Goal: Information Seeking & Learning: Learn about a topic

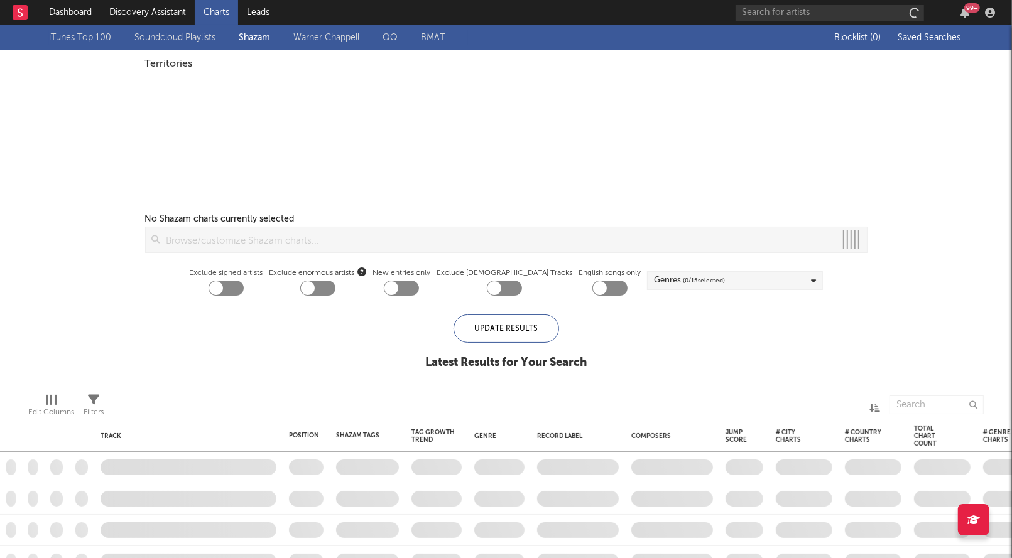
checkbox input "true"
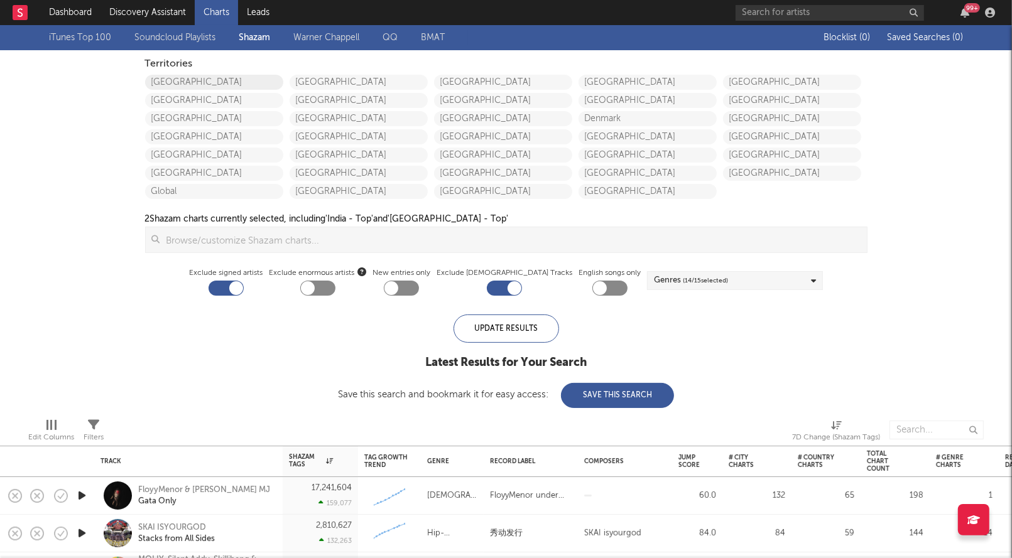
click at [178, 79] on link "[GEOGRAPHIC_DATA]" at bounding box center [214, 82] width 138 height 15
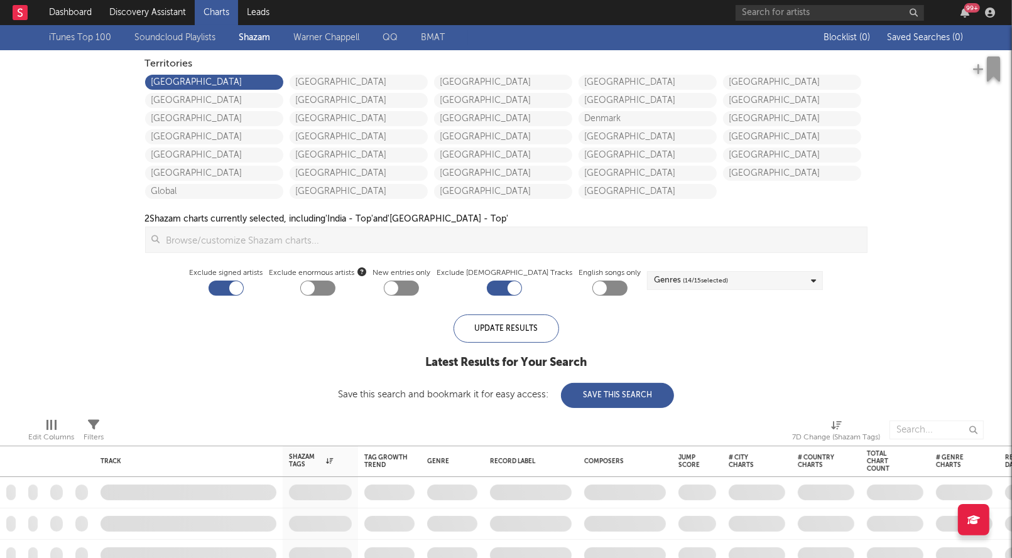
checkbox input "true"
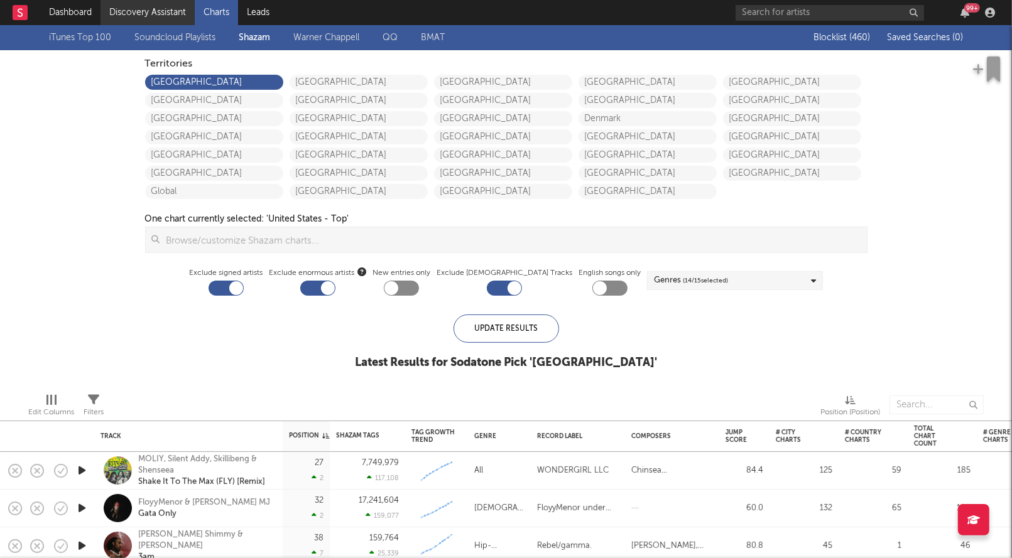
click at [153, 10] on link "Discovery Assistant" at bounding box center [148, 12] width 94 height 25
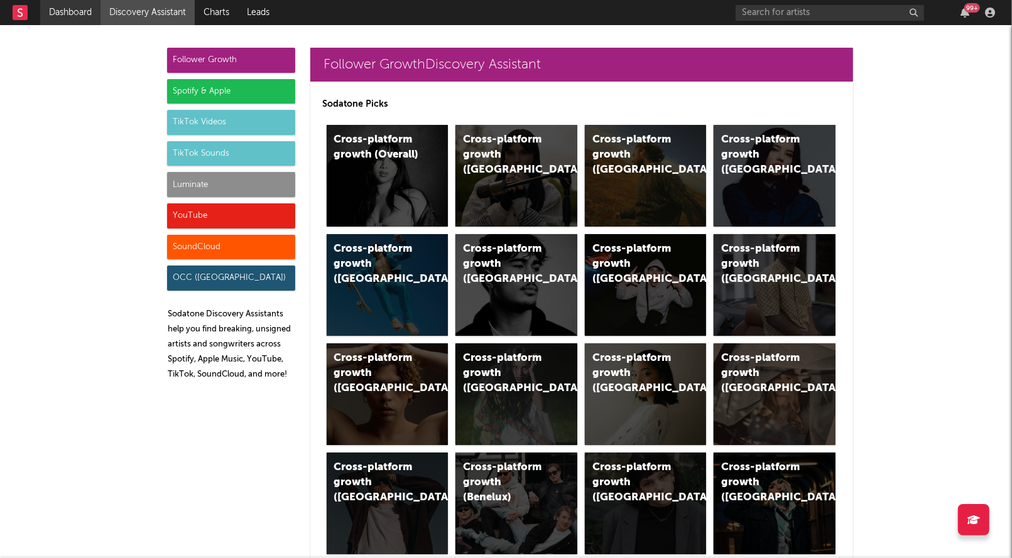
click at [81, 7] on link "Dashboard" at bounding box center [70, 12] width 60 height 25
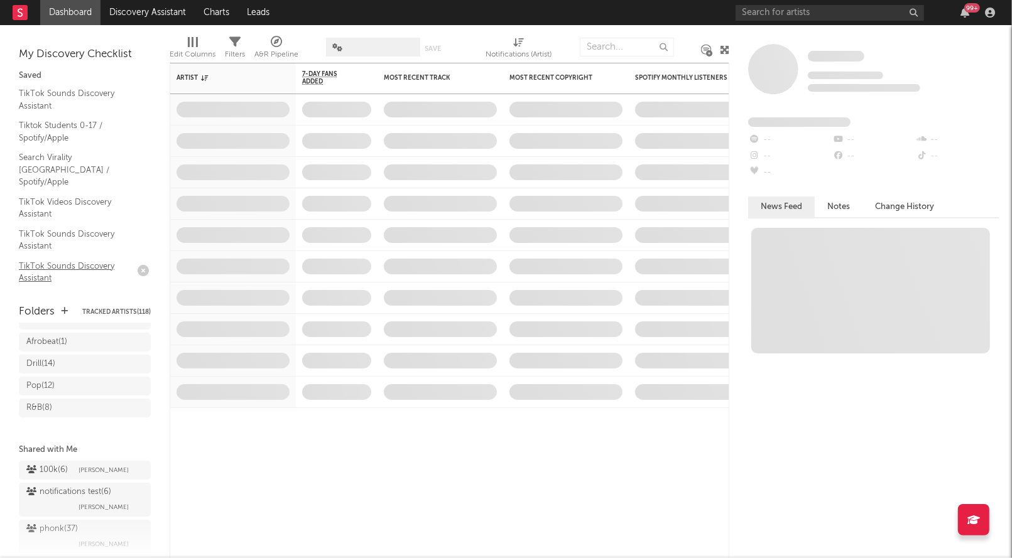
scroll to position [231, 0]
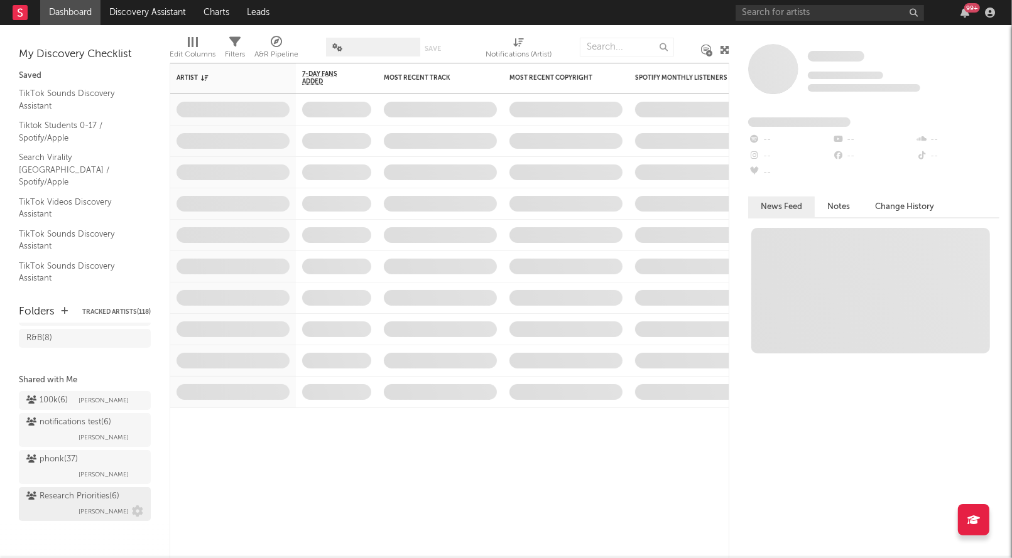
click at [78, 496] on div "Research Priorities ( 6 )" at bounding box center [72, 496] width 93 height 15
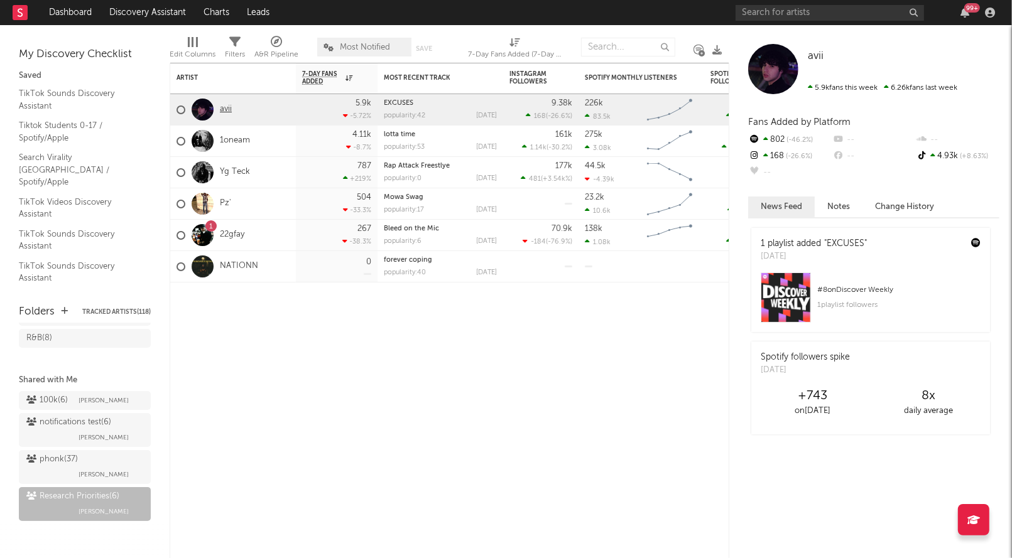
click at [220, 106] on link "avii" at bounding box center [226, 109] width 12 height 11
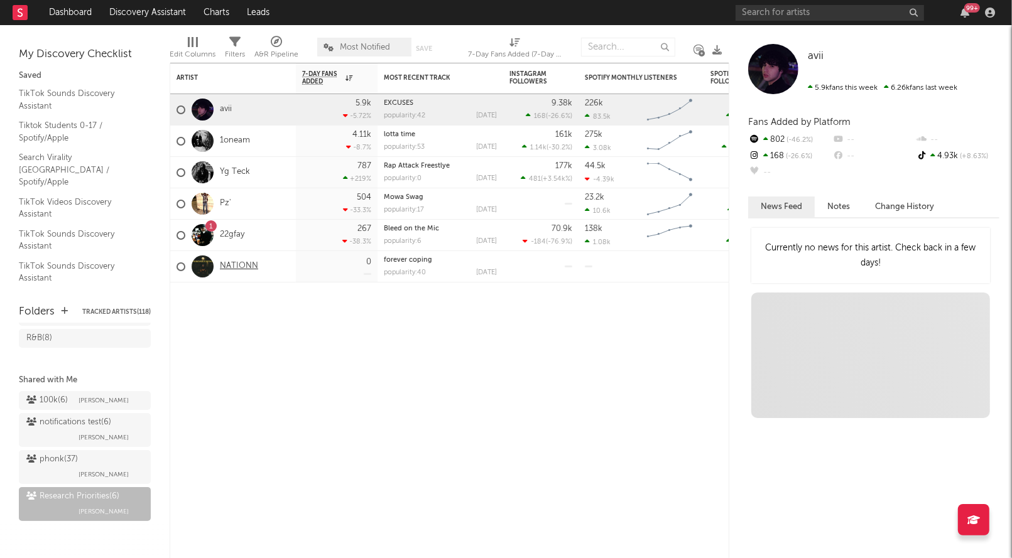
click at [239, 264] on link "NATIONN" at bounding box center [239, 266] width 38 height 11
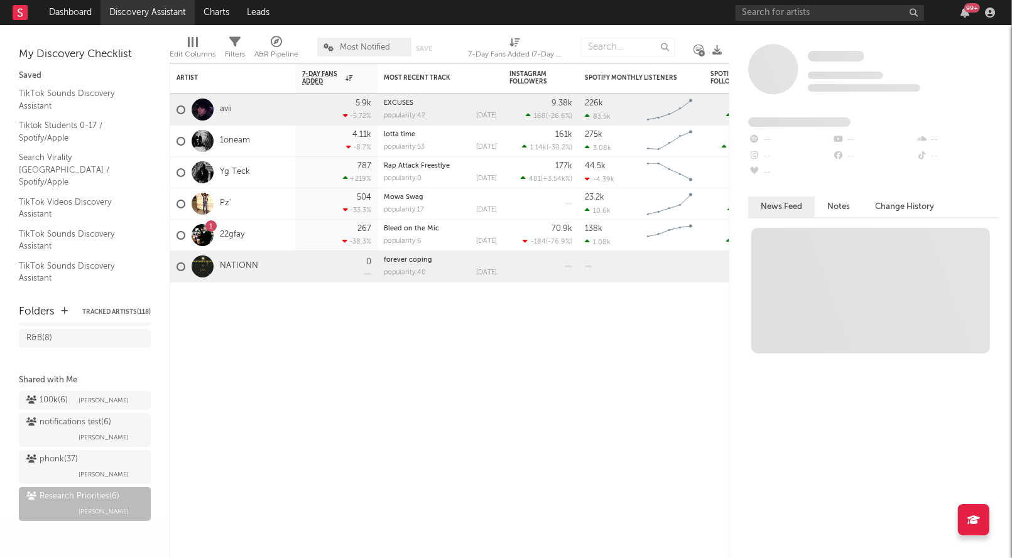
click at [153, 22] on link "Discovery Assistant" at bounding box center [148, 12] width 94 height 25
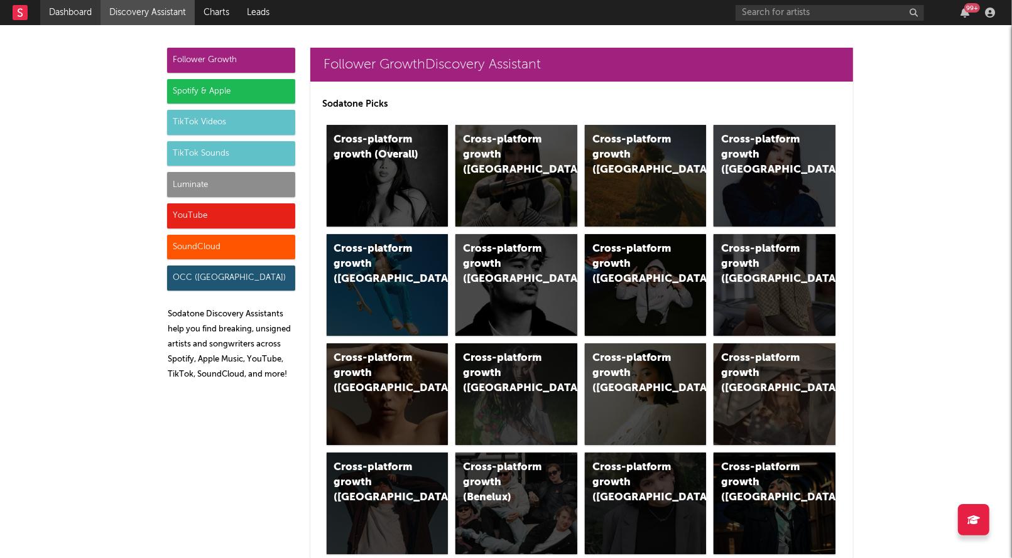
click at [73, 8] on link "Dashboard" at bounding box center [70, 12] width 60 height 25
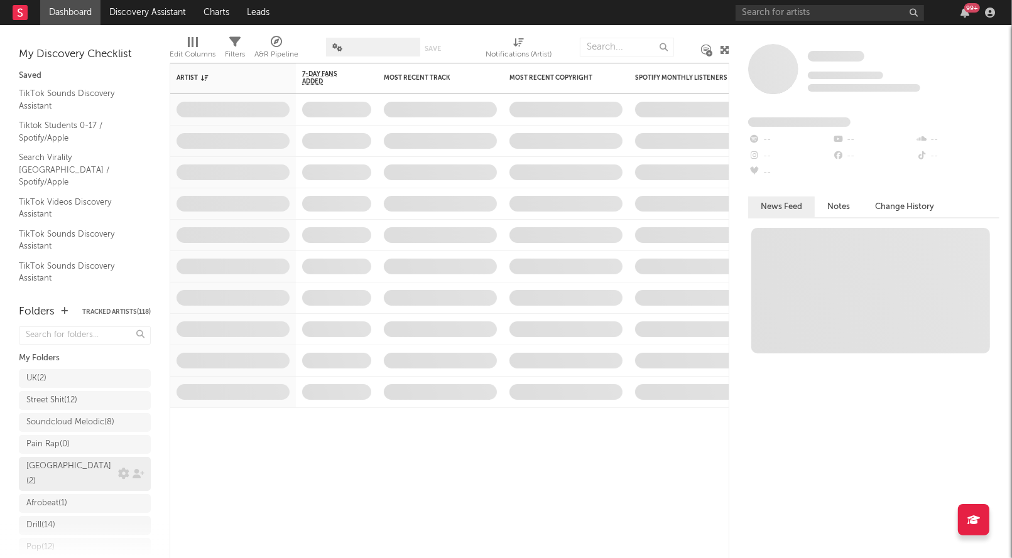
scroll to position [231, 0]
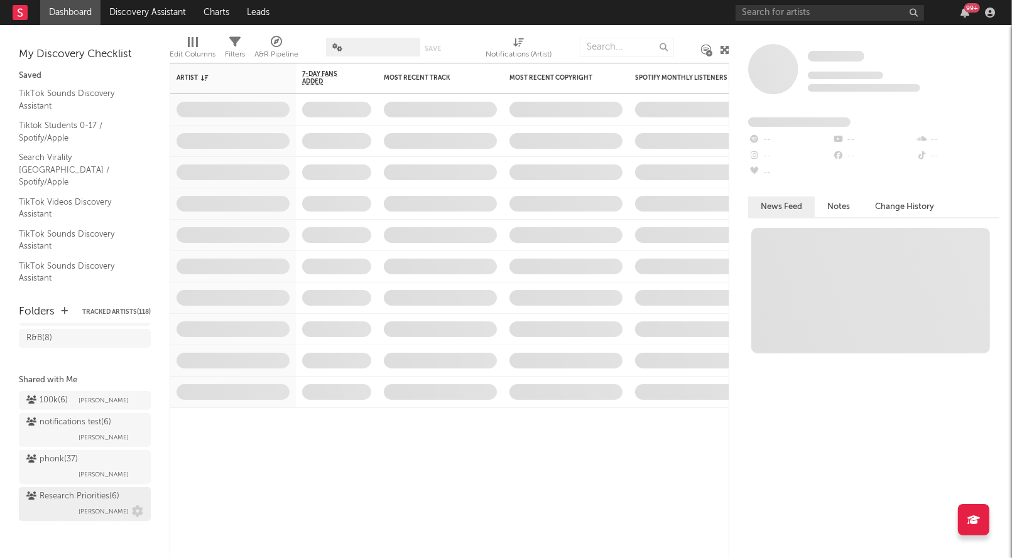
click at [69, 501] on div "Research Priorities ( 6 )" at bounding box center [72, 496] width 93 height 15
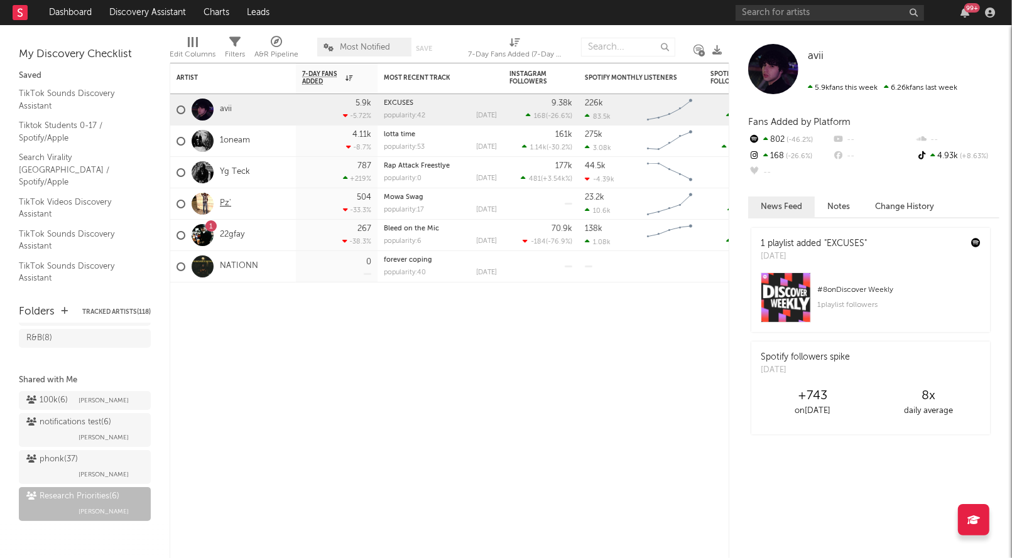
click at [226, 208] on link "Pz'" at bounding box center [225, 204] width 11 height 11
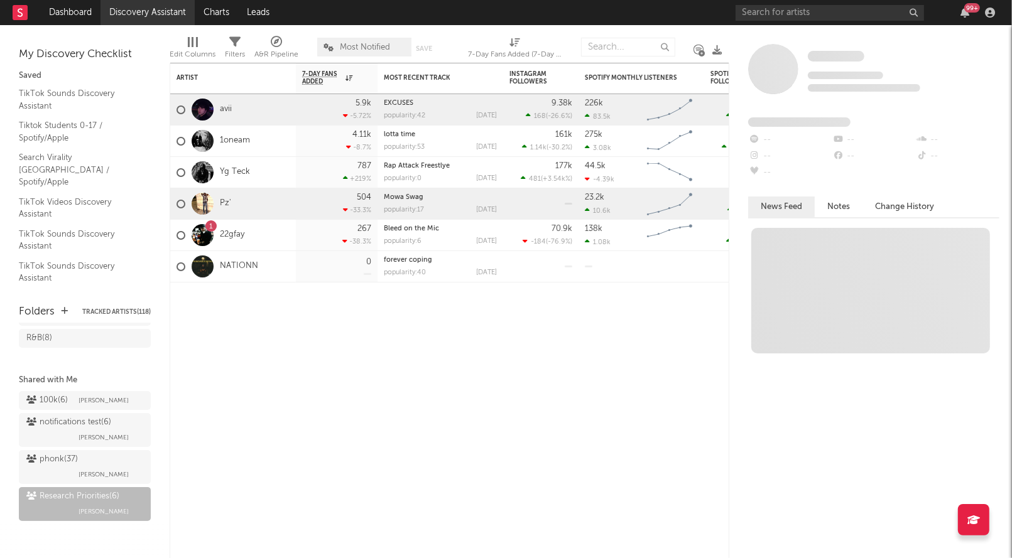
click at [127, 16] on link "Discovery Assistant" at bounding box center [148, 12] width 94 height 25
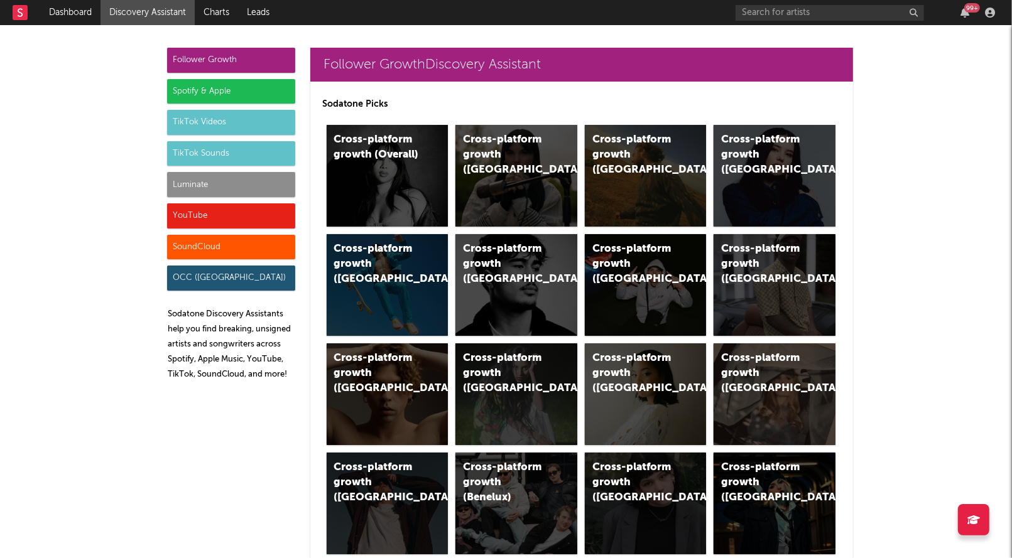
click at [222, 183] on div "Luminate" at bounding box center [231, 184] width 128 height 25
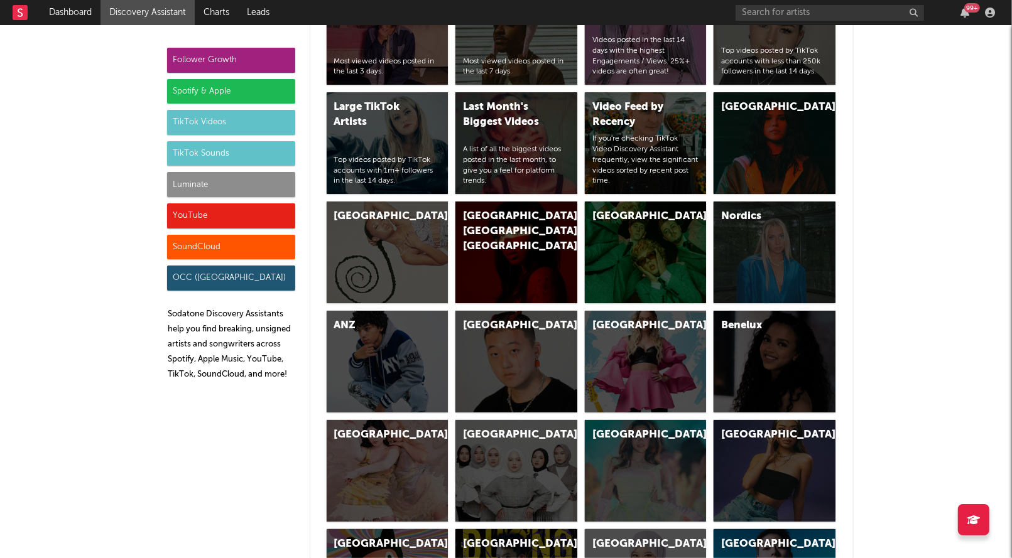
scroll to position [5729, 0]
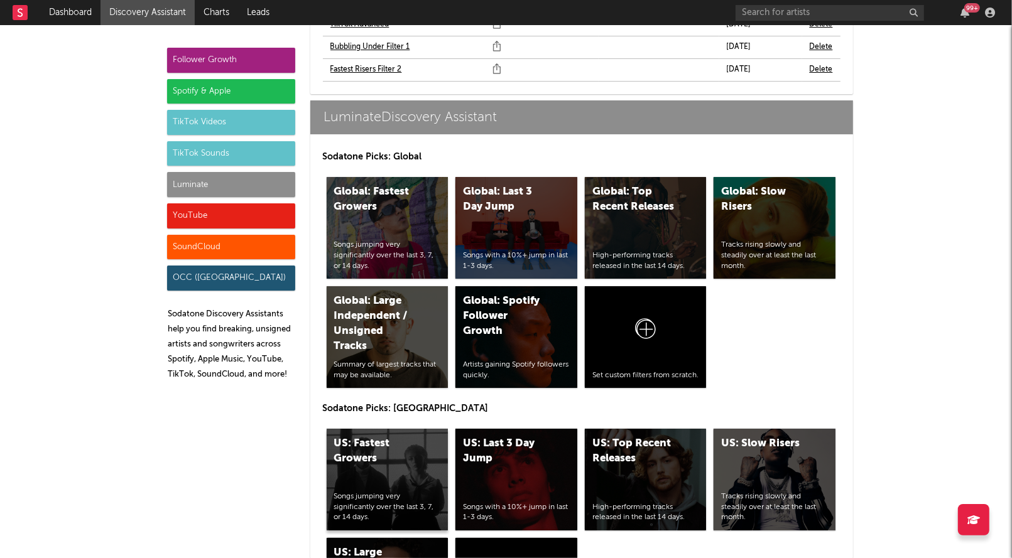
click at [373, 437] on div "US: Fastest Growers" at bounding box center [376, 452] width 85 height 30
click at [638, 429] on div "US: Top Recent Releases High-performing tracks released in the last 14 days." at bounding box center [646, 480] width 122 height 102
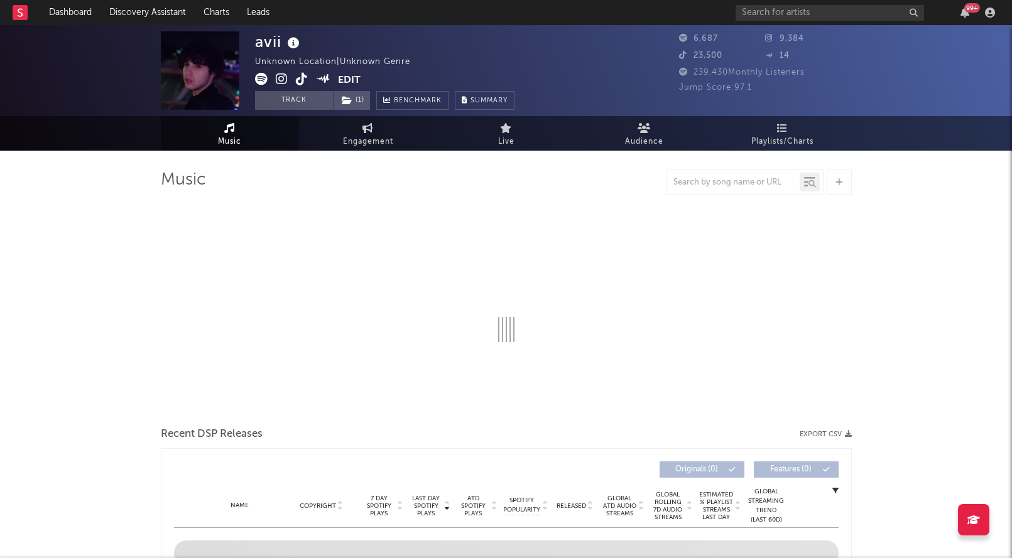
select select "1w"
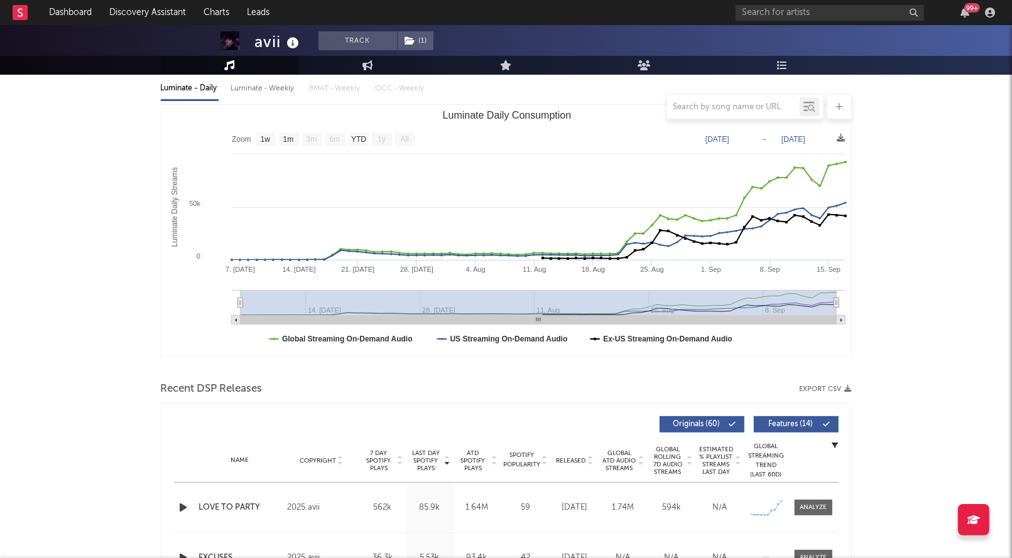
scroll to position [295, 0]
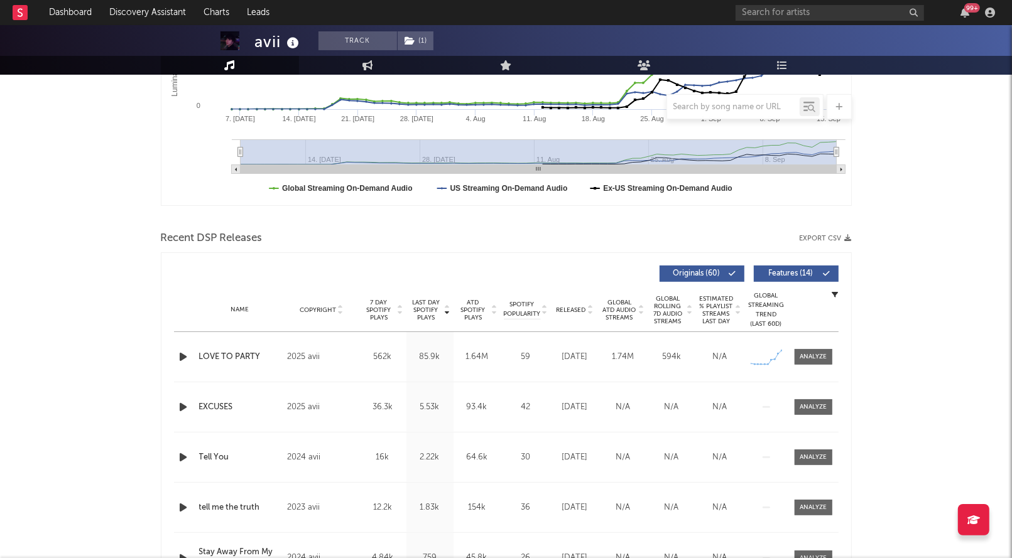
click at [187, 360] on icon "button" at bounding box center [183, 357] width 13 height 16
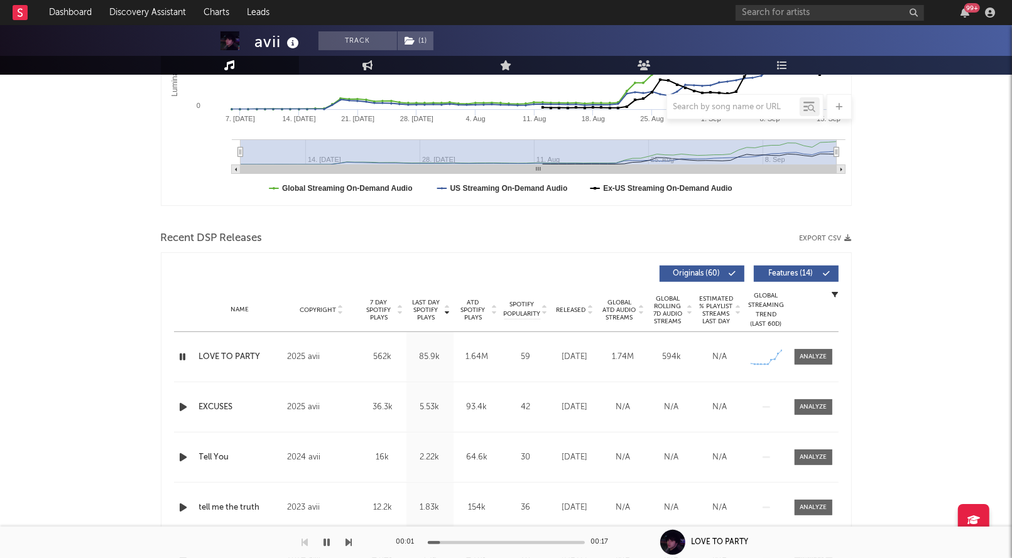
click at [187, 360] on icon "button" at bounding box center [183, 357] width 12 height 16
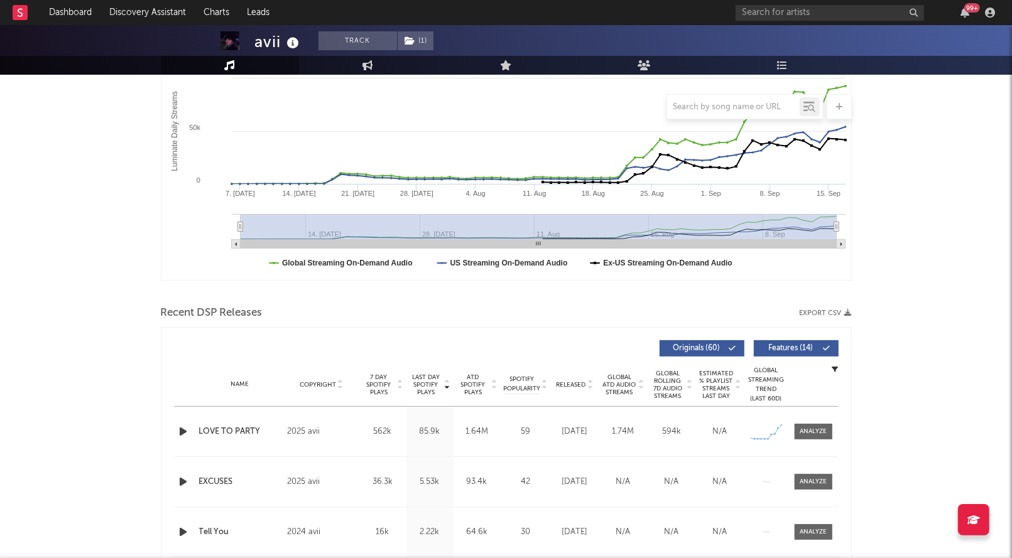
scroll to position [70, 0]
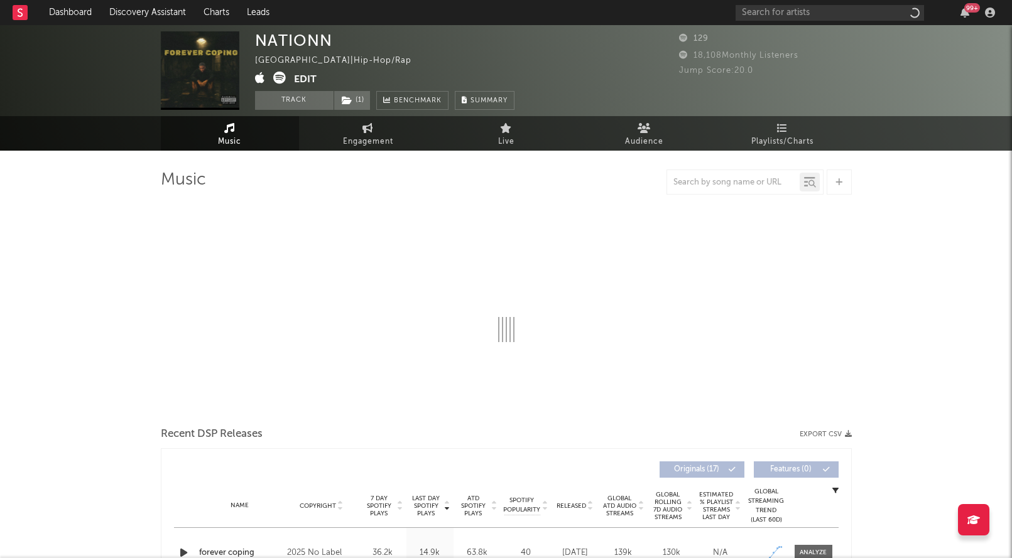
select select "1w"
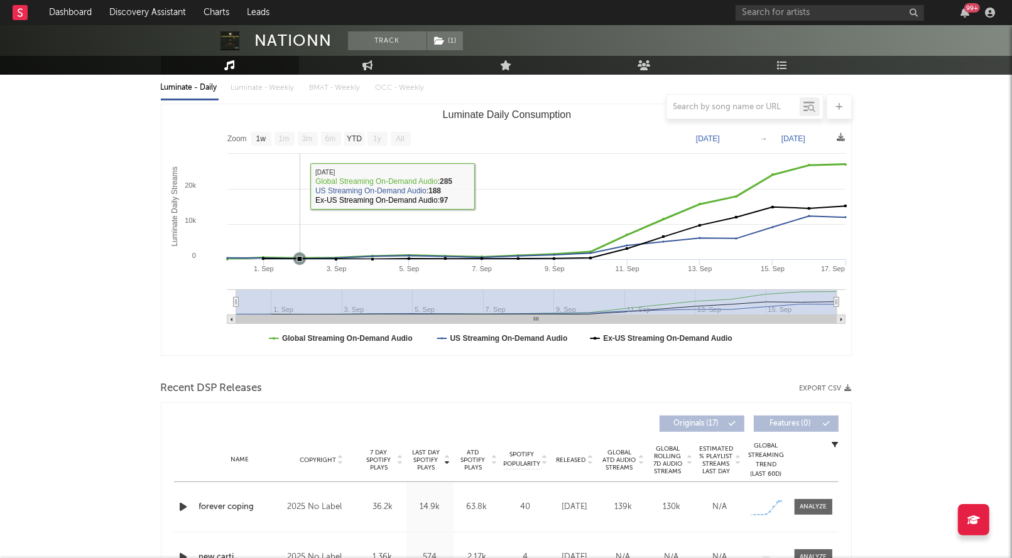
scroll to position [180, 0]
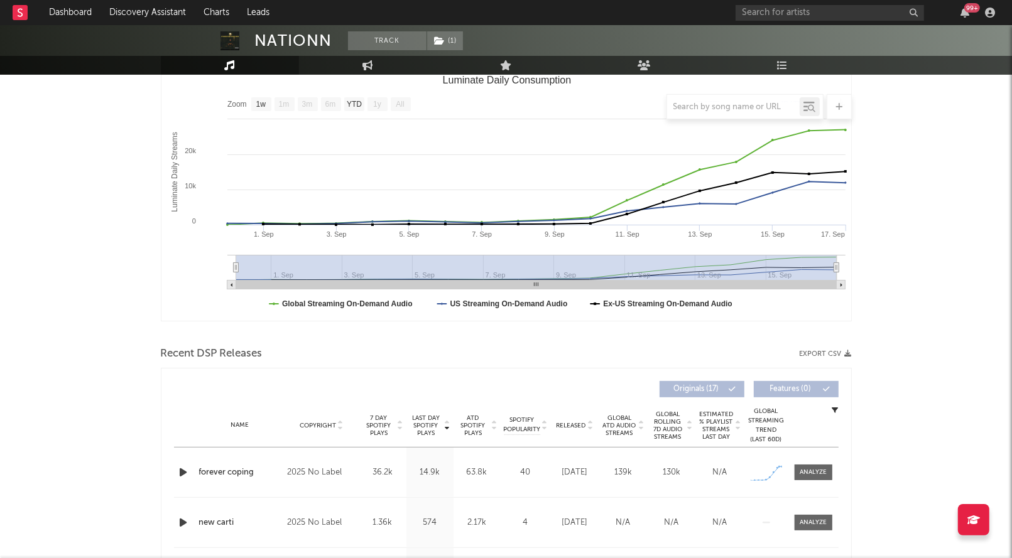
click at [178, 471] on icon "button" at bounding box center [183, 473] width 13 height 16
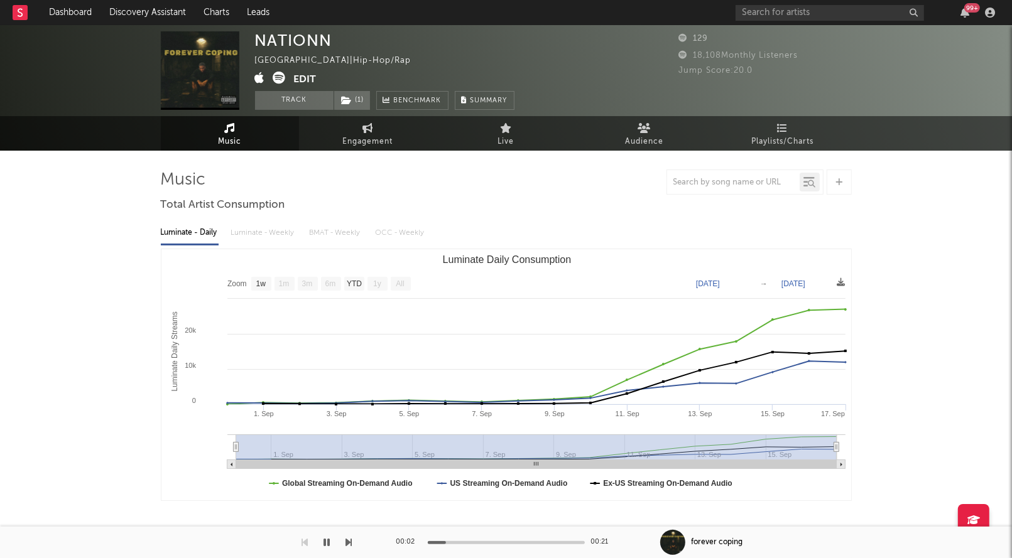
click at [283, 78] on icon at bounding box center [279, 78] width 13 height 13
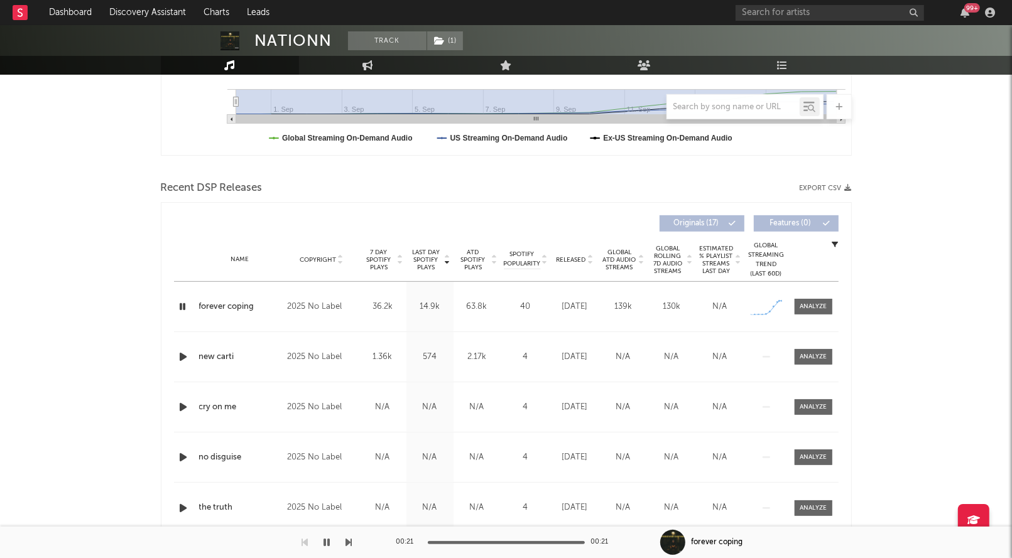
scroll to position [365, 0]
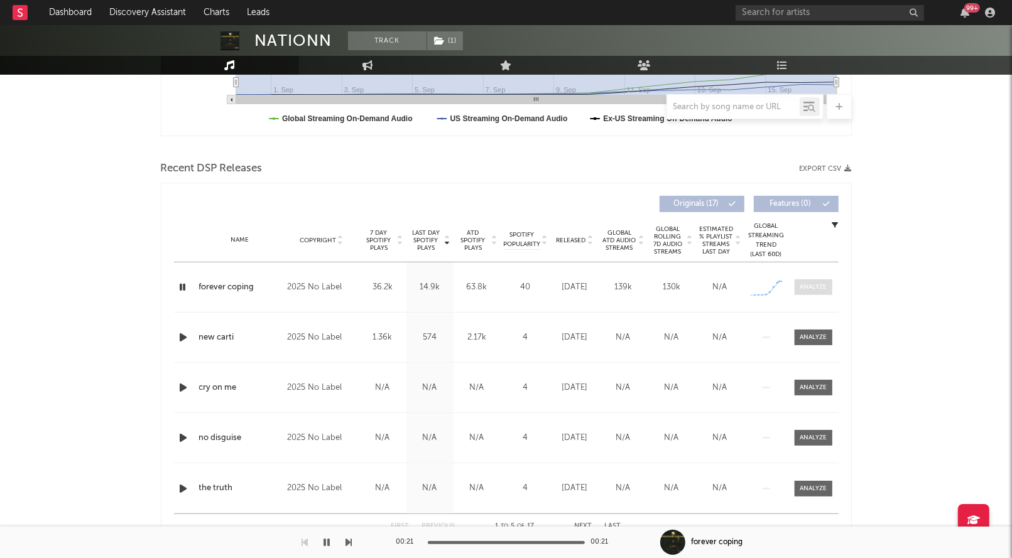
click at [809, 285] on div at bounding box center [813, 287] width 27 height 9
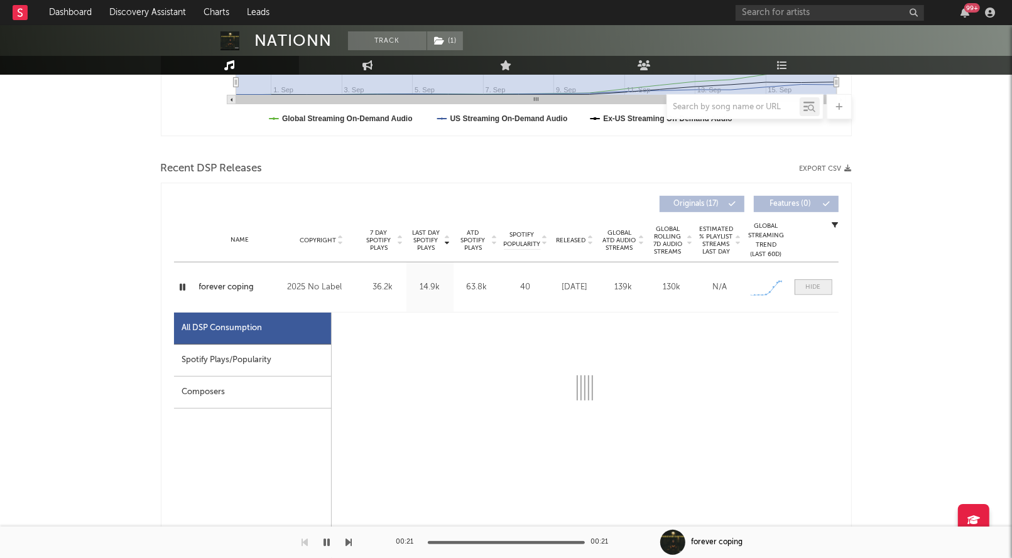
select select "1w"
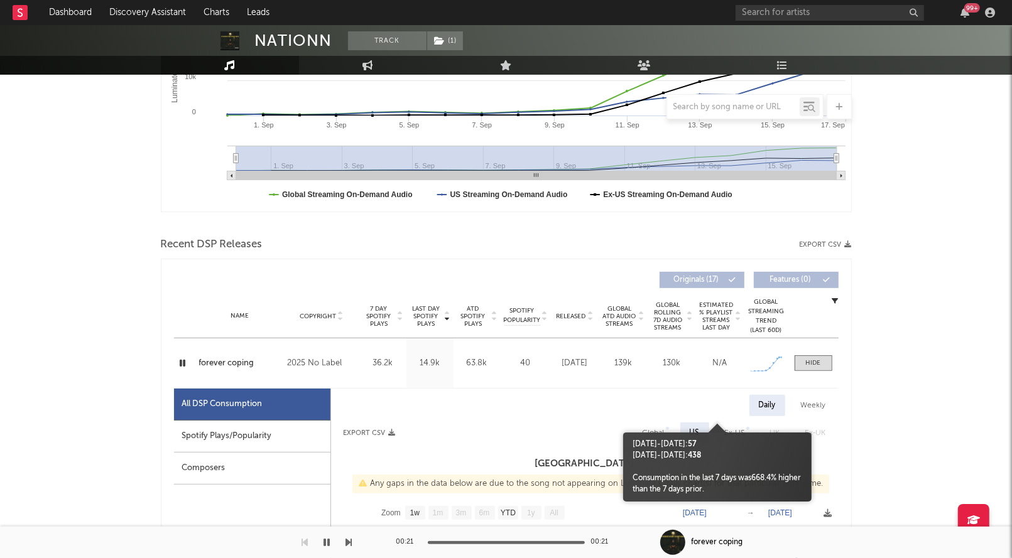
scroll to position [30, 0]
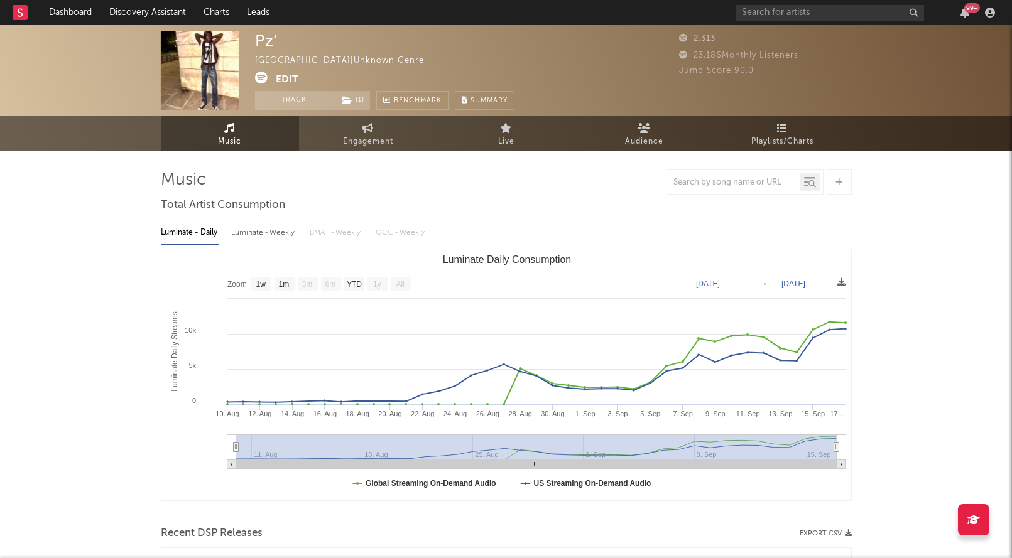
select select "1w"
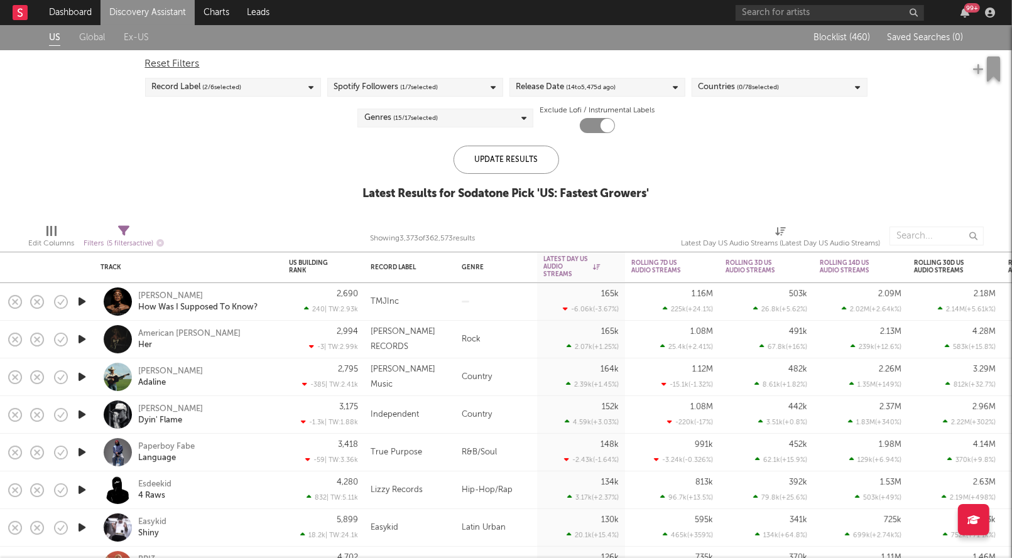
click at [605, 94] on span "( 14 to 5,475 d ago)" at bounding box center [592, 87] width 50 height 15
click at [584, 187] on input "14" at bounding box center [573, 184] width 31 height 19
type input "1"
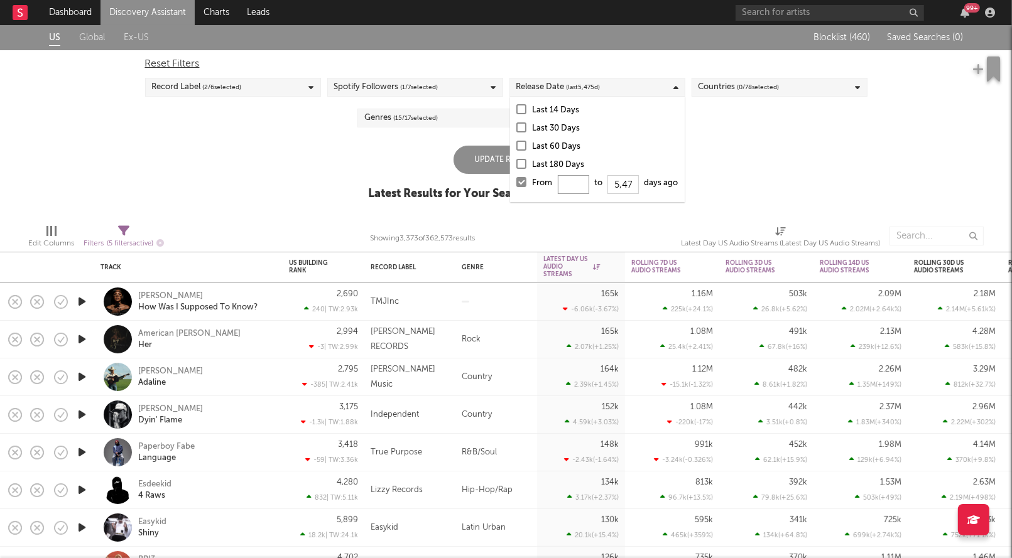
type input "0"
click at [489, 153] on div "Update Results" at bounding box center [507, 160] width 106 height 28
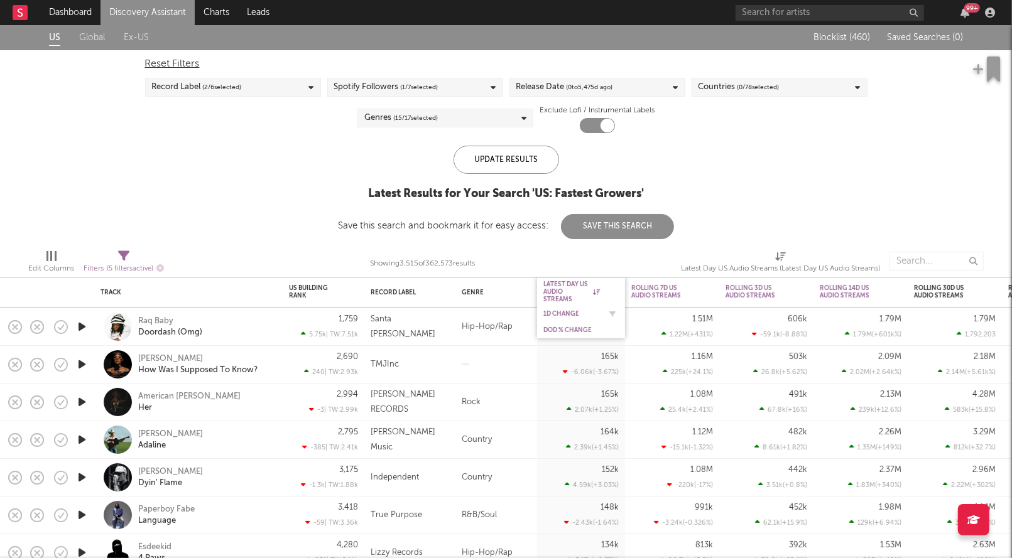
click at [558, 312] on div "1D Change" at bounding box center [571, 314] width 57 height 8
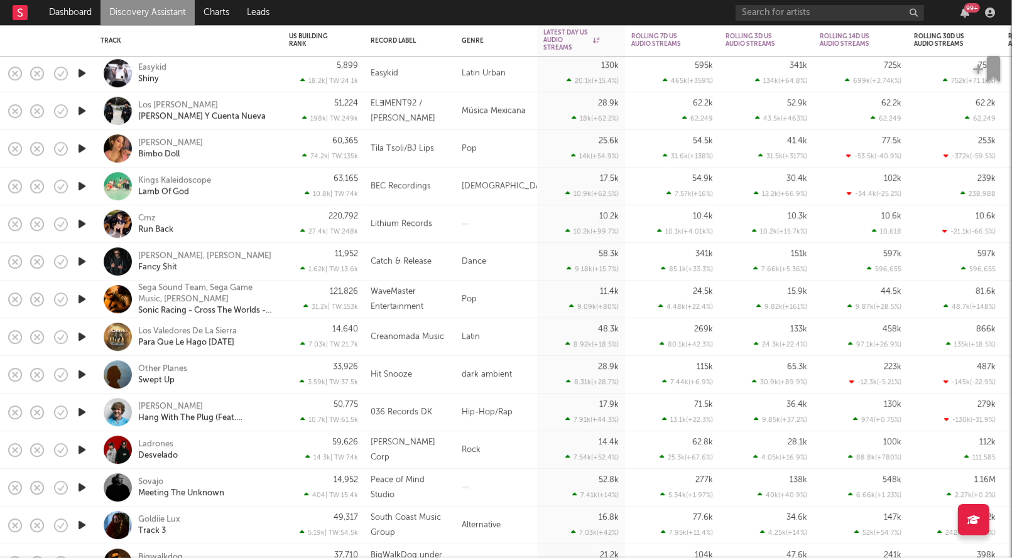
click at [79, 226] on icon "button" at bounding box center [81, 224] width 13 height 16
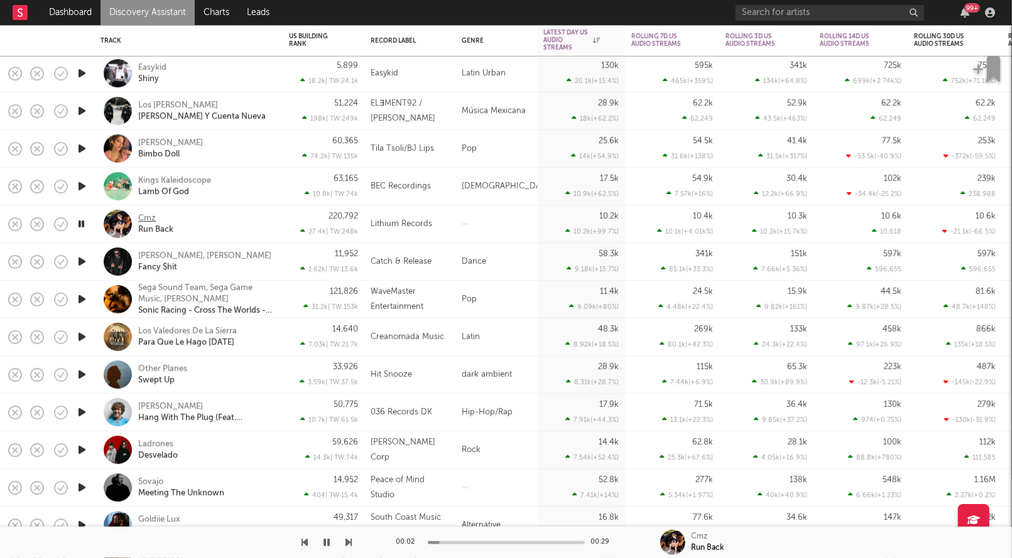
click at [150, 218] on div "Cmz" at bounding box center [147, 218] width 18 height 11
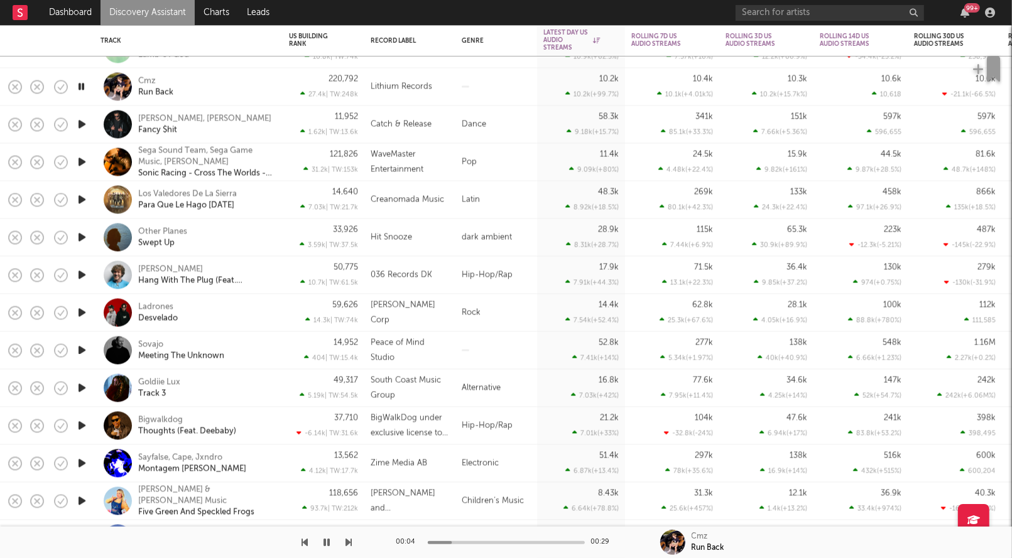
click at [327, 543] on icon "button" at bounding box center [327, 543] width 6 height 10
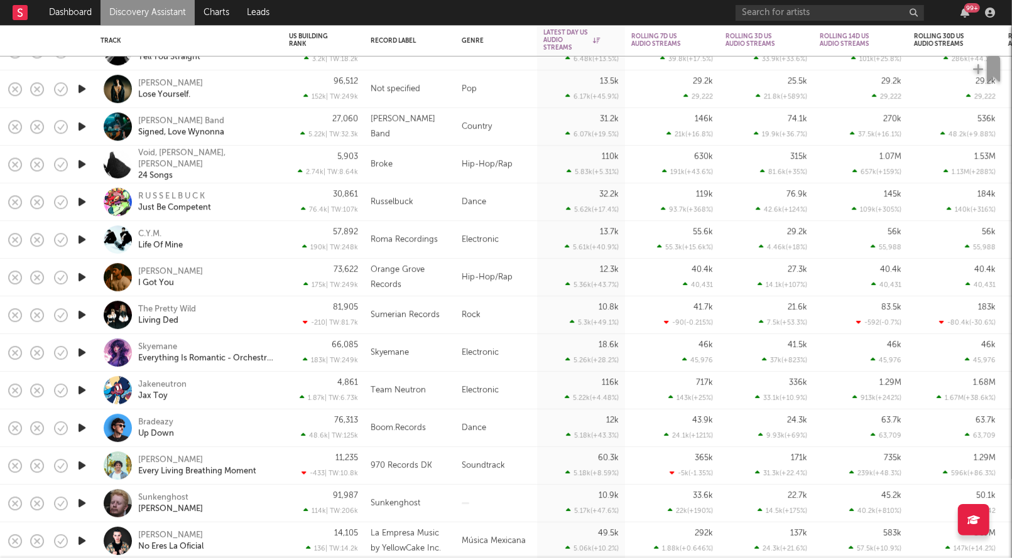
click at [81, 87] on icon "button" at bounding box center [81, 89] width 13 height 16
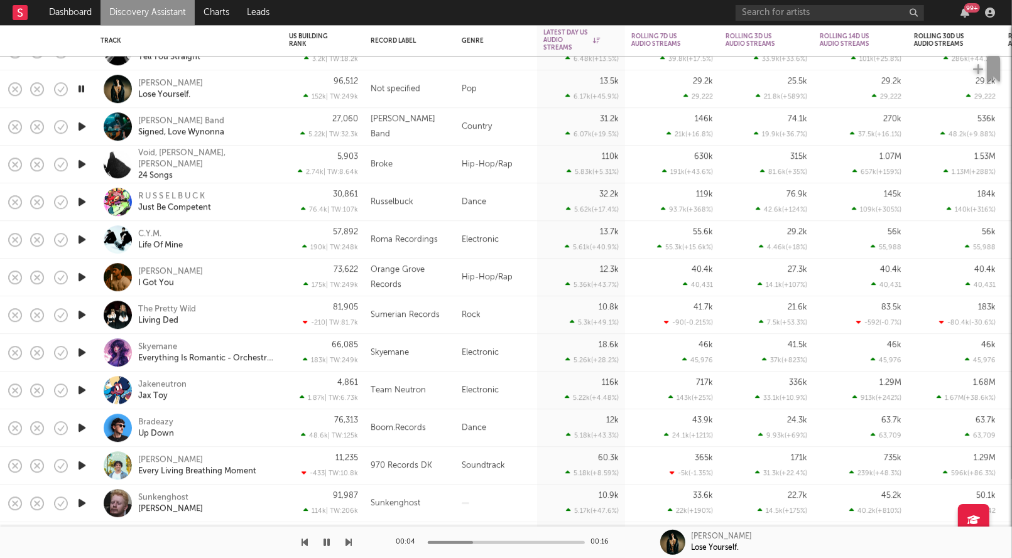
click at [81, 87] on icon "button" at bounding box center [81, 89] width 12 height 16
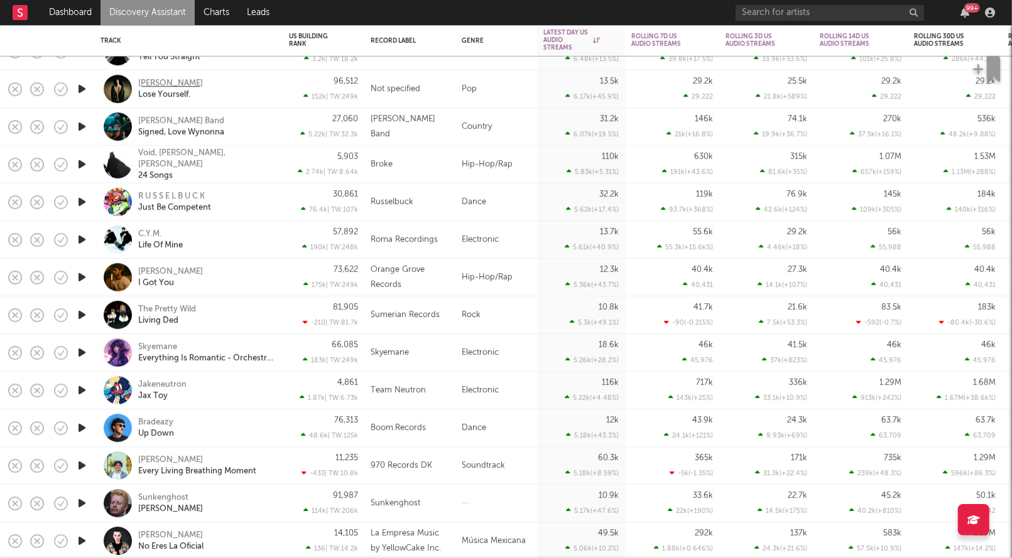
click at [150, 78] on div "[PERSON_NAME]" at bounding box center [170, 83] width 65 height 11
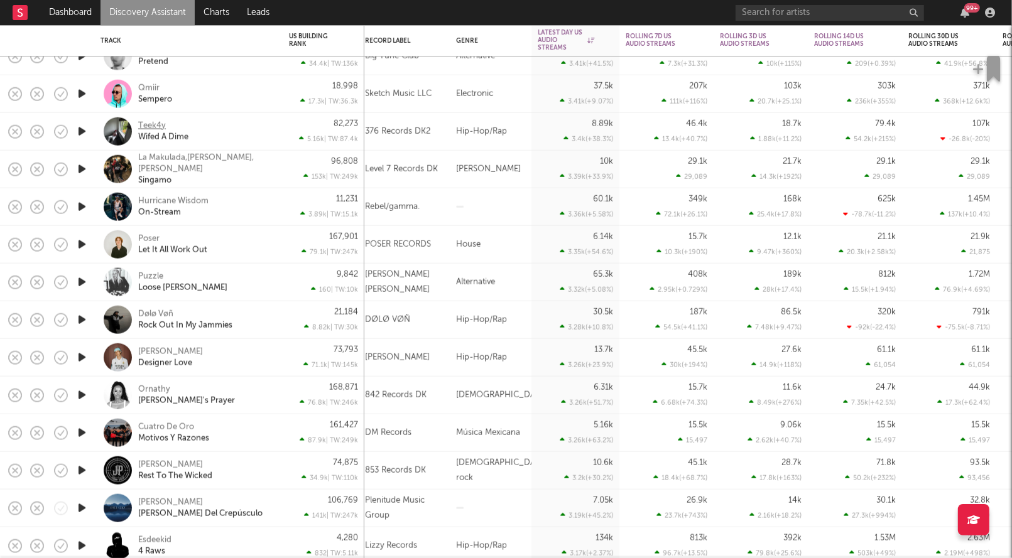
click at [150, 126] on div "Teek4y" at bounding box center [152, 125] width 28 height 11
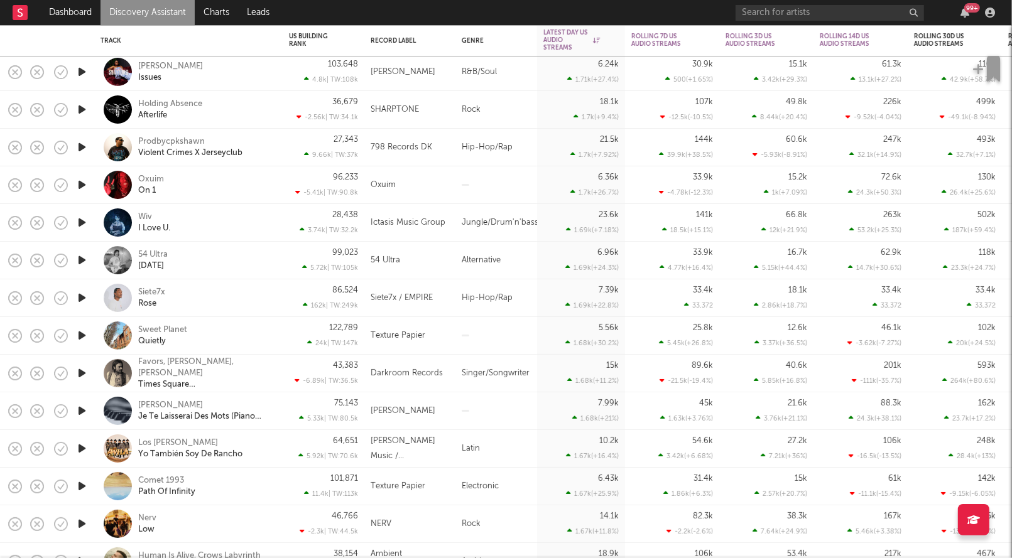
click at [84, 73] on icon "button" at bounding box center [81, 72] width 13 height 16
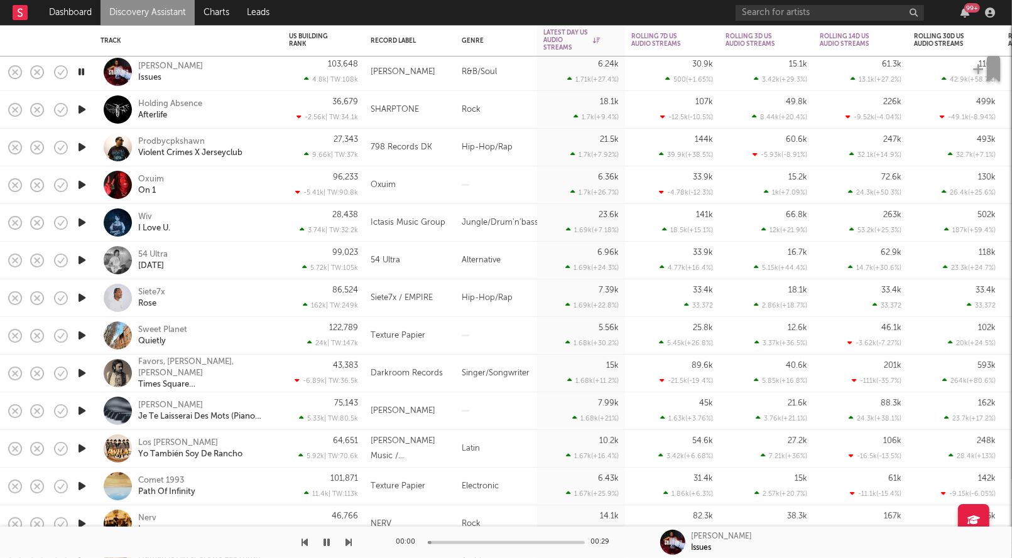
click at [84, 73] on icon "button" at bounding box center [81, 72] width 12 height 16
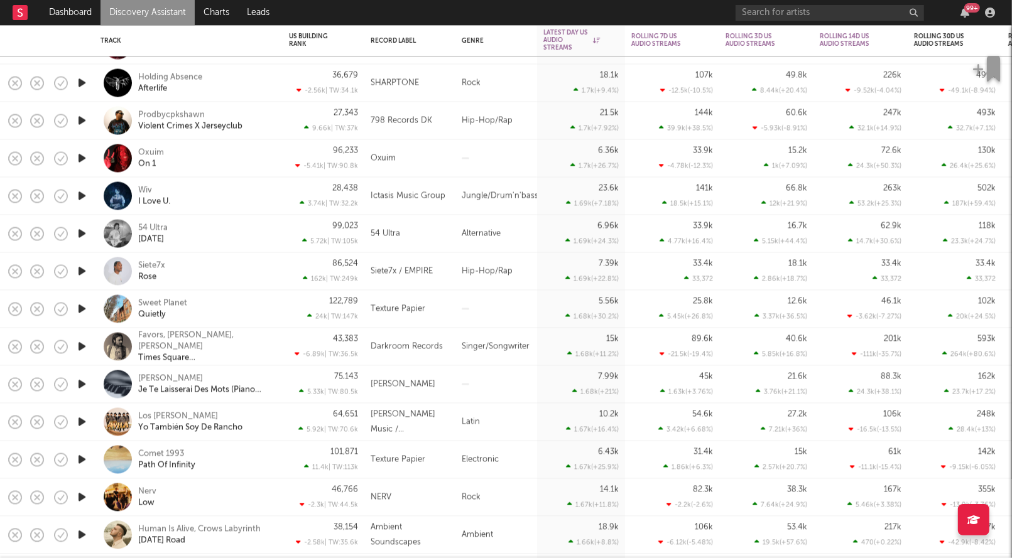
click at [82, 156] on icon "button" at bounding box center [81, 159] width 13 height 16
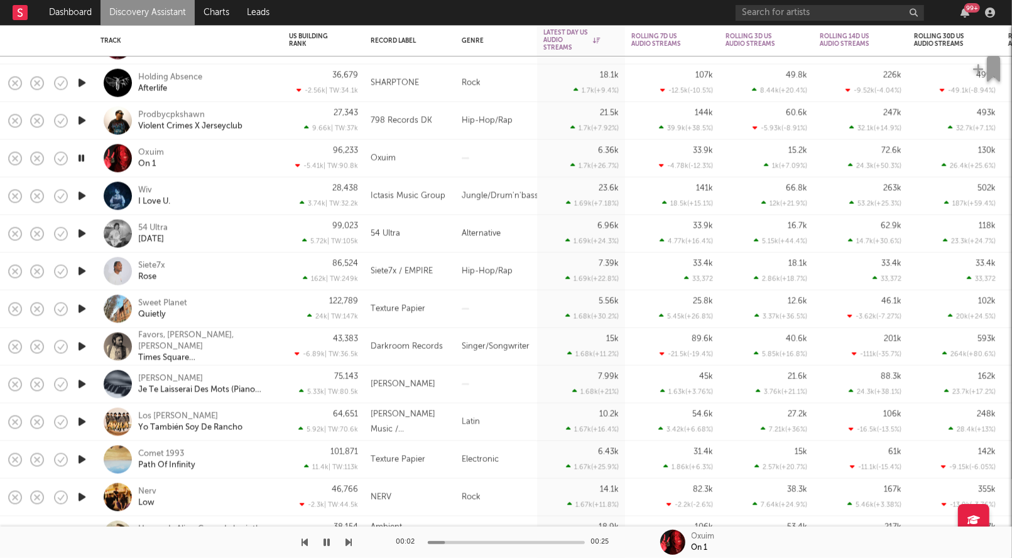
click at [82, 156] on icon "button" at bounding box center [81, 159] width 12 height 16
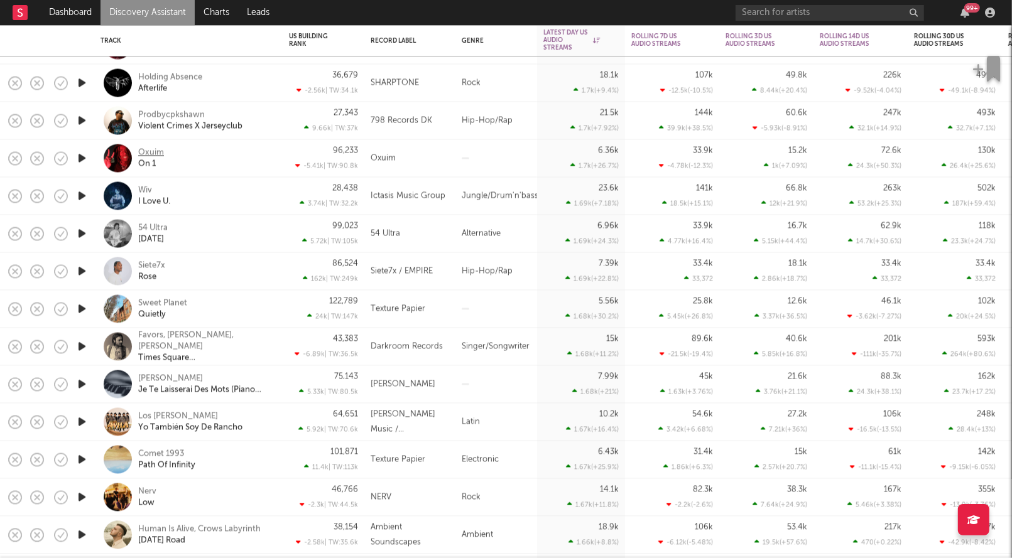
click at [153, 153] on div "Oxuim" at bounding box center [151, 152] width 26 height 11
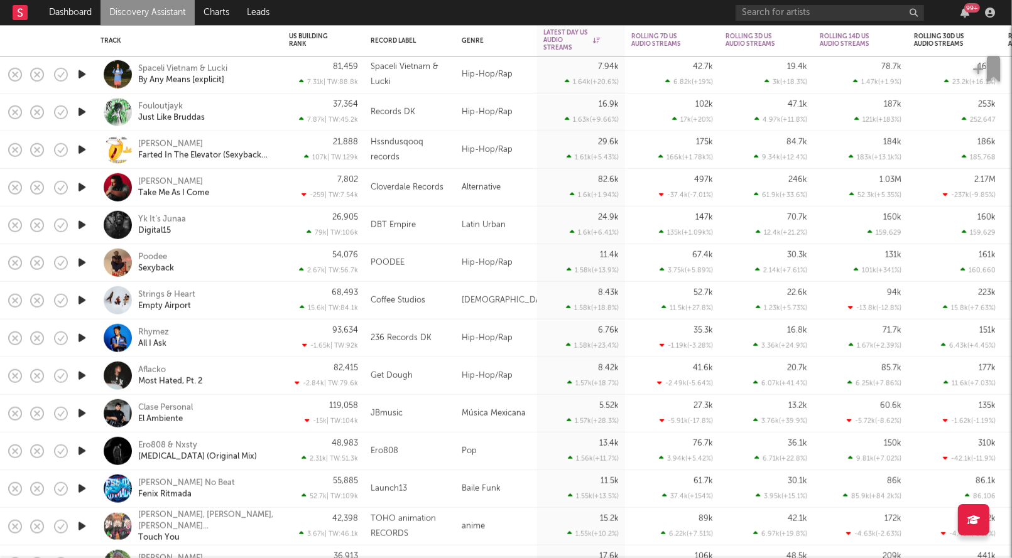
click at [75, 232] on icon "button" at bounding box center [81, 225] width 13 height 16
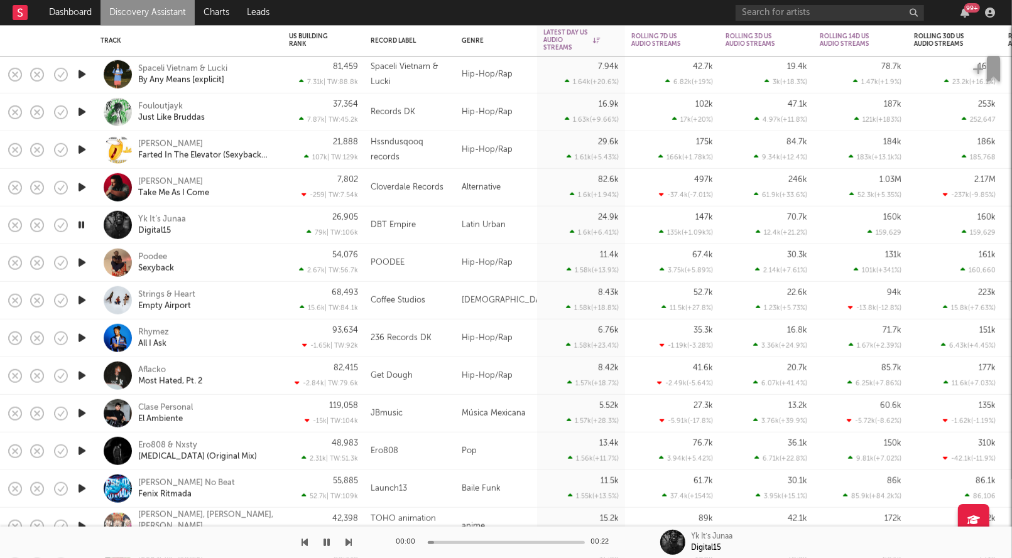
click at [75, 232] on div at bounding box center [81, 226] width 25 height 38
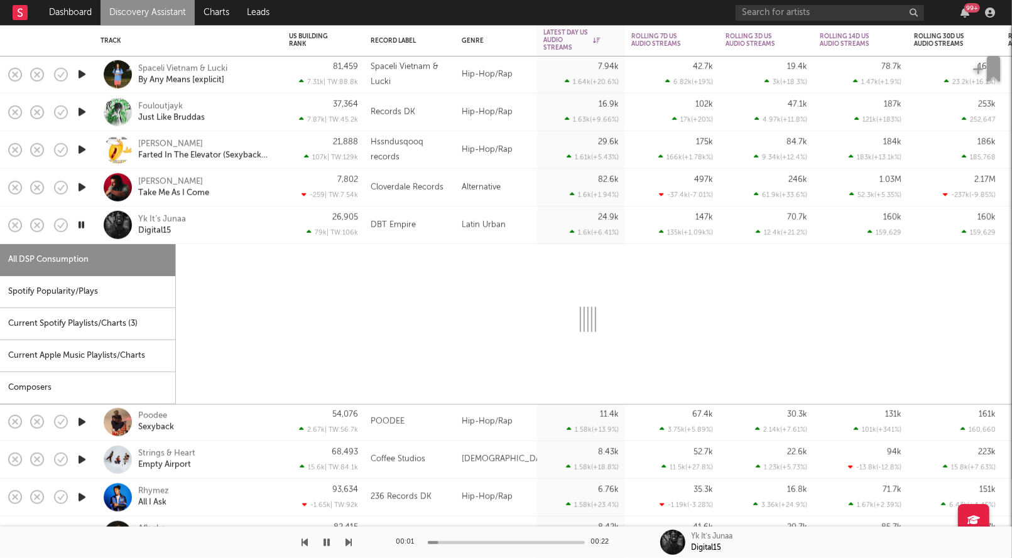
select select "1w"
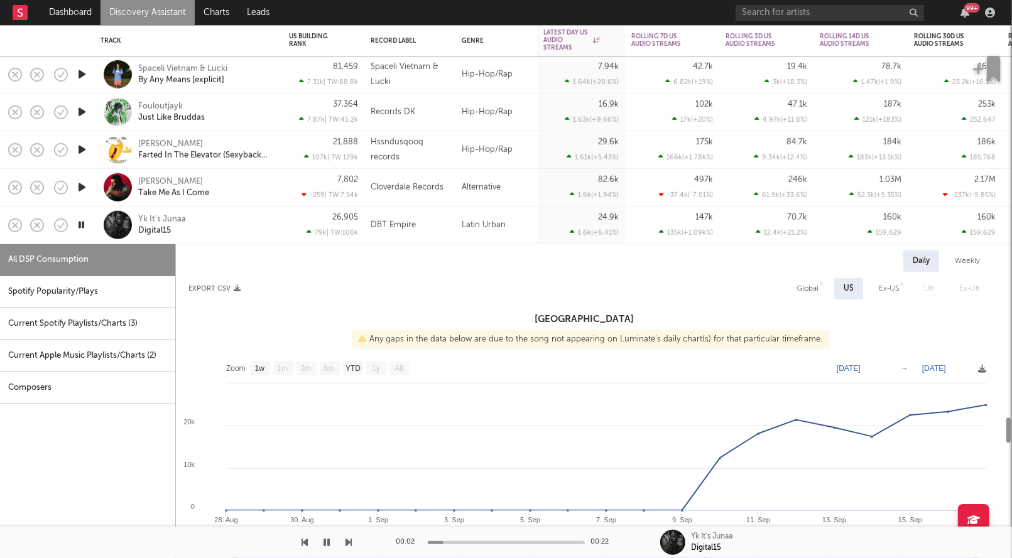
click at [80, 226] on icon "button" at bounding box center [81, 225] width 12 height 16
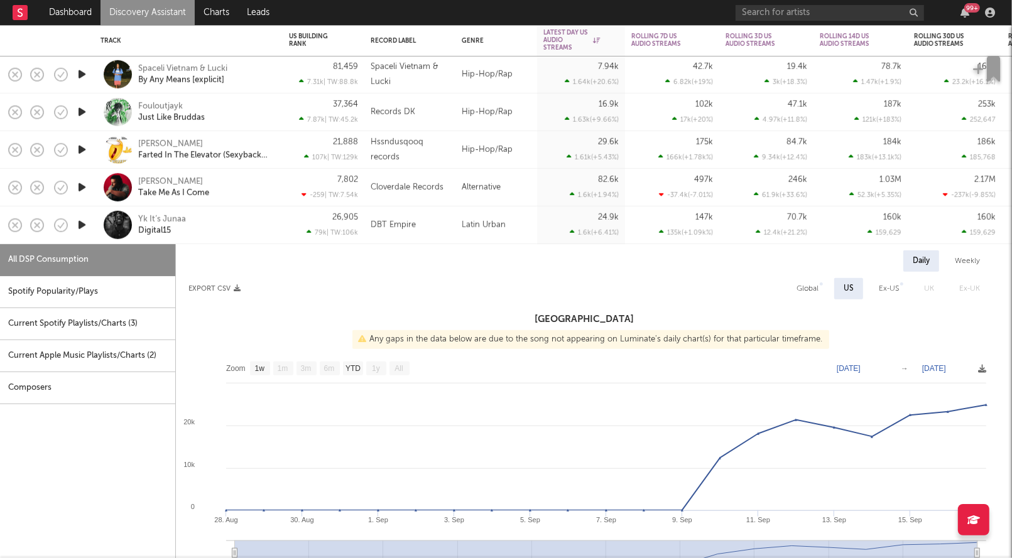
click at [215, 240] on div "Yk It’s Junaa Digital15" at bounding box center [189, 225] width 176 height 37
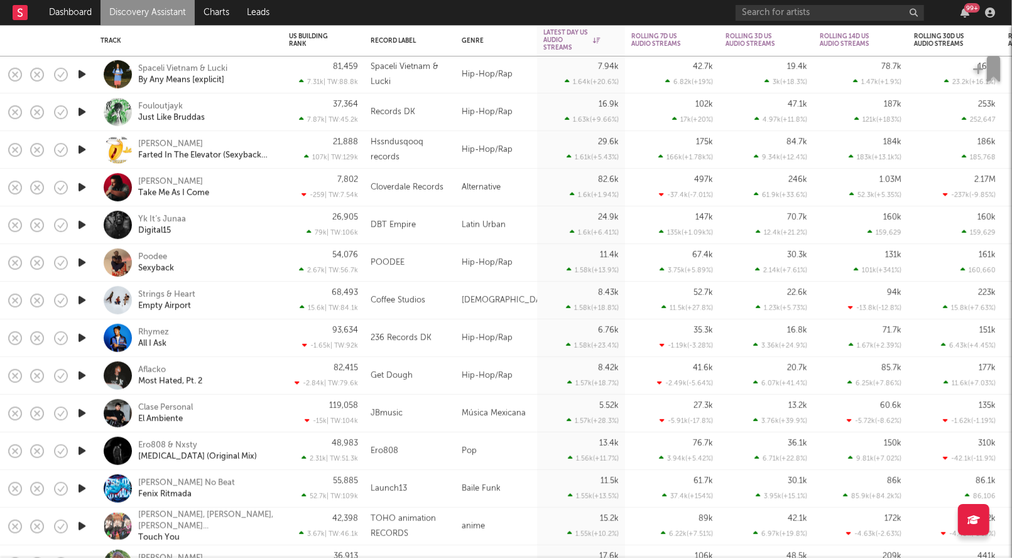
click at [74, 268] on div at bounding box center [81, 263] width 25 height 38
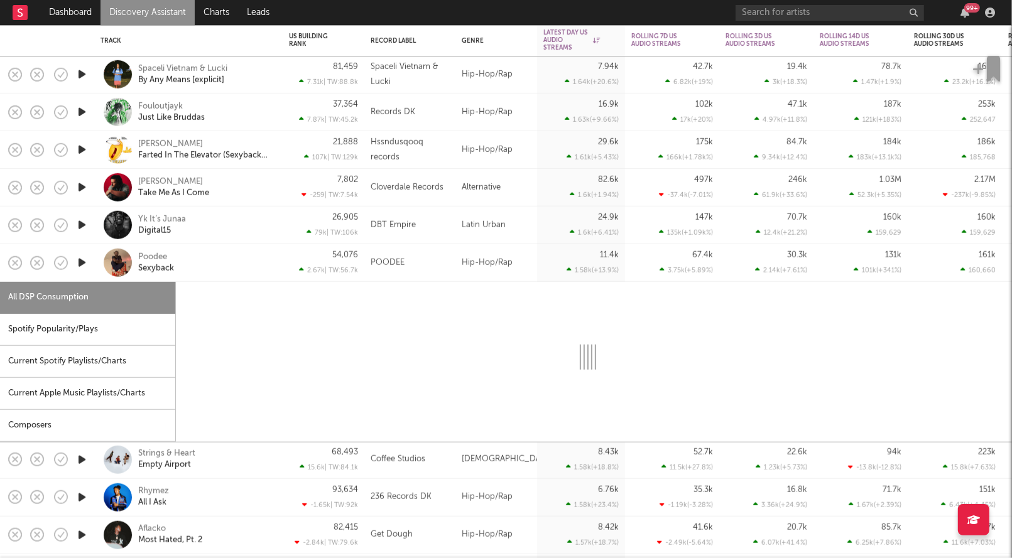
select select "1w"
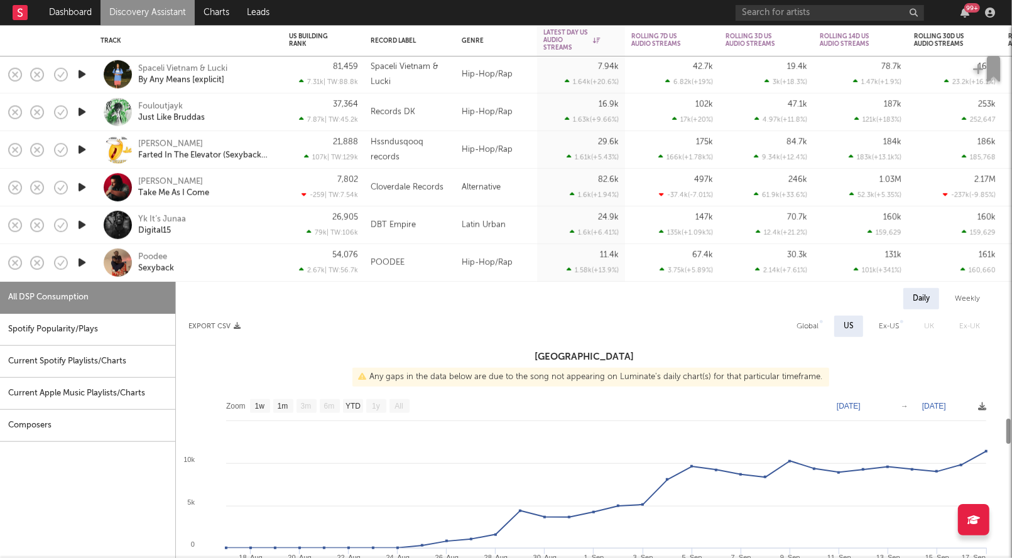
click at [80, 264] on icon "button" at bounding box center [81, 263] width 13 height 16
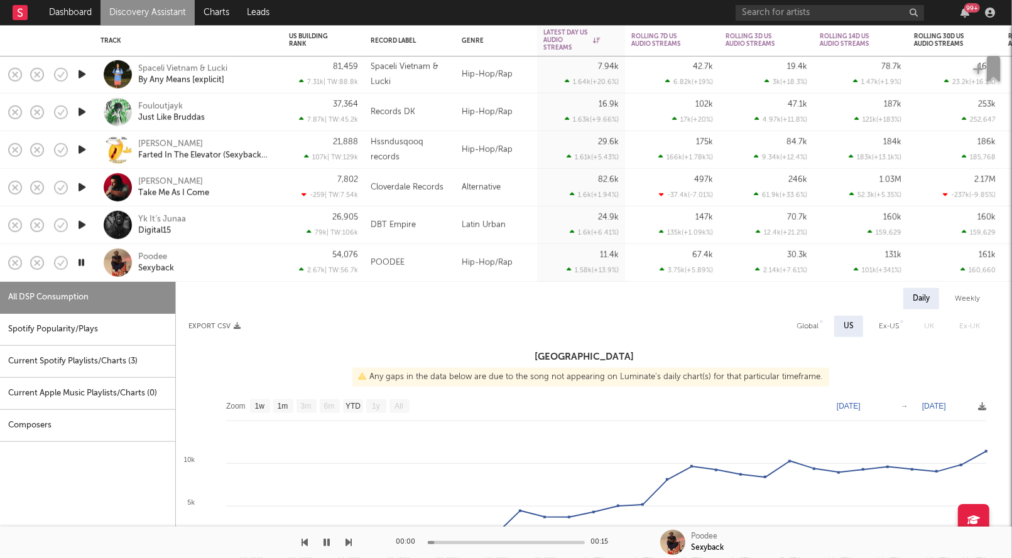
click at [239, 256] on div "Poodee Sexyback" at bounding box center [205, 262] width 135 height 23
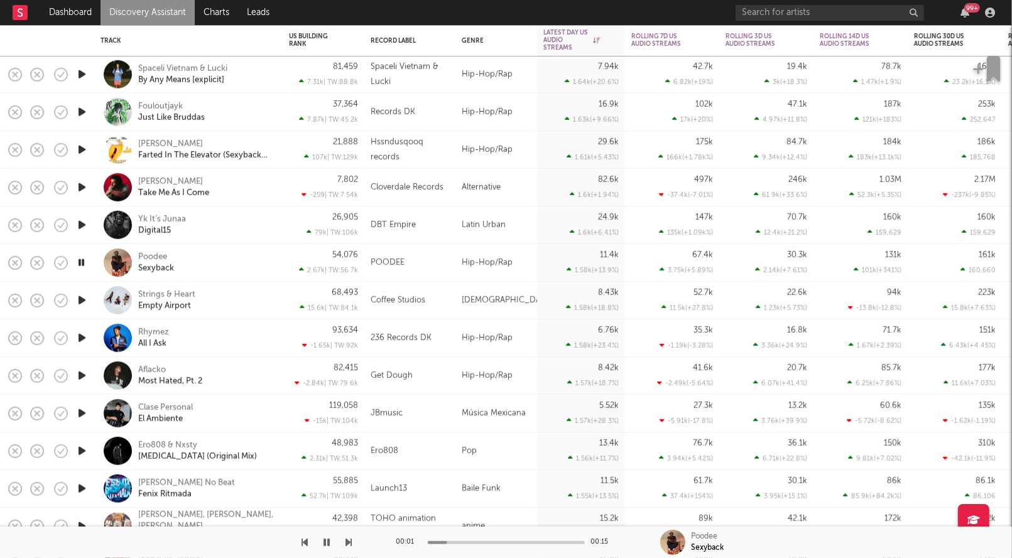
click at [80, 266] on icon "button" at bounding box center [81, 263] width 12 height 16
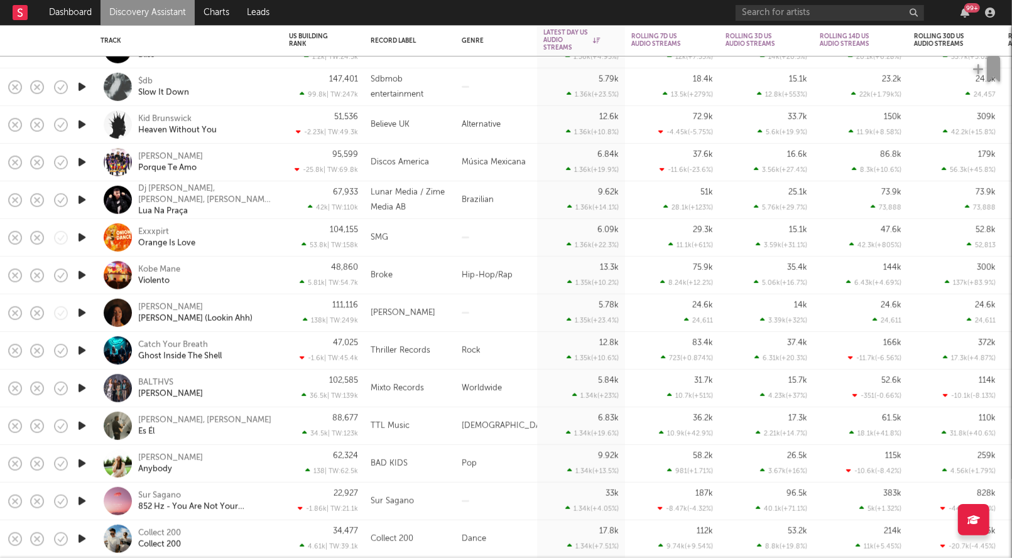
click at [85, 313] on icon "button" at bounding box center [81, 313] width 13 height 16
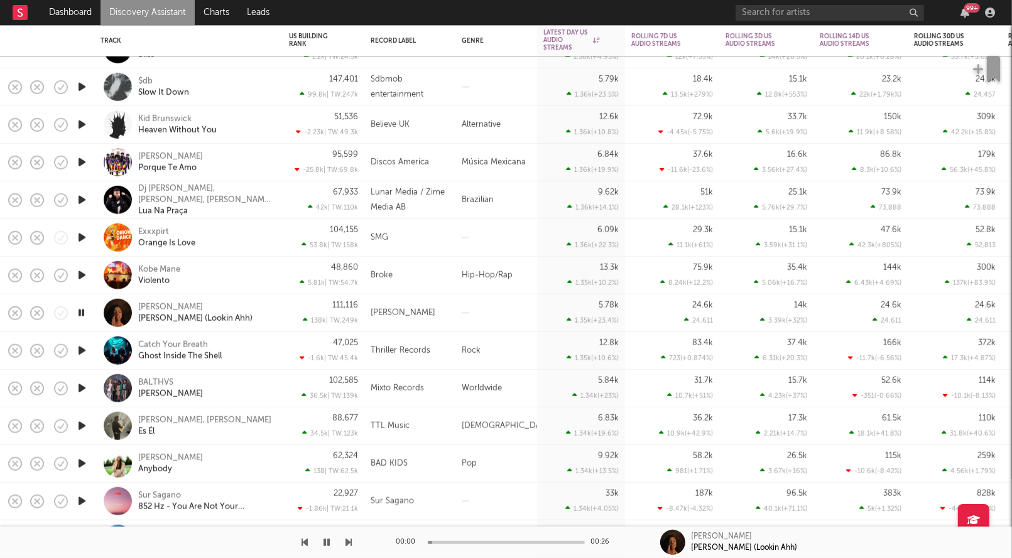
click at [85, 313] on icon "button" at bounding box center [81, 313] width 12 height 16
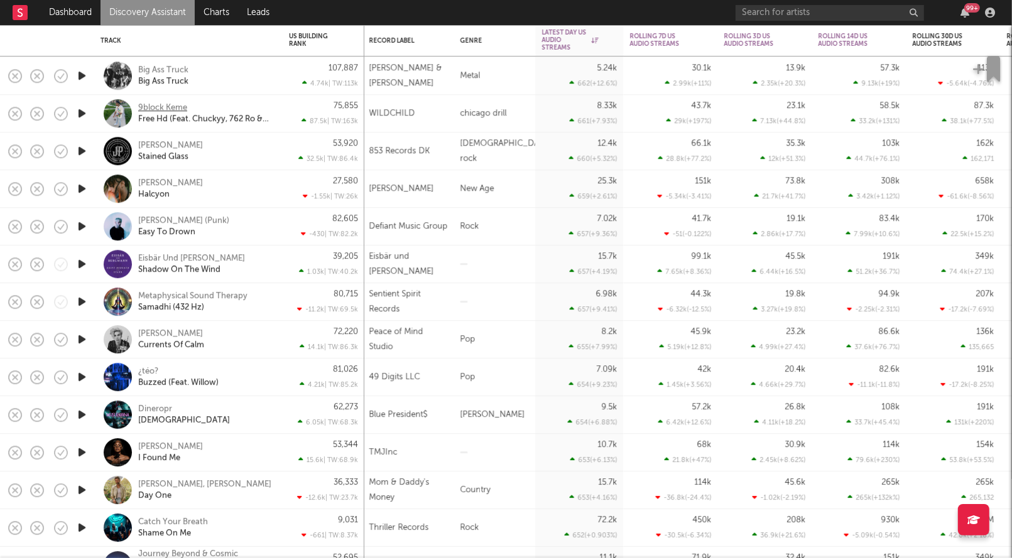
click at [183, 104] on div "9block Keme" at bounding box center [162, 107] width 49 height 11
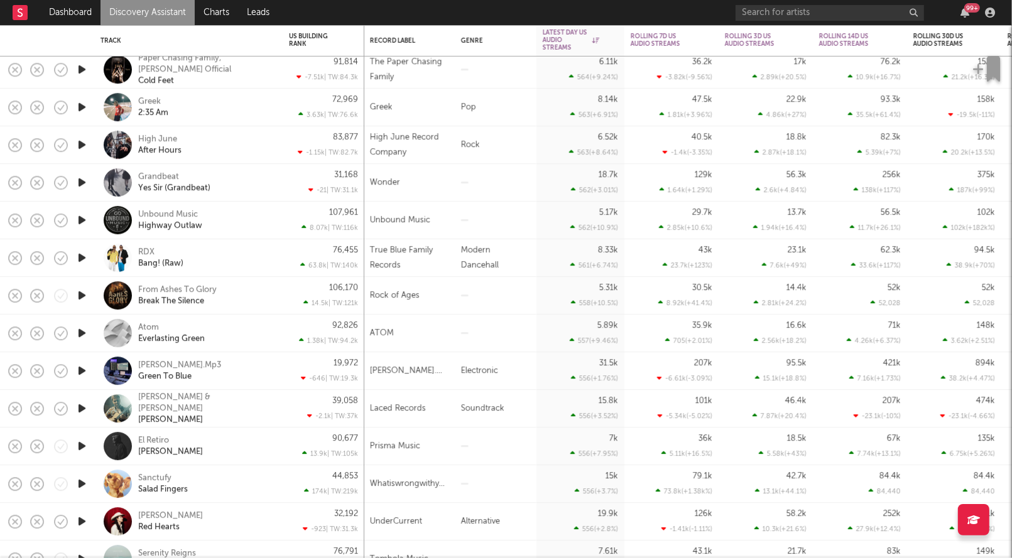
click at [79, 104] on icon "button" at bounding box center [81, 107] width 13 height 16
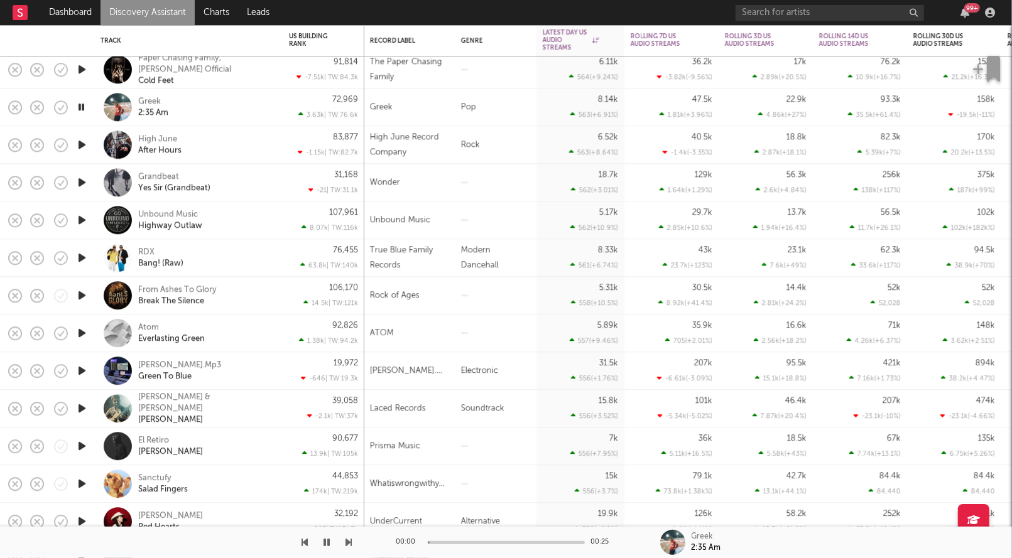
click at [79, 104] on icon "button" at bounding box center [81, 107] width 12 height 16
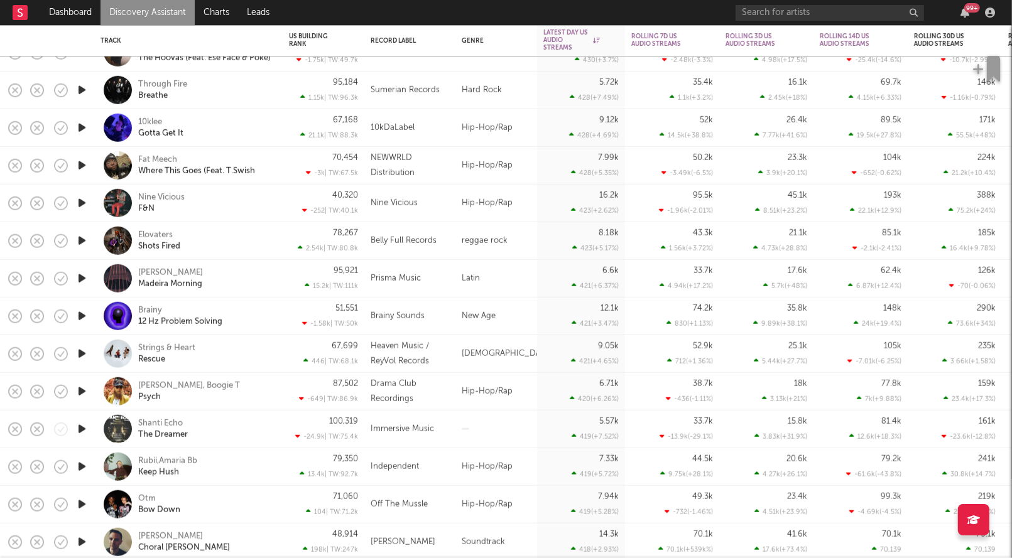
click at [84, 126] on icon "button" at bounding box center [81, 128] width 13 height 16
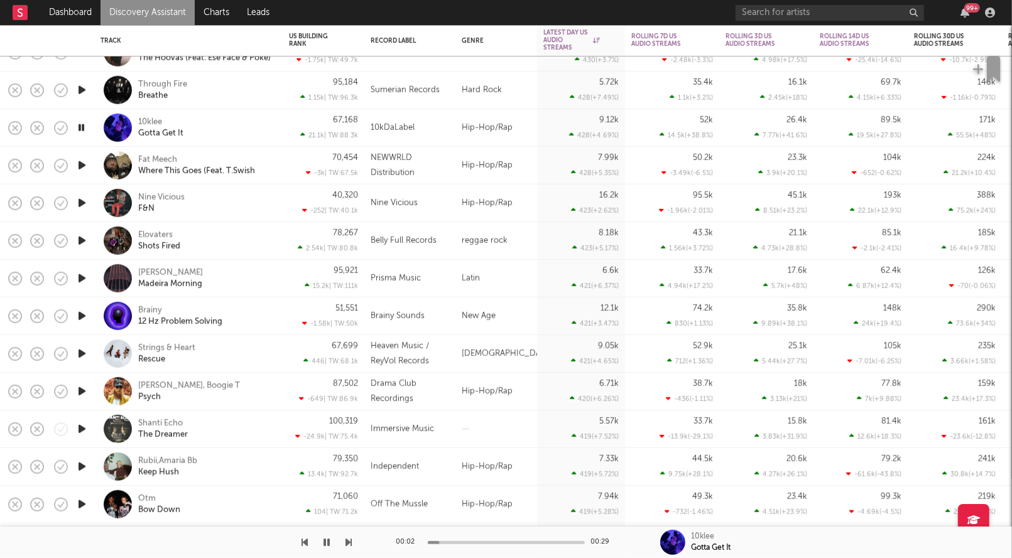
click at [84, 126] on icon "button" at bounding box center [81, 128] width 12 height 16
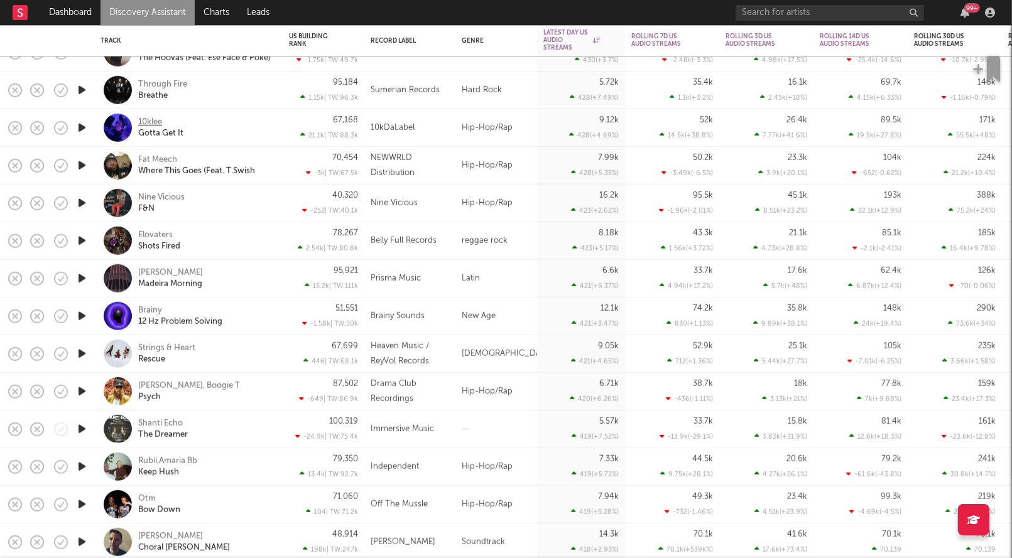
click at [152, 123] on div "10klee" at bounding box center [150, 121] width 24 height 11
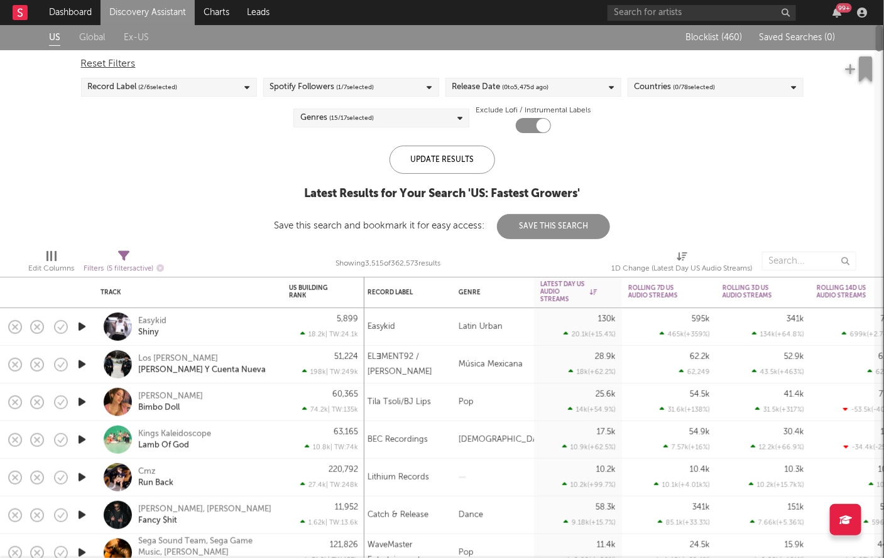
drag, startPoint x: 881, startPoint y: 397, endPoint x: 881, endPoint y: 49, distance: 348.0
click at [881, 47] on div at bounding box center [879, 38] width 7 height 26
click at [574, 332] on div "DoD % Change" at bounding box center [568, 331] width 57 height 8
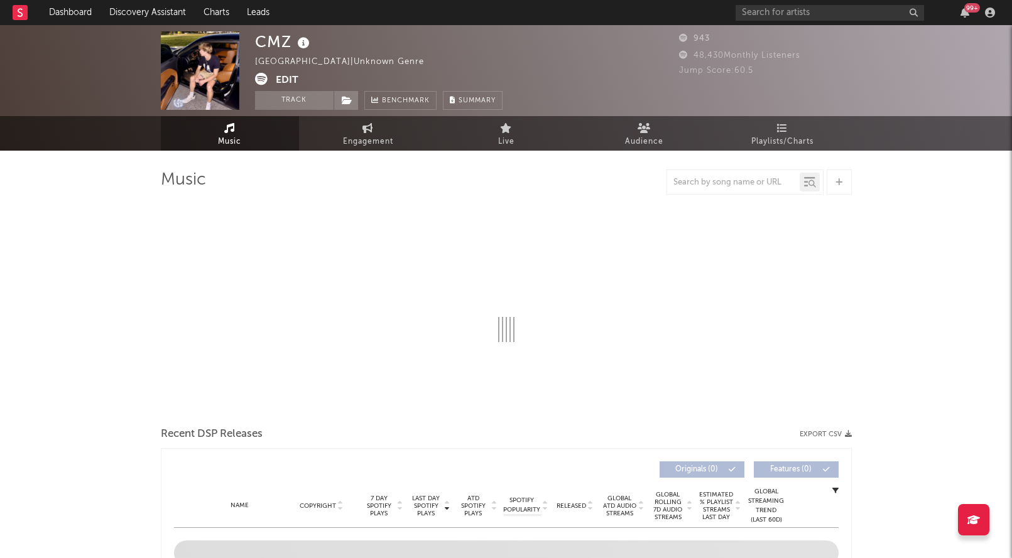
select select "6m"
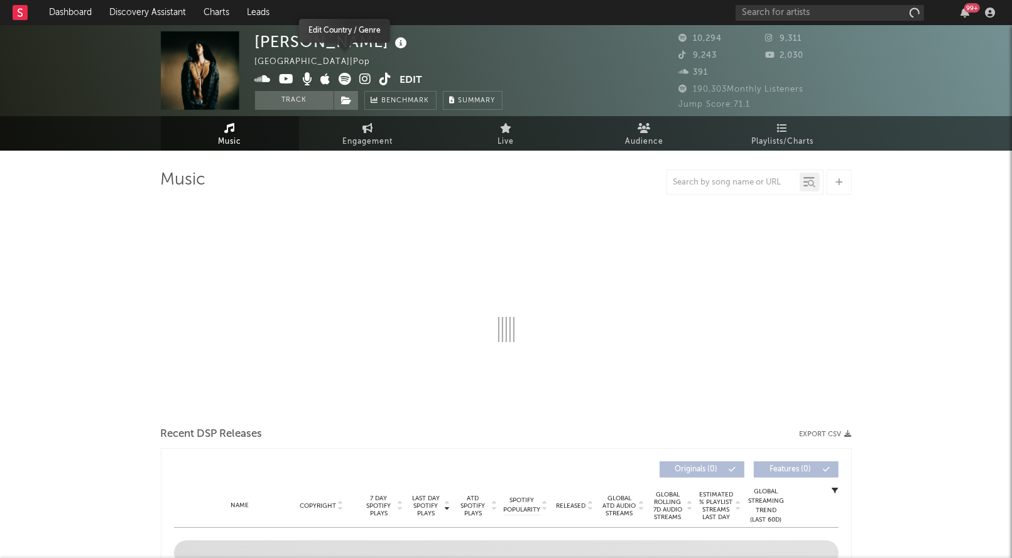
select select "6m"
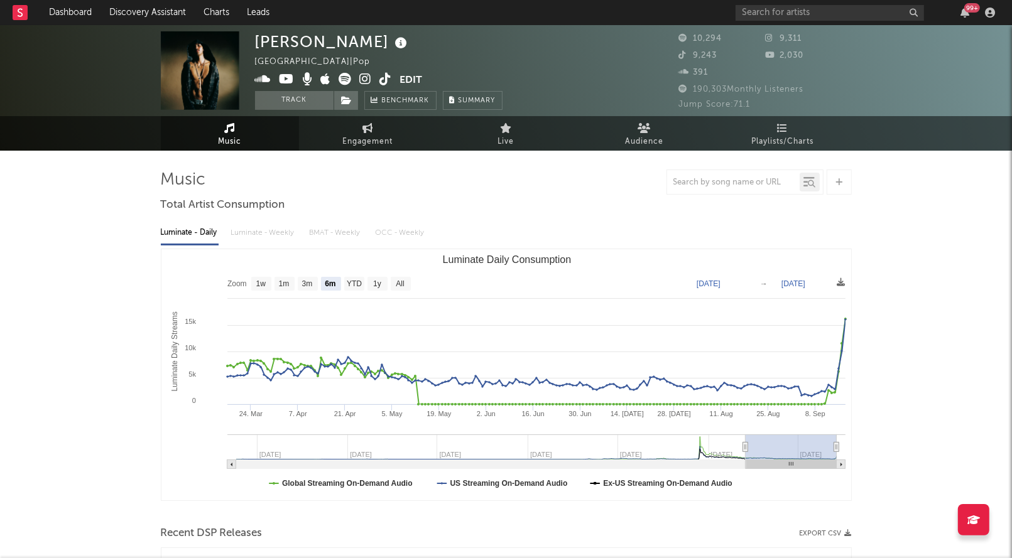
click at [364, 79] on icon at bounding box center [366, 79] width 12 height 13
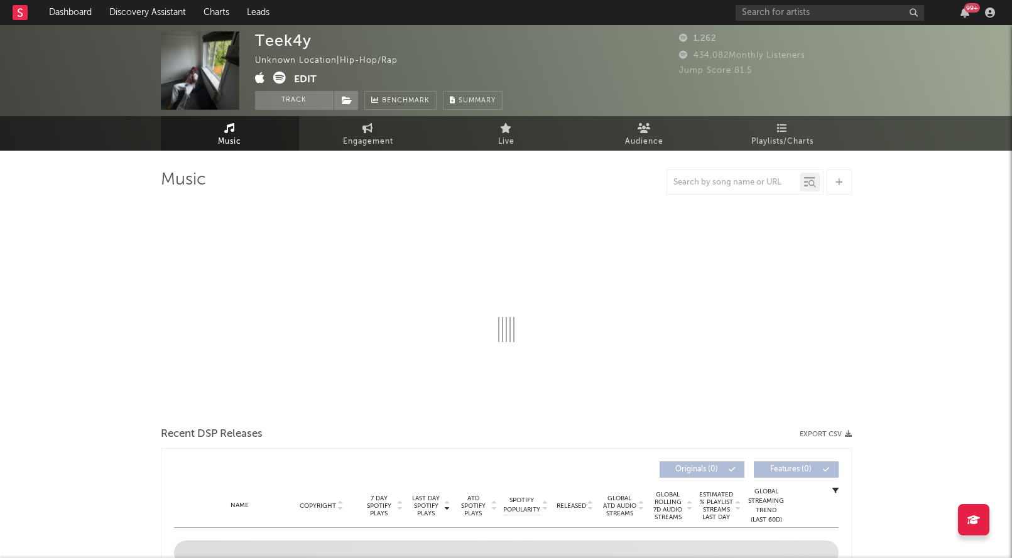
select select "1w"
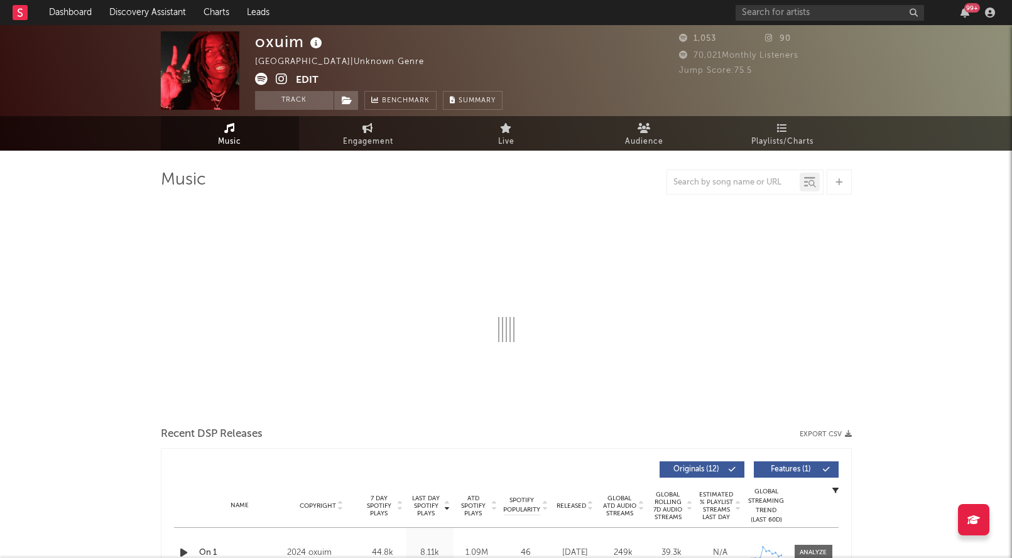
select select "6m"
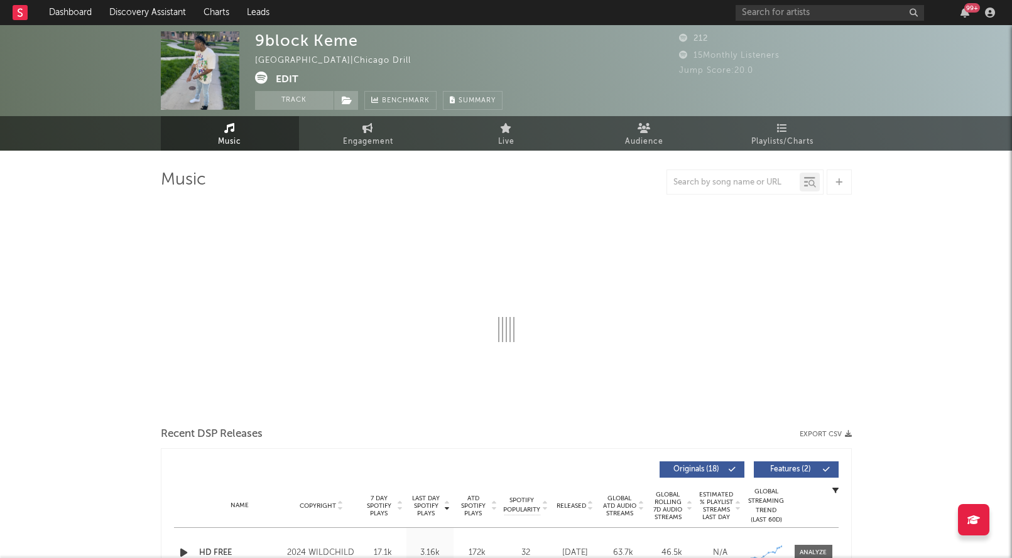
select select "6m"
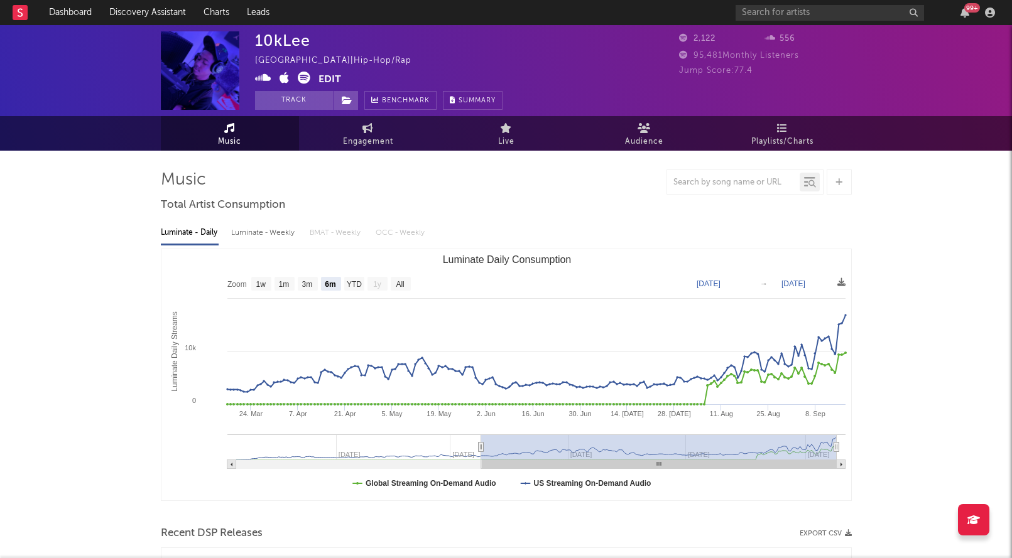
select select "6m"
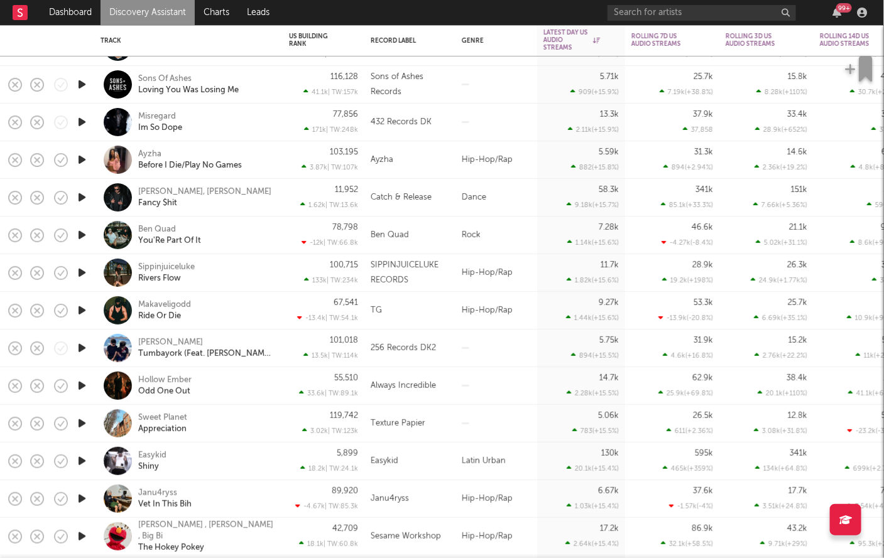
click at [82, 162] on icon "button" at bounding box center [81, 160] width 13 height 16
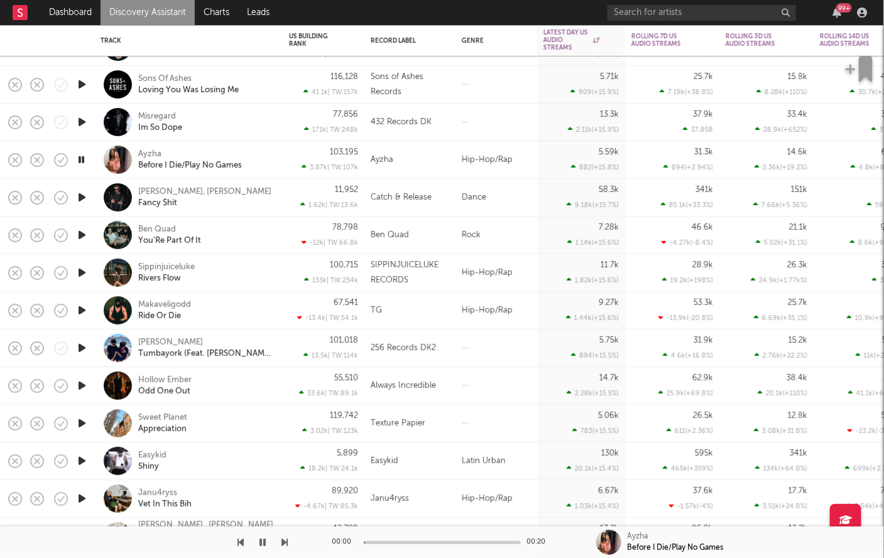
click at [82, 162] on icon "button" at bounding box center [81, 160] width 12 height 16
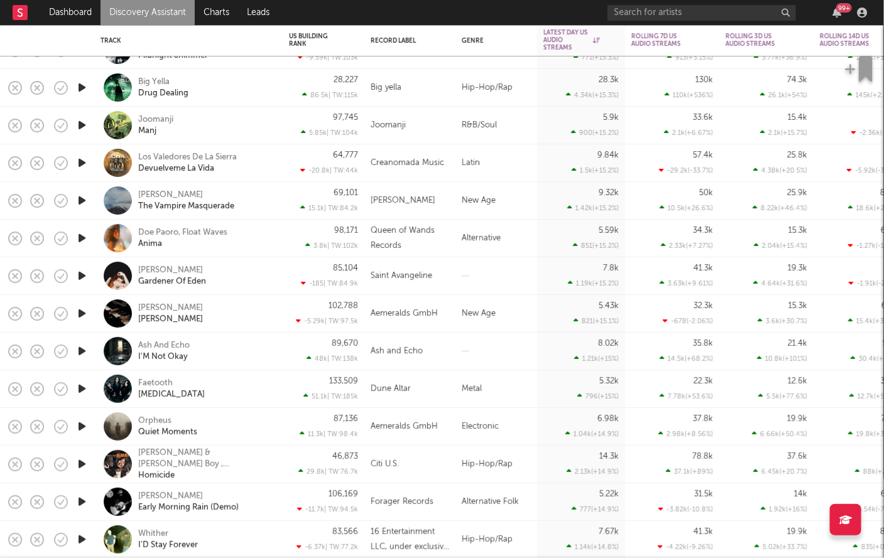
click at [82, 124] on icon "button" at bounding box center [81, 125] width 13 height 16
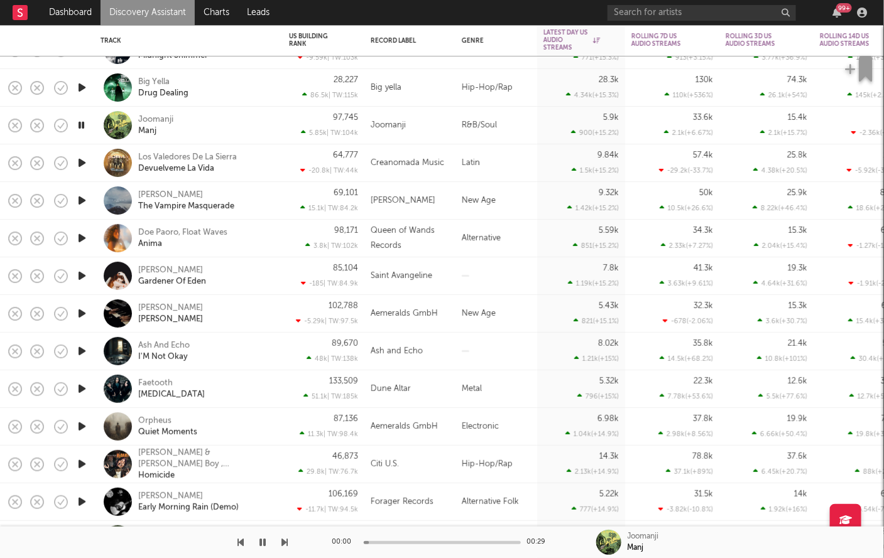
click at [82, 124] on icon "button" at bounding box center [81, 125] width 12 height 16
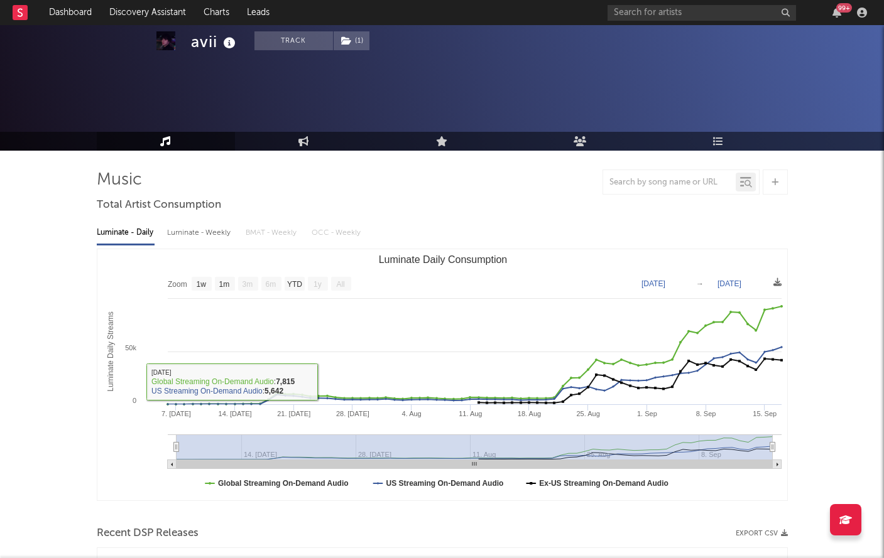
select select "1w"
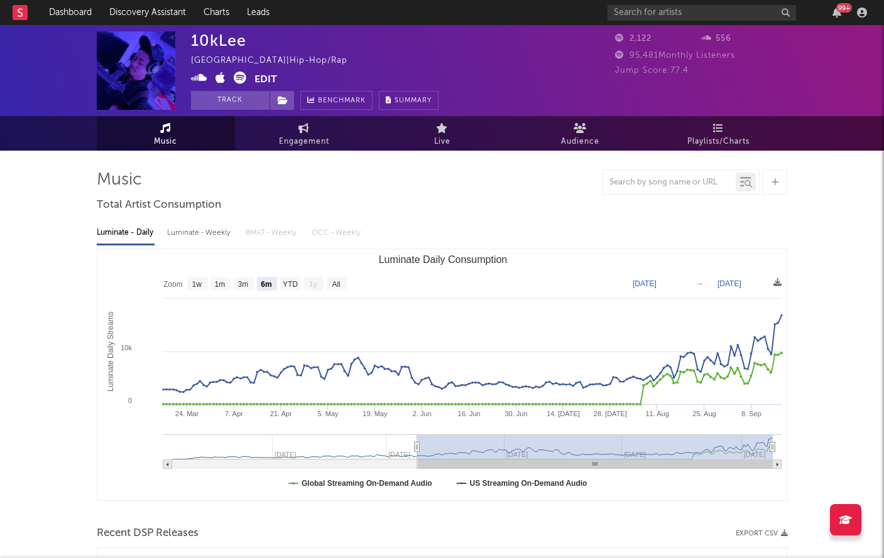
select select "6m"
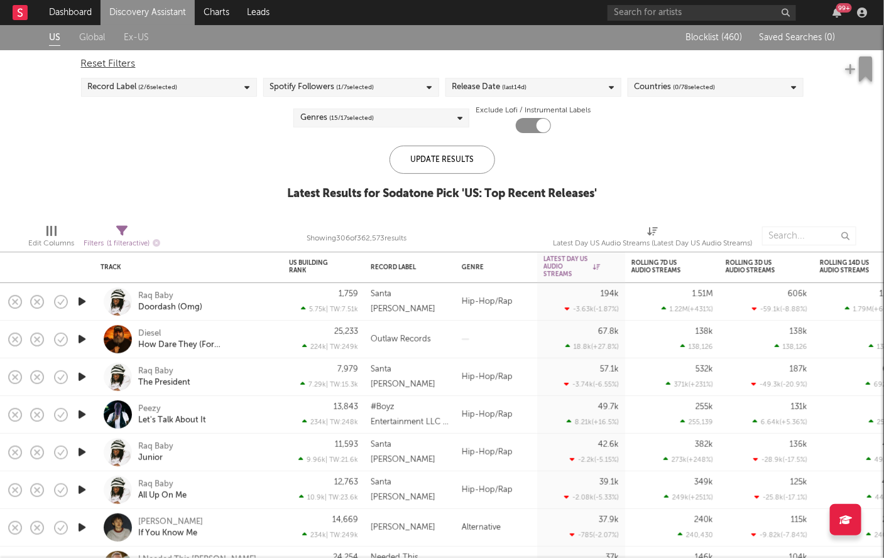
click at [507, 84] on span "(last 14 d)" at bounding box center [515, 87] width 24 height 15
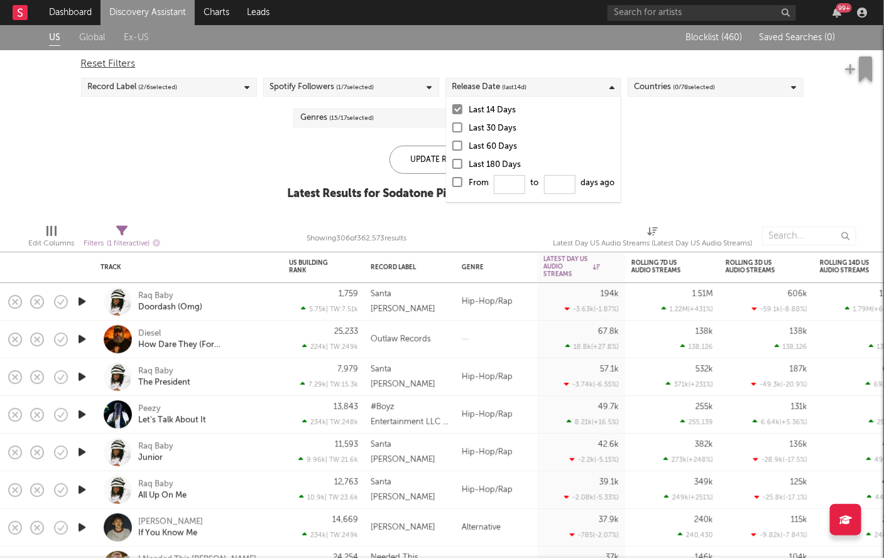
click at [454, 184] on div at bounding box center [457, 182] width 10 height 10
click at [452, 184] on input "From to days ago" at bounding box center [452, 186] width 0 height 20
click at [520, 187] on input "From to days ago" at bounding box center [509, 184] width 31 height 19
type input "0"
click at [428, 159] on div "Update Results" at bounding box center [442, 160] width 106 height 28
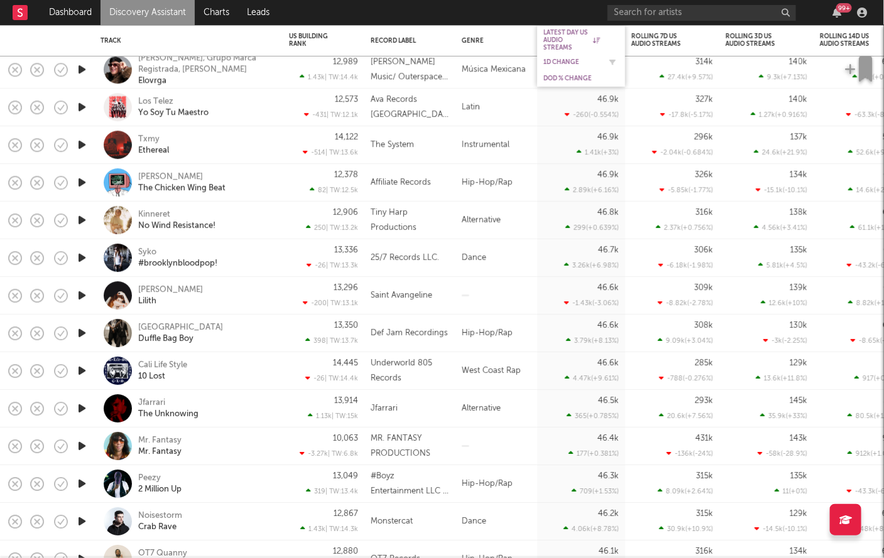
click at [565, 61] on div "1D Change" at bounding box center [571, 62] width 57 height 8
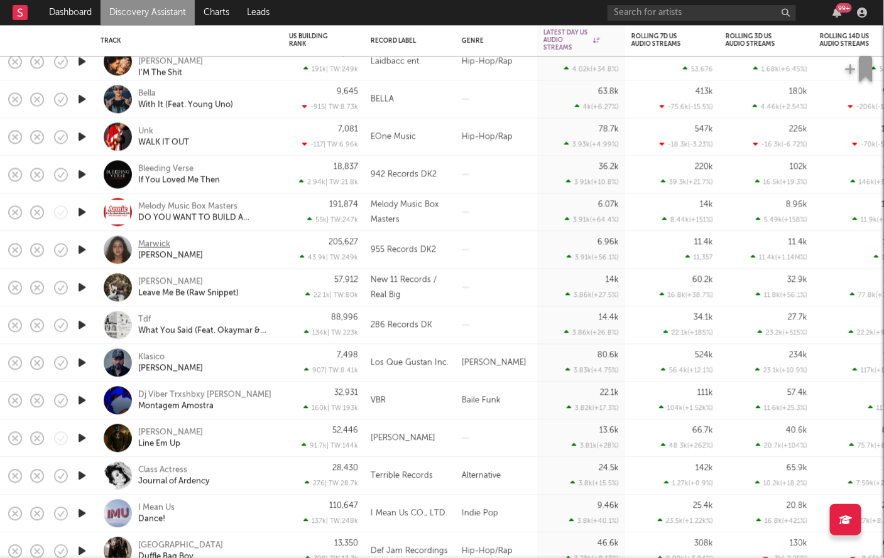
click at [163, 241] on div "Marwick" at bounding box center [154, 244] width 32 height 11
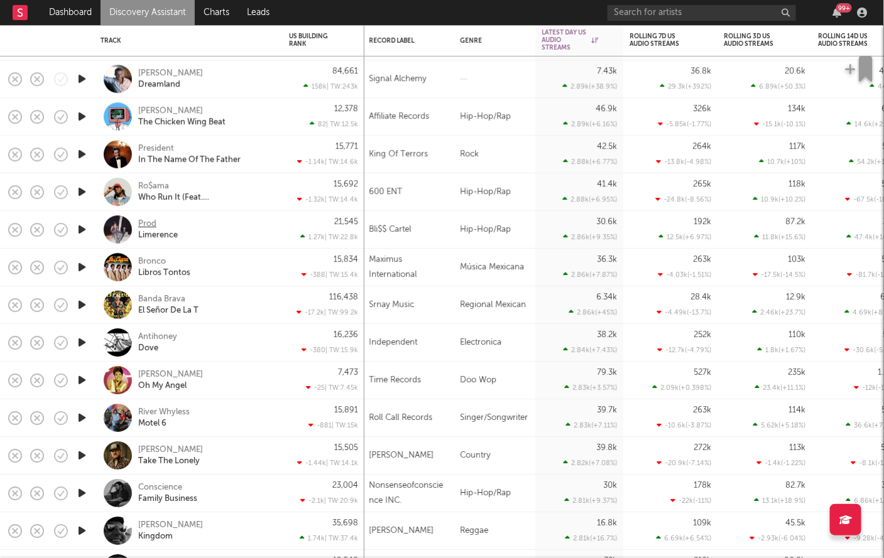
click at [145, 223] on div "Prod" at bounding box center [147, 224] width 18 height 11
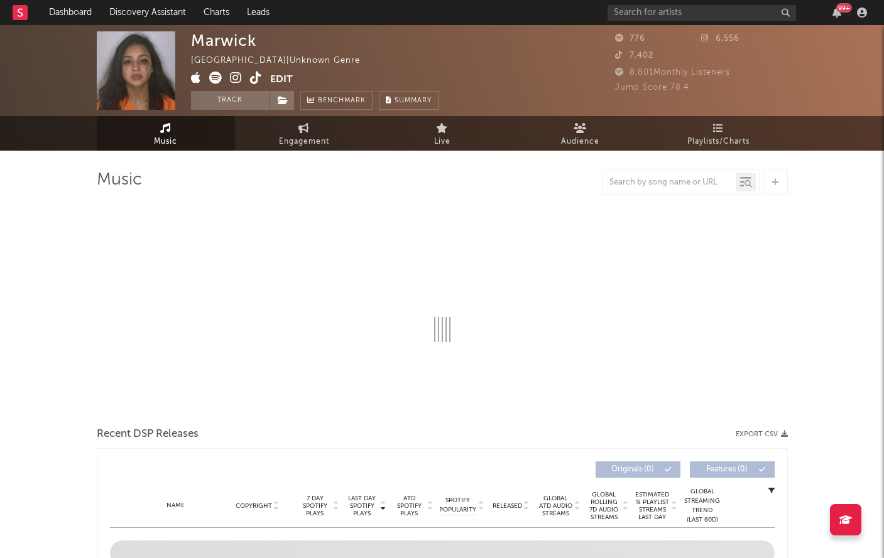
select select "1w"
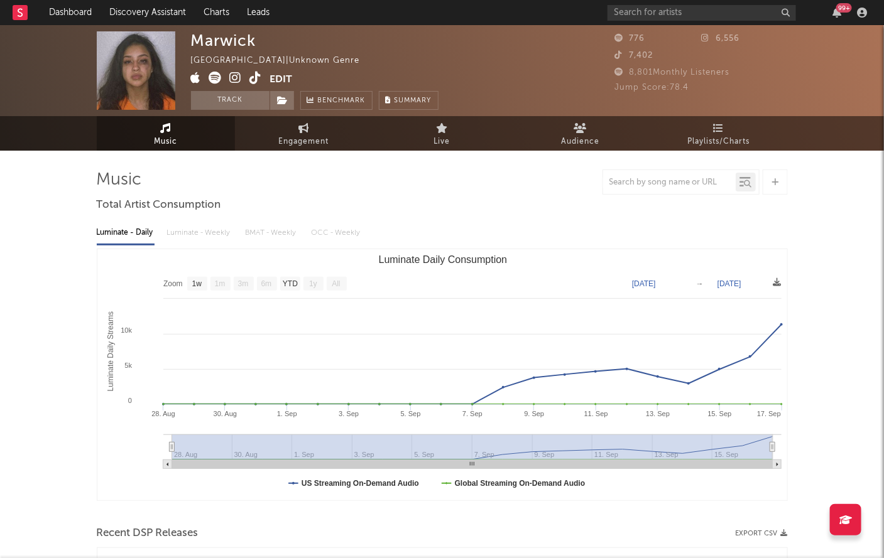
click at [254, 78] on icon at bounding box center [256, 78] width 12 height 13
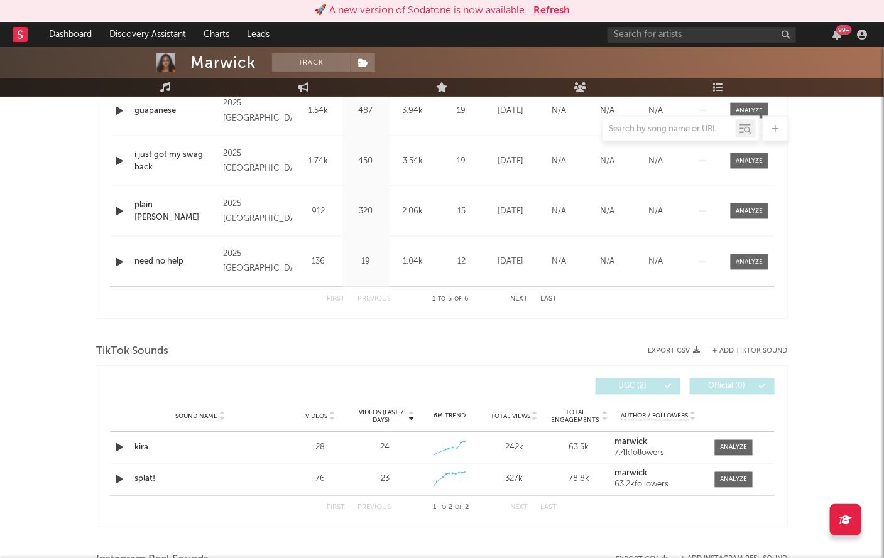
scroll to position [484, 0]
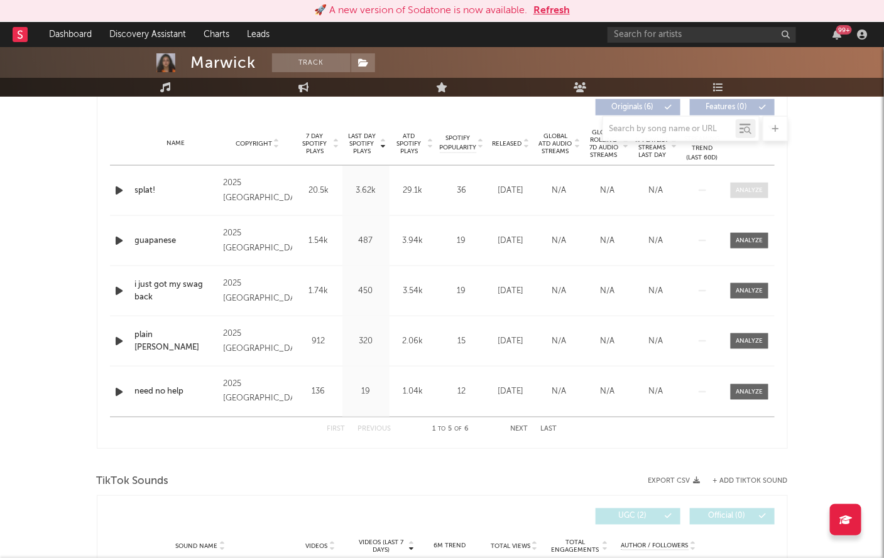
click at [753, 188] on div at bounding box center [749, 190] width 27 height 9
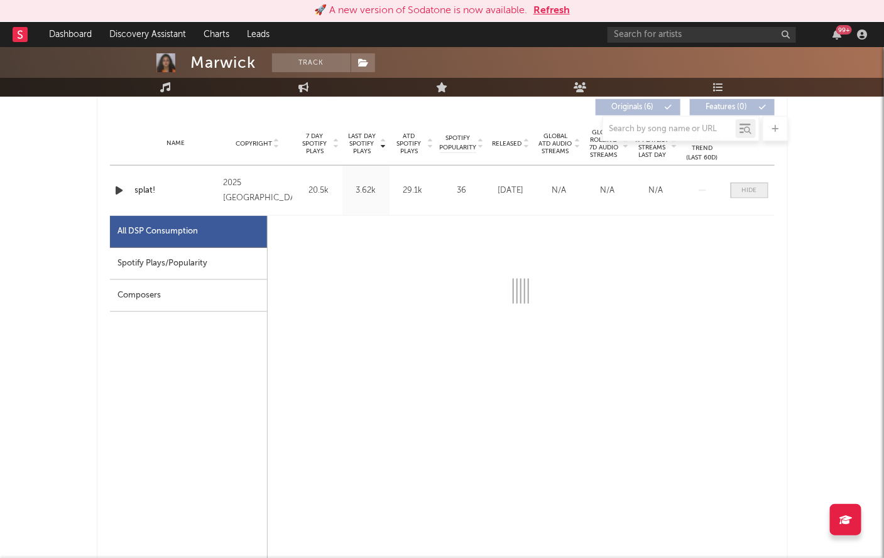
select select "1w"
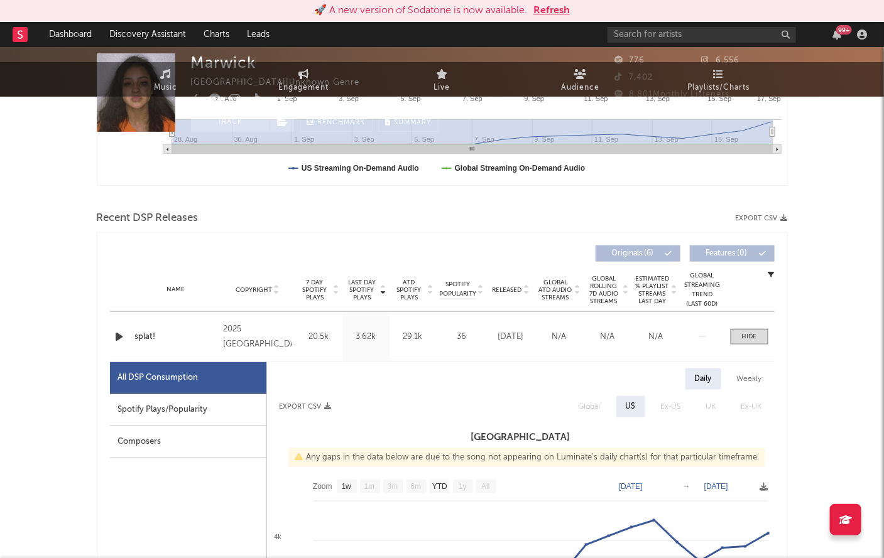
scroll to position [0, 0]
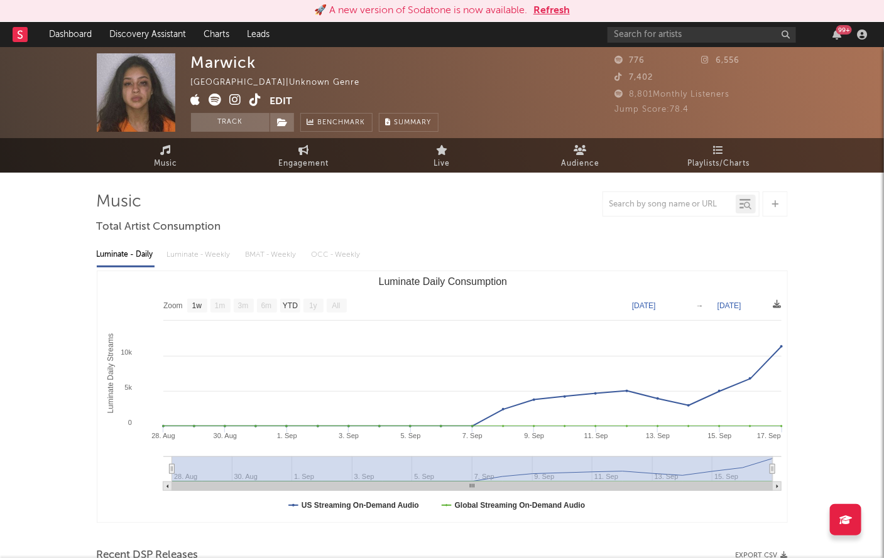
click at [540, 9] on button "Refresh" at bounding box center [551, 10] width 36 height 15
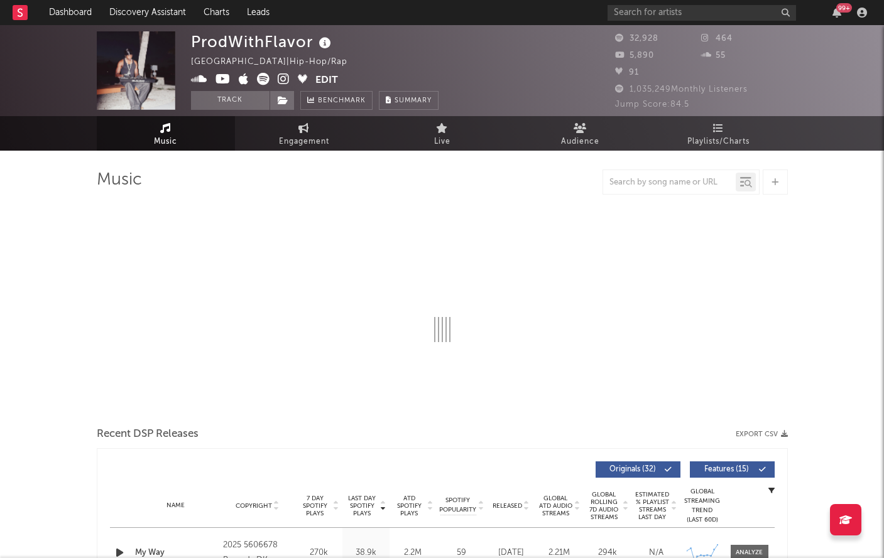
select select "6m"
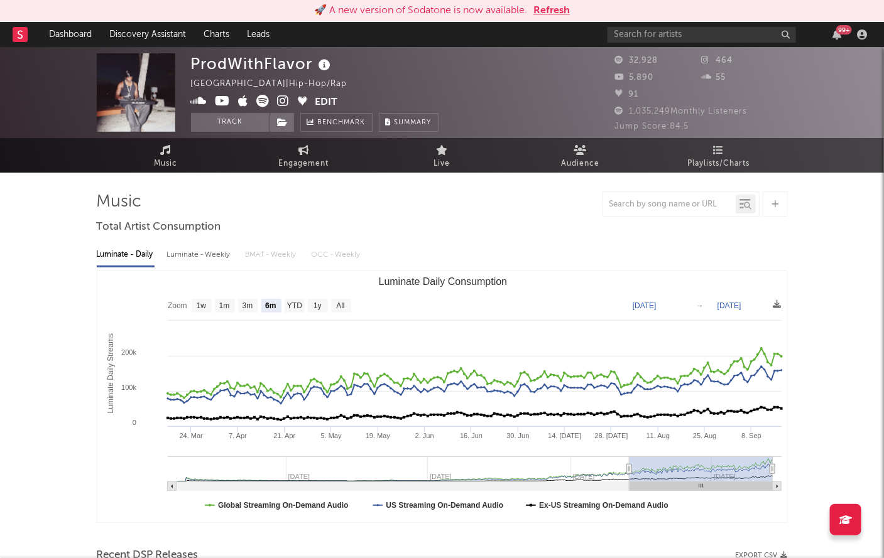
click at [551, 9] on button "Refresh" at bounding box center [551, 10] width 36 height 15
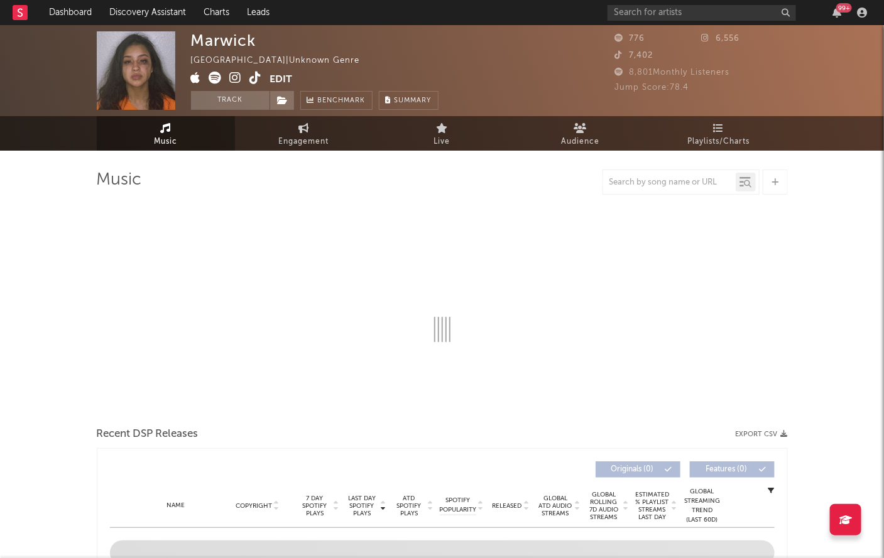
select select "1w"
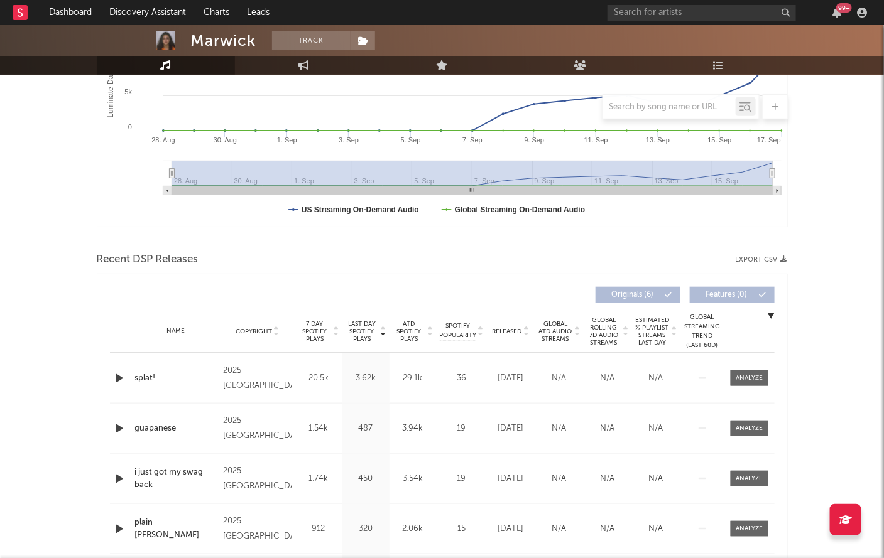
scroll to position [247, 0]
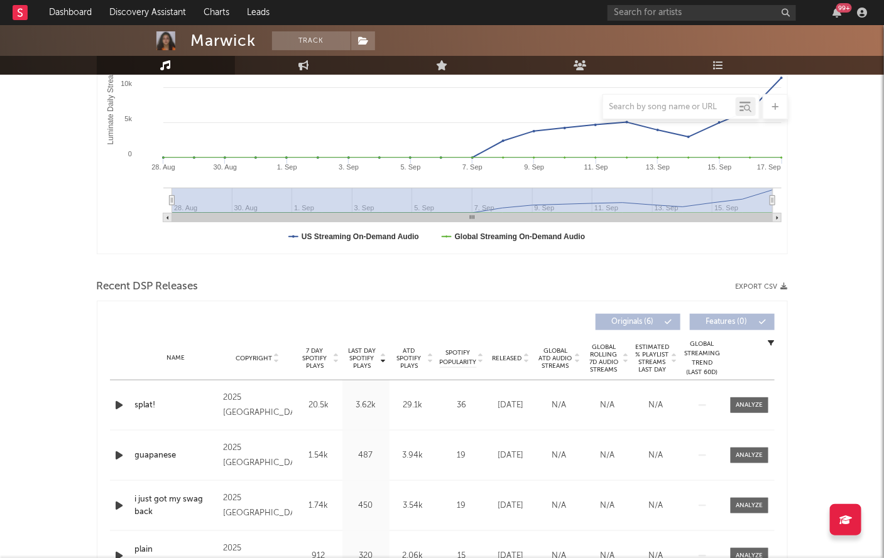
click at [188, 409] on div "splat!" at bounding box center [176, 406] width 82 height 13
click at [751, 407] on div at bounding box center [749, 405] width 27 height 9
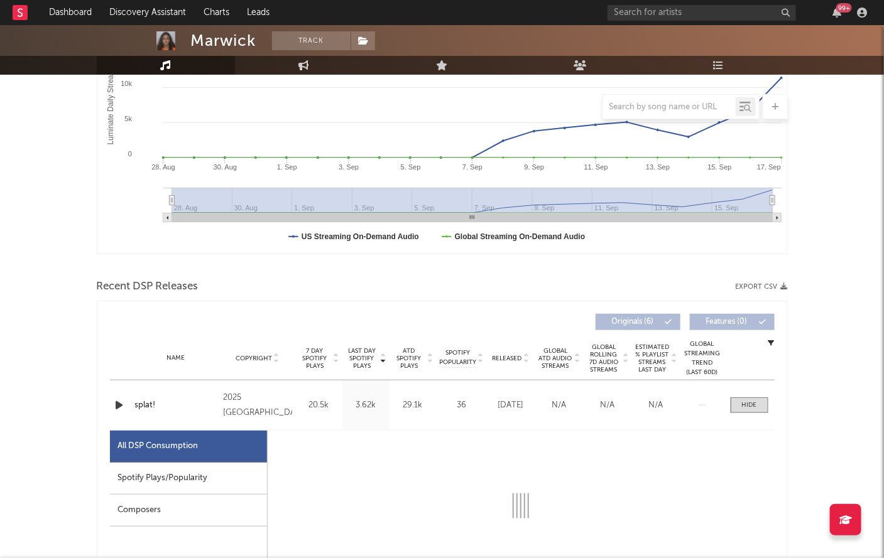
select select "1w"
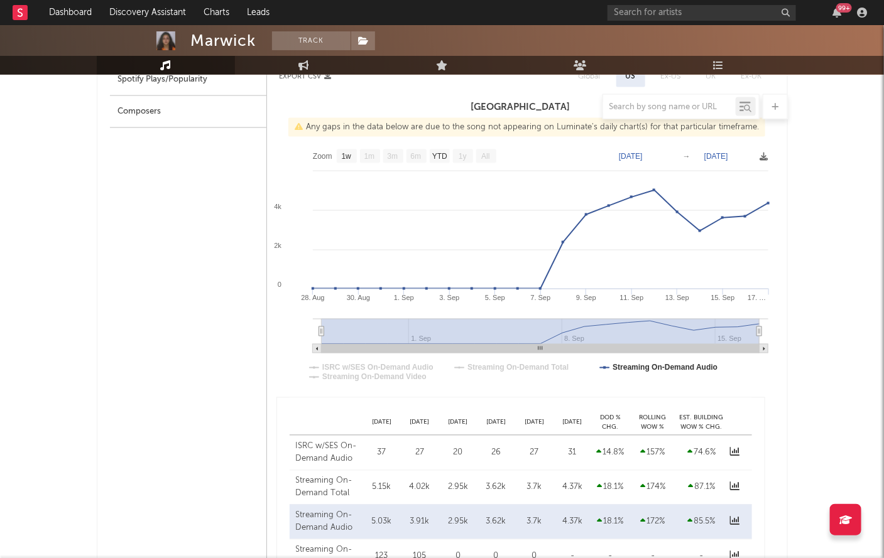
scroll to position [0, 0]
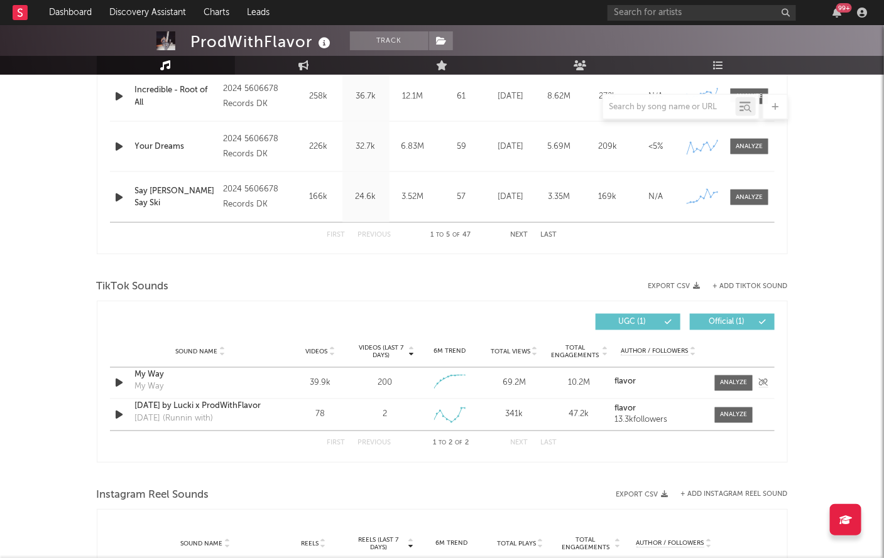
select select "6m"
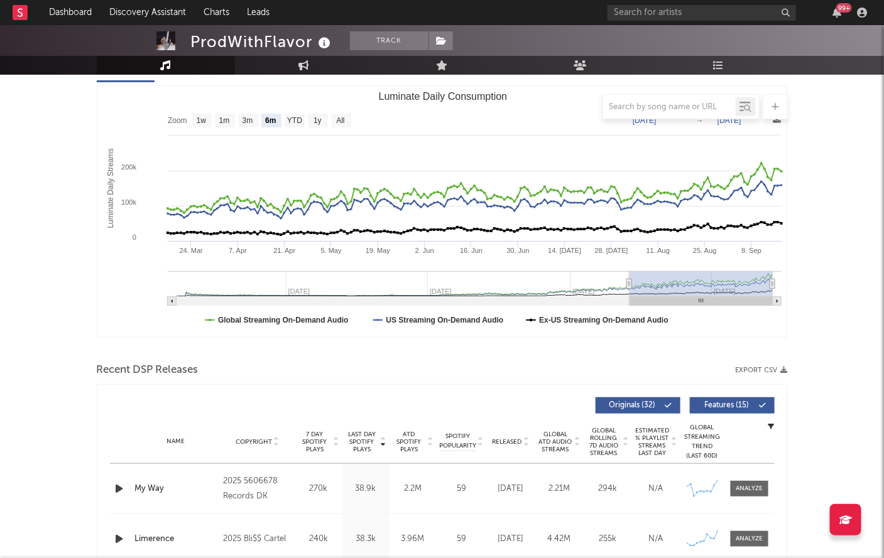
scroll to position [259, 0]
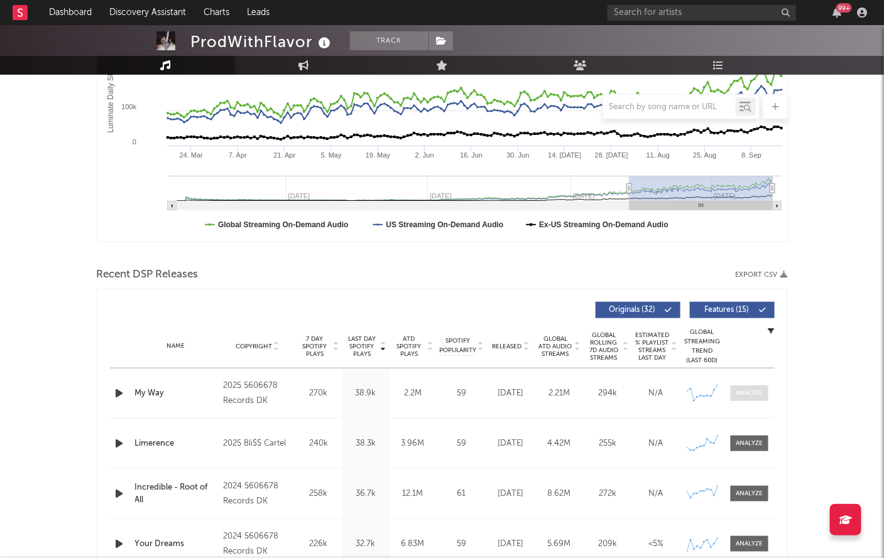
click at [757, 387] on span at bounding box center [750, 394] width 38 height 16
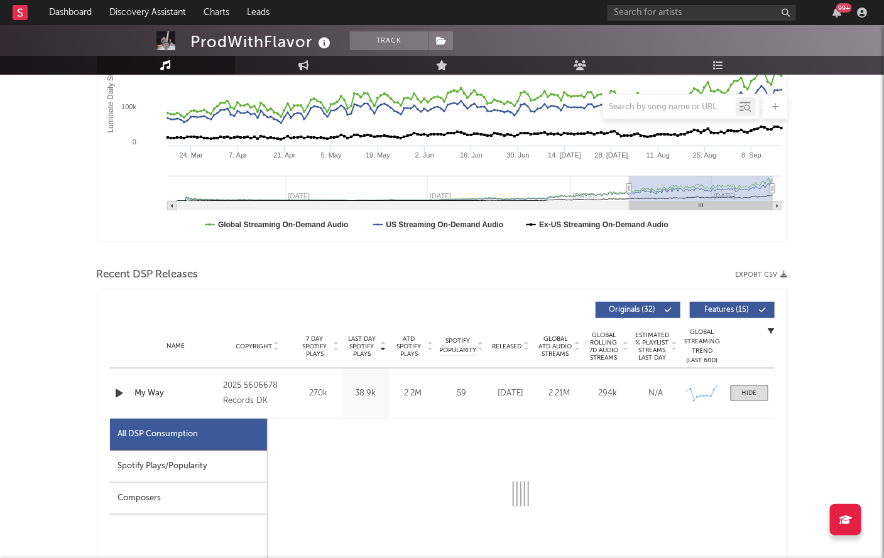
select select "6m"
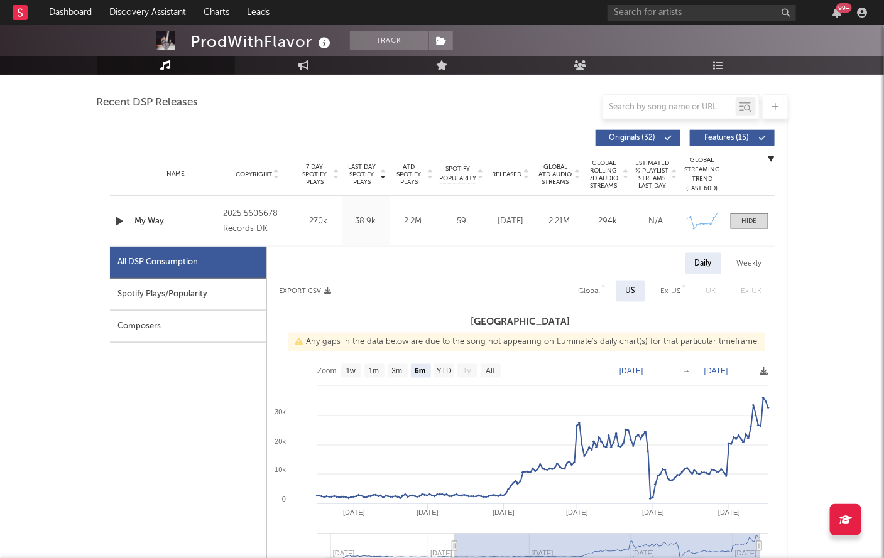
scroll to position [410, 0]
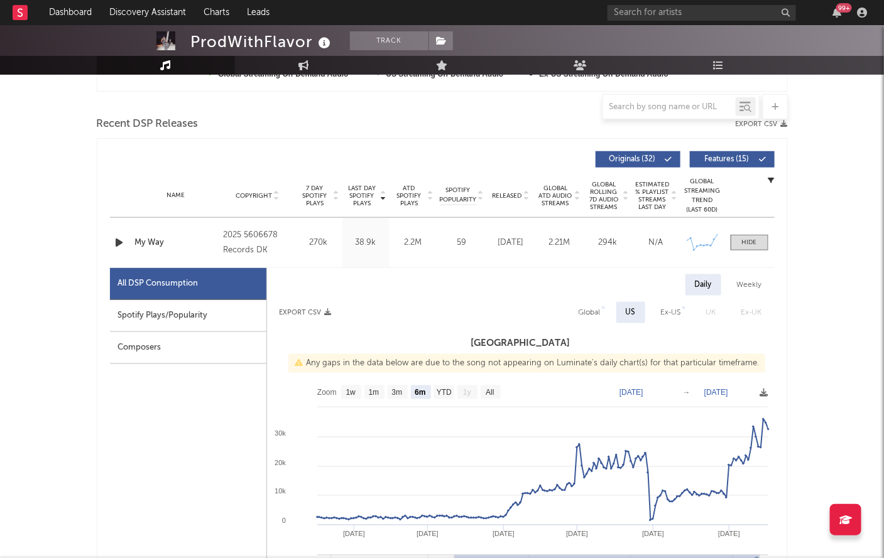
click at [119, 245] on icon "button" at bounding box center [119, 243] width 13 height 16
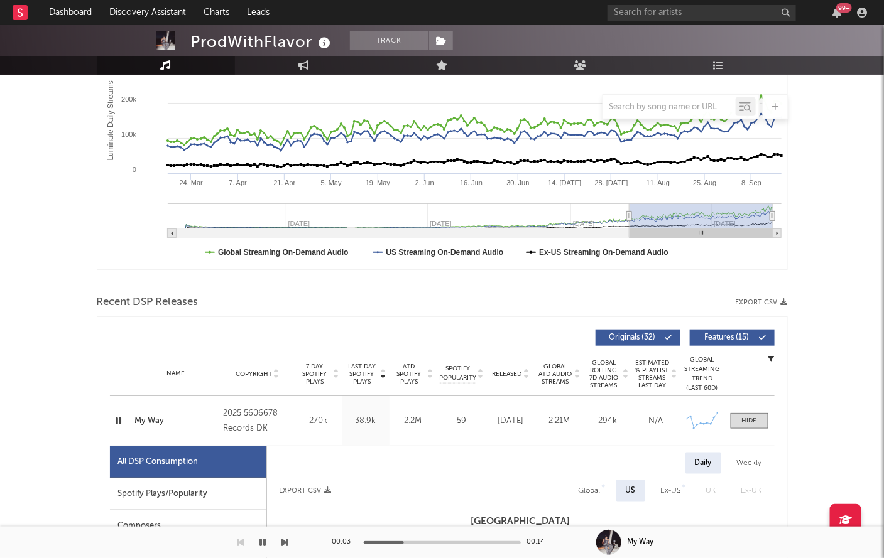
scroll to position [232, 0]
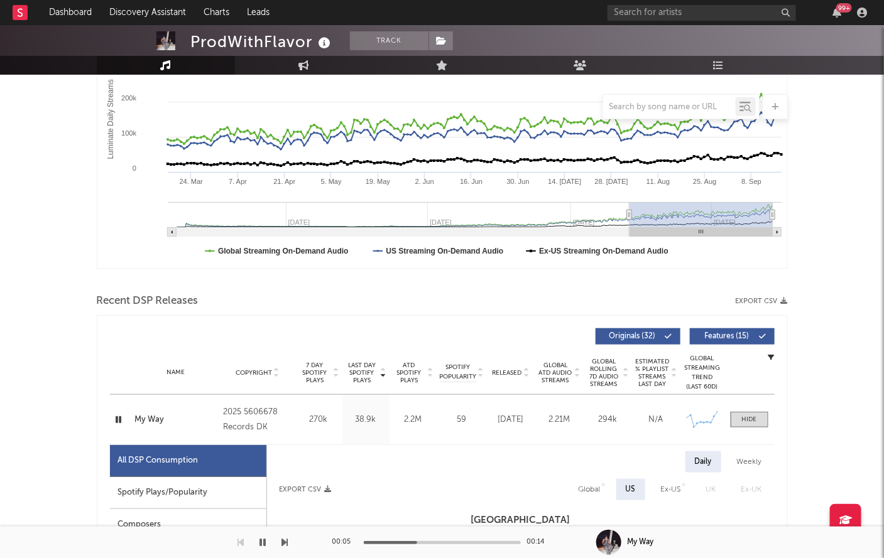
click at [117, 422] on icon "button" at bounding box center [119, 420] width 12 height 16
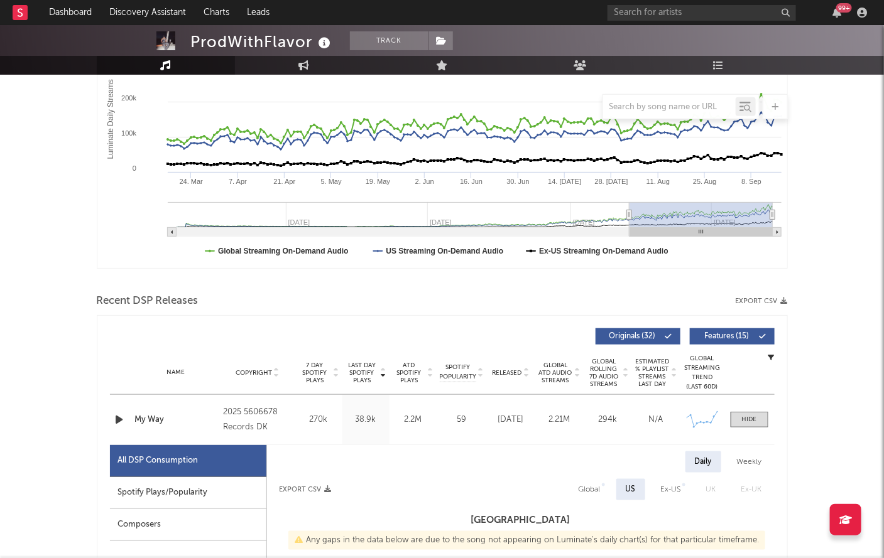
click at [148, 415] on div "My Way" at bounding box center [176, 420] width 82 height 13
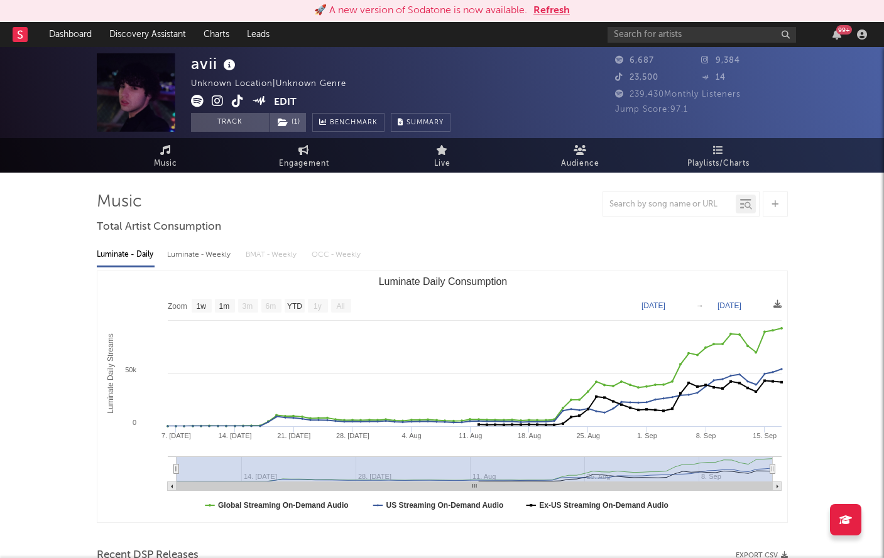
select select "1w"
click at [552, 11] on button "Refresh" at bounding box center [551, 10] width 36 height 15
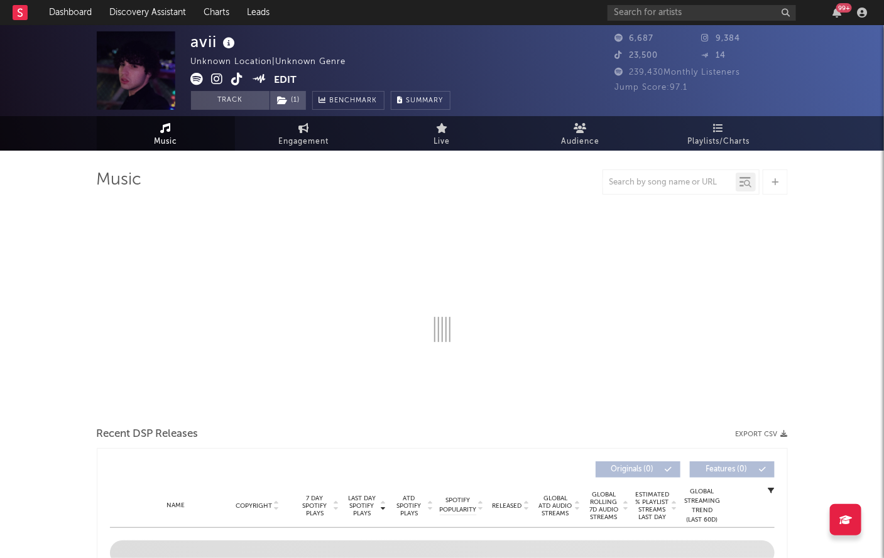
select select "1w"
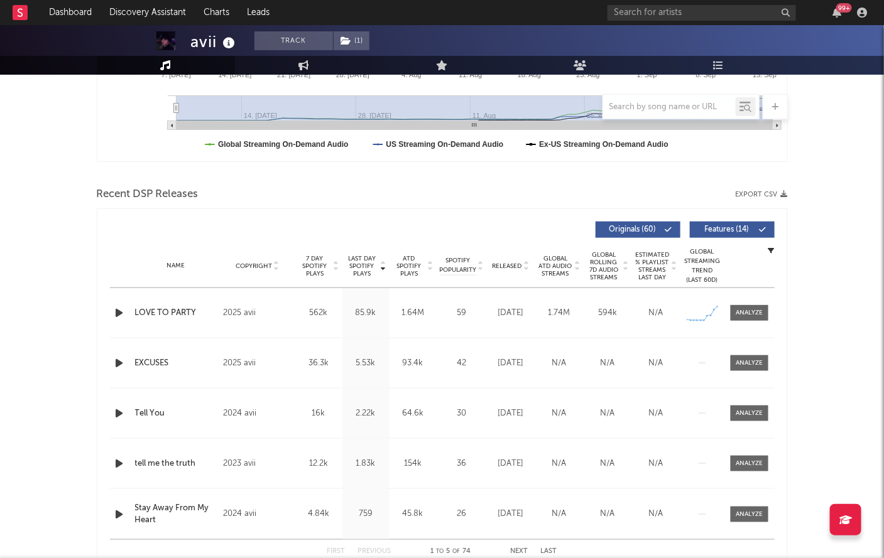
scroll to position [340, 0]
click at [761, 308] on div at bounding box center [749, 312] width 27 height 9
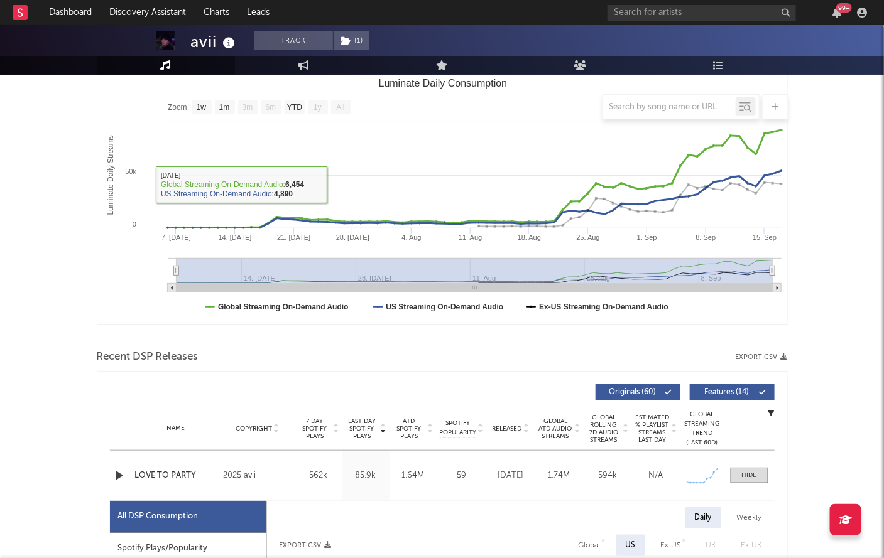
scroll to position [459, 0]
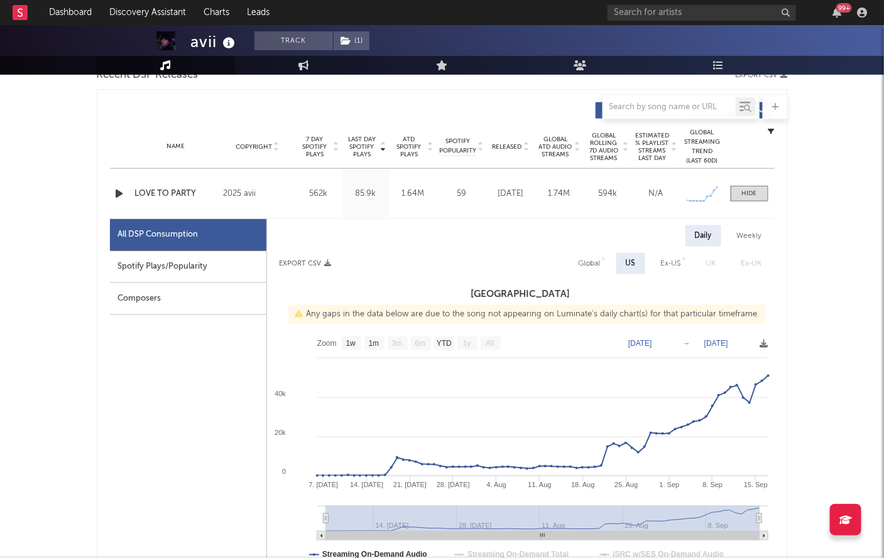
click at [114, 195] on icon "button" at bounding box center [119, 194] width 13 height 16
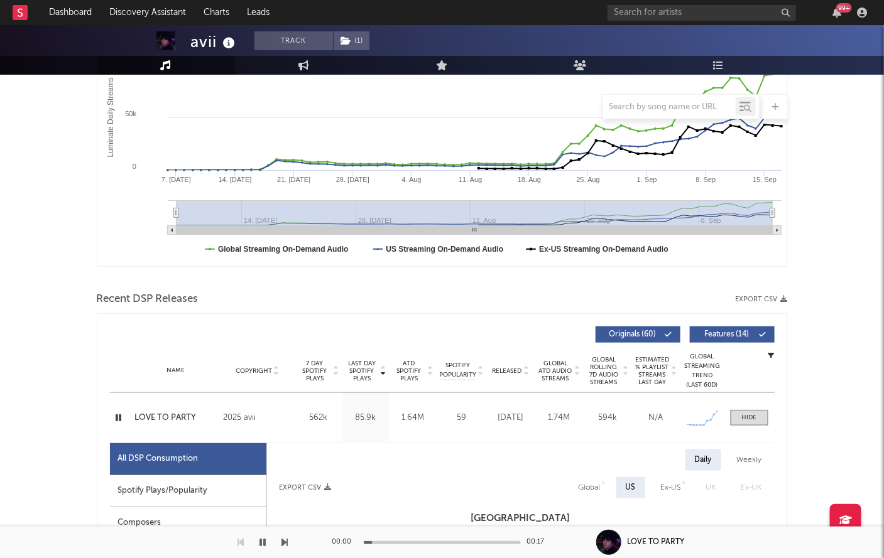
scroll to position [0, 0]
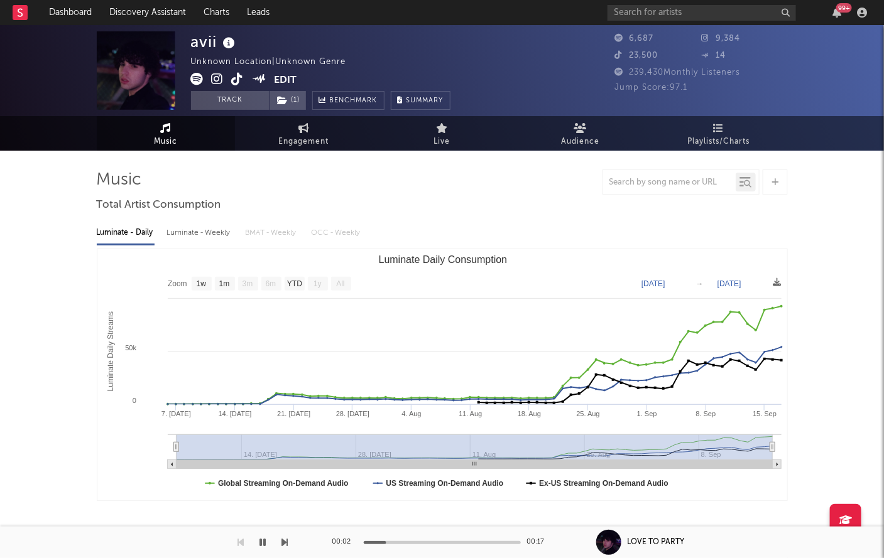
click at [222, 79] on icon at bounding box center [218, 79] width 12 height 13
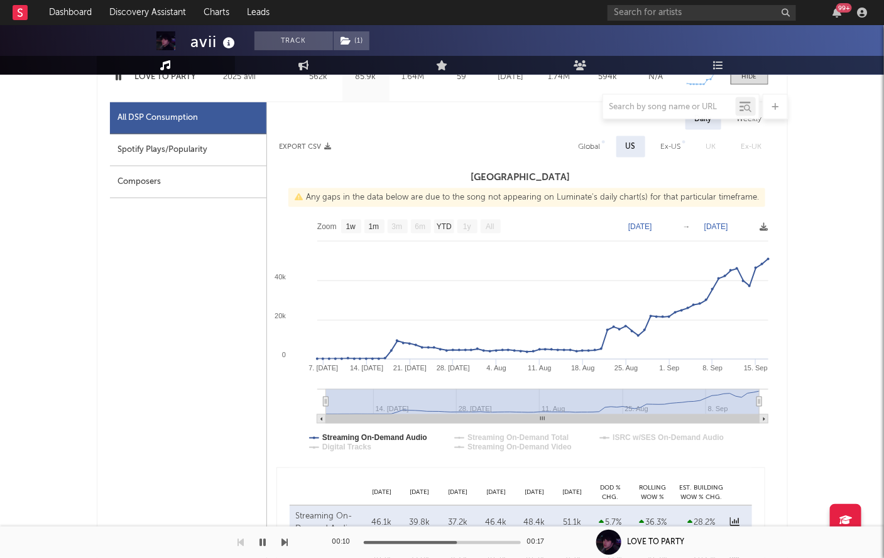
scroll to position [454, 0]
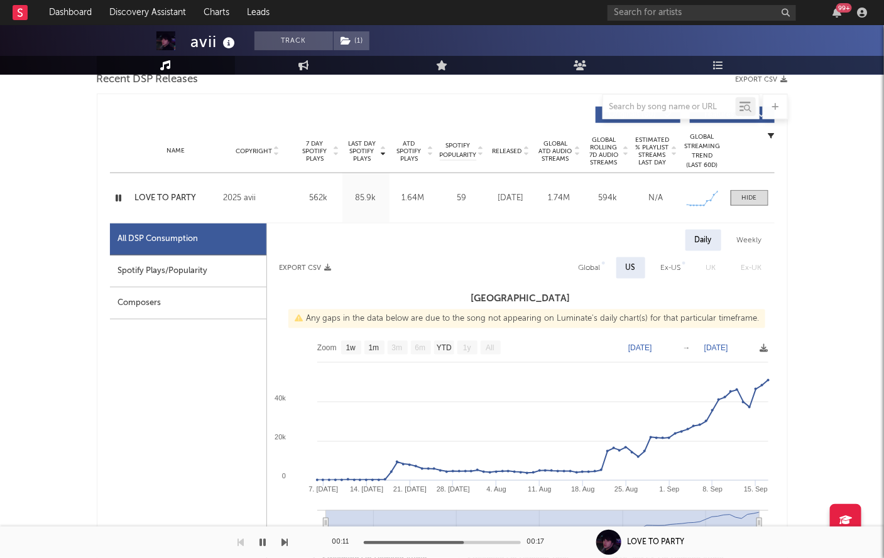
click at [117, 201] on icon "button" at bounding box center [119, 198] width 12 height 16
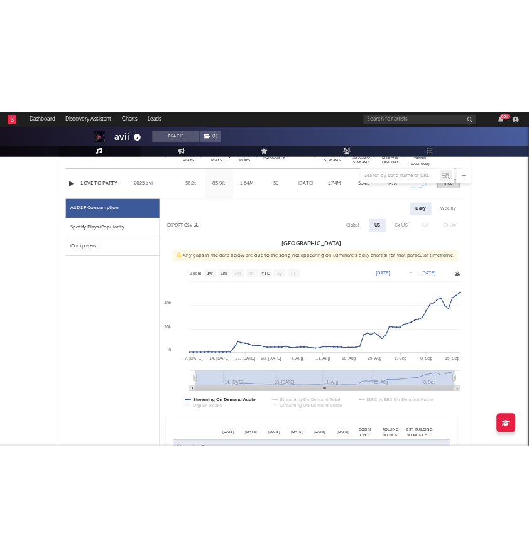
scroll to position [526, 0]
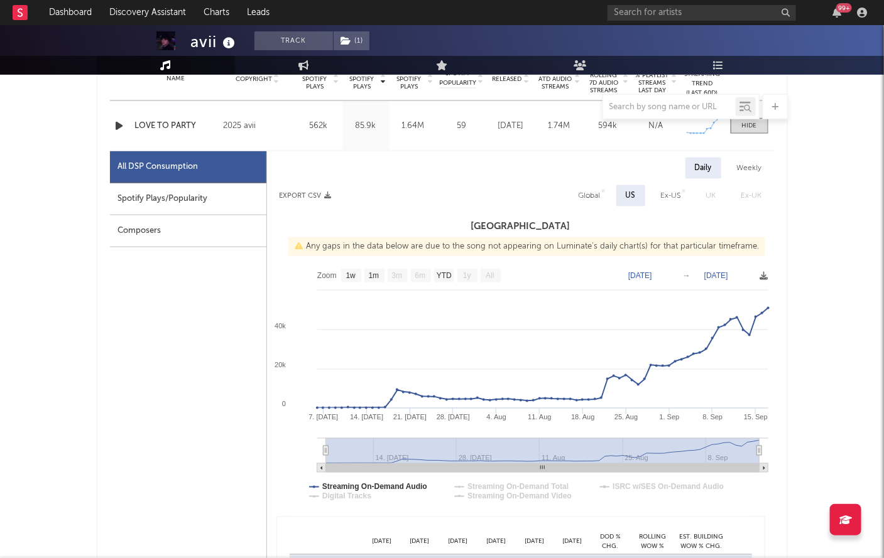
click at [173, 117] on div at bounding box center [442, 106] width 691 height 25
click at [173, 122] on div "LOVE TO PARTY" at bounding box center [176, 126] width 82 height 13
select select "Zoom"
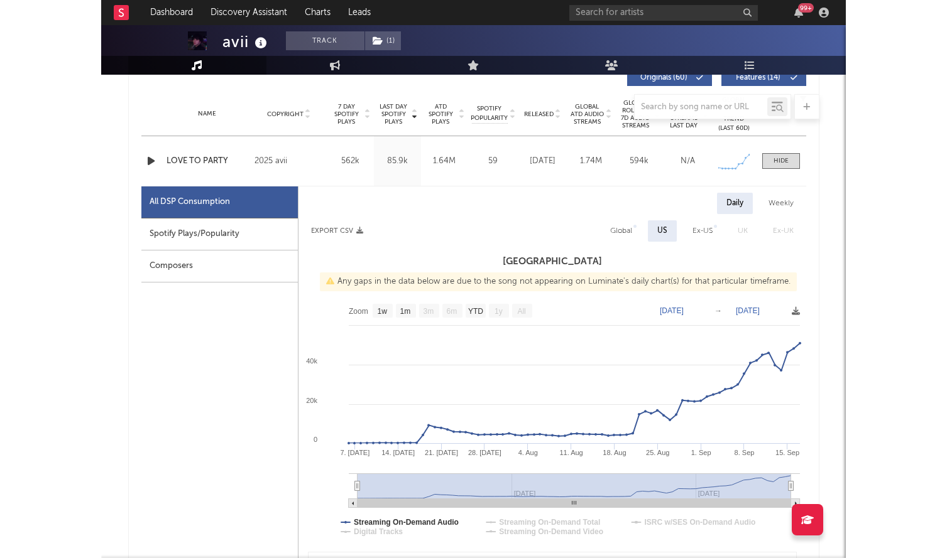
scroll to position [486, 0]
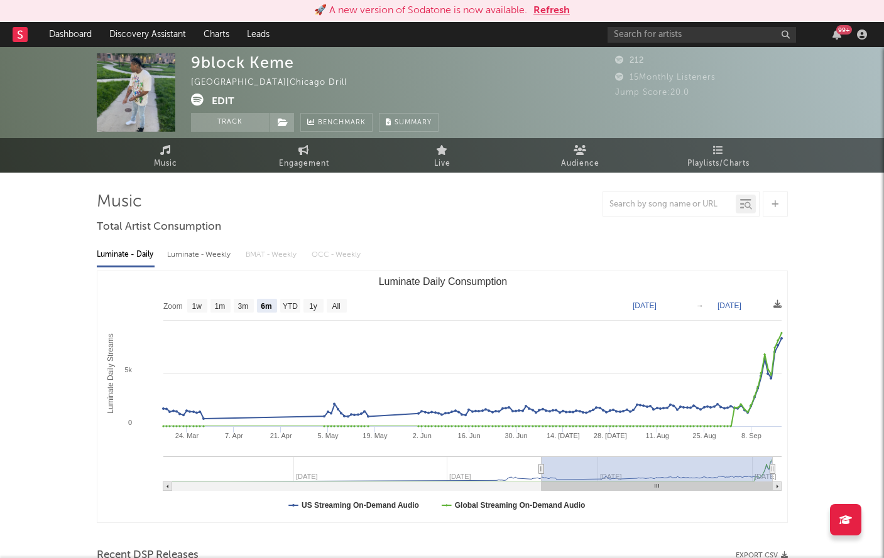
select select "6m"
click at [548, 3] on div "🚀 A new version of Sodatone is now available. Refresh" at bounding box center [442, 11] width 884 height 22
click at [550, 7] on button "Refresh" at bounding box center [551, 10] width 36 height 15
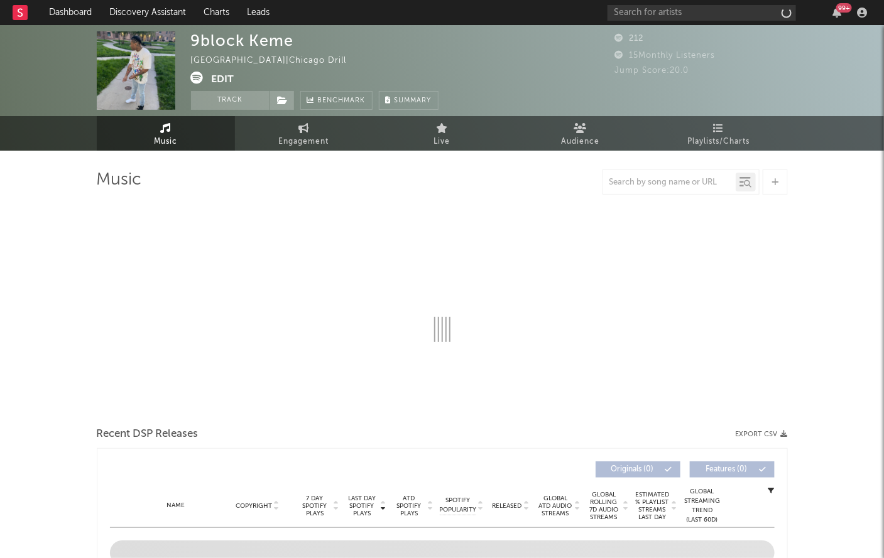
select select "6m"
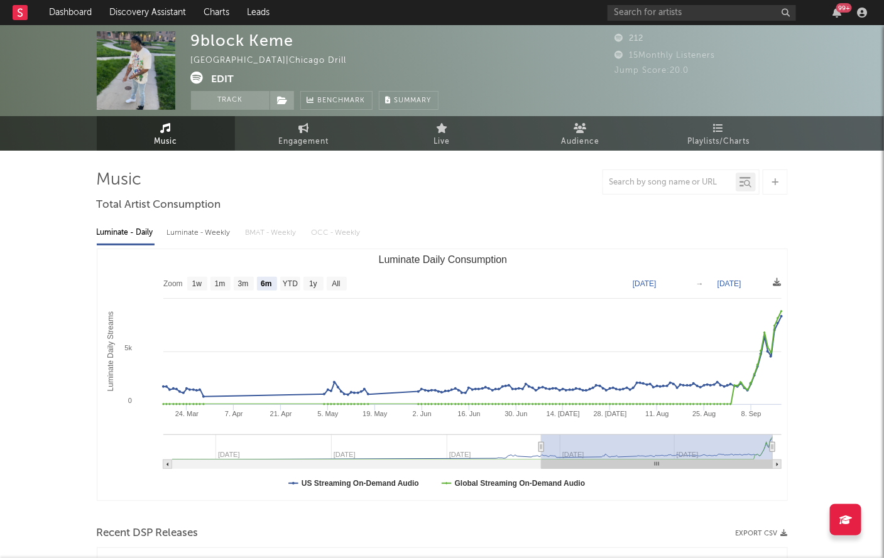
click at [202, 83] on icon at bounding box center [197, 78] width 13 height 13
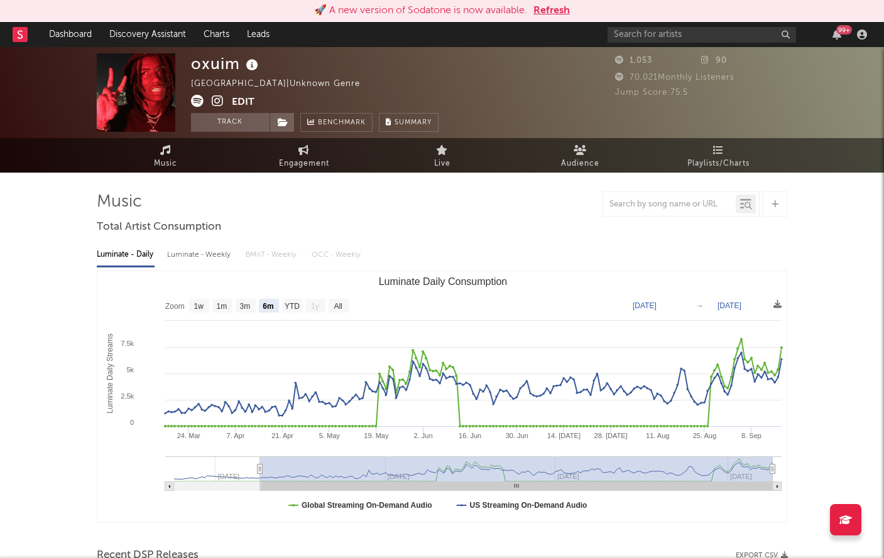
select select "6m"
click at [192, 101] on icon at bounding box center [197, 101] width 13 height 13
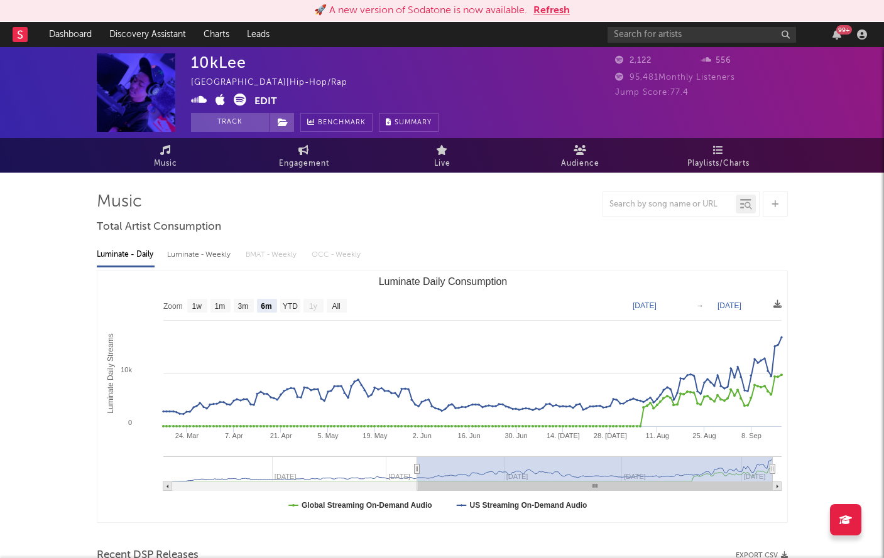
select select "6m"
click at [560, 8] on button "Refresh" at bounding box center [551, 10] width 36 height 15
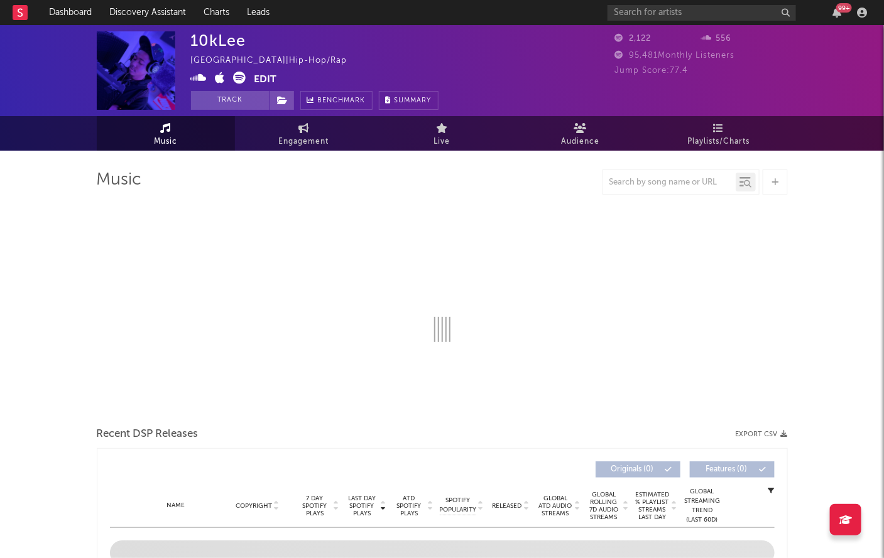
select select "6m"
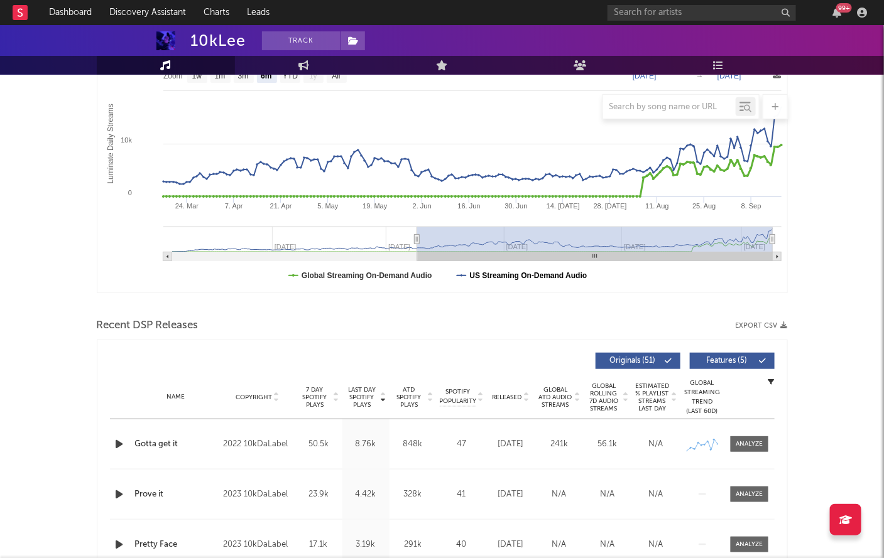
scroll to position [251, 0]
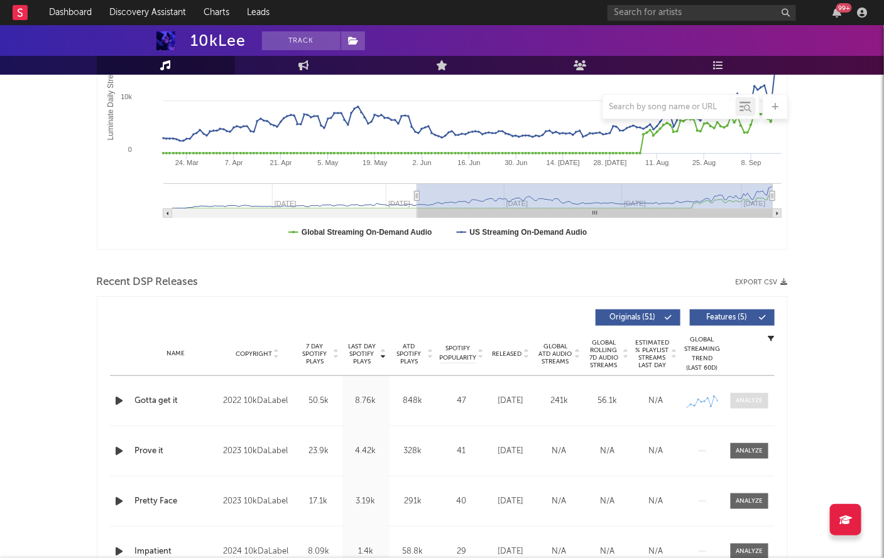
click at [748, 397] on div at bounding box center [749, 400] width 27 height 9
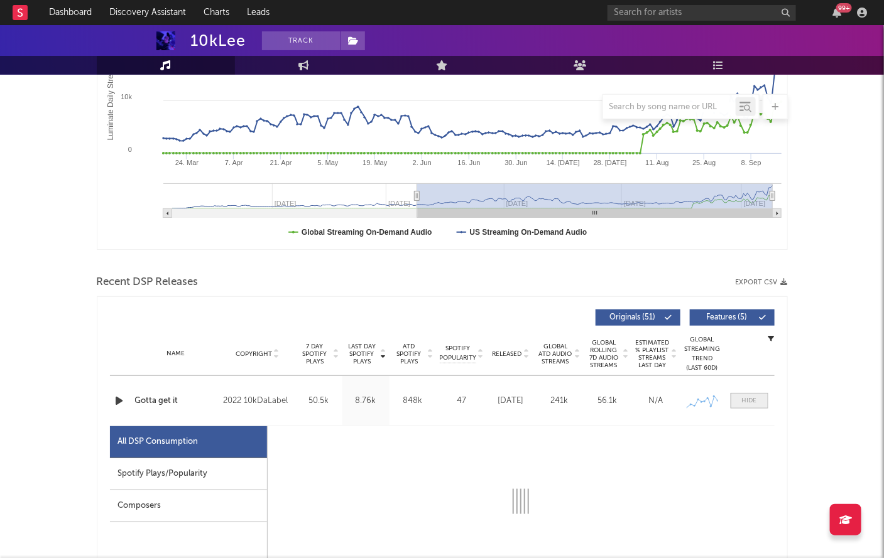
select select "6m"
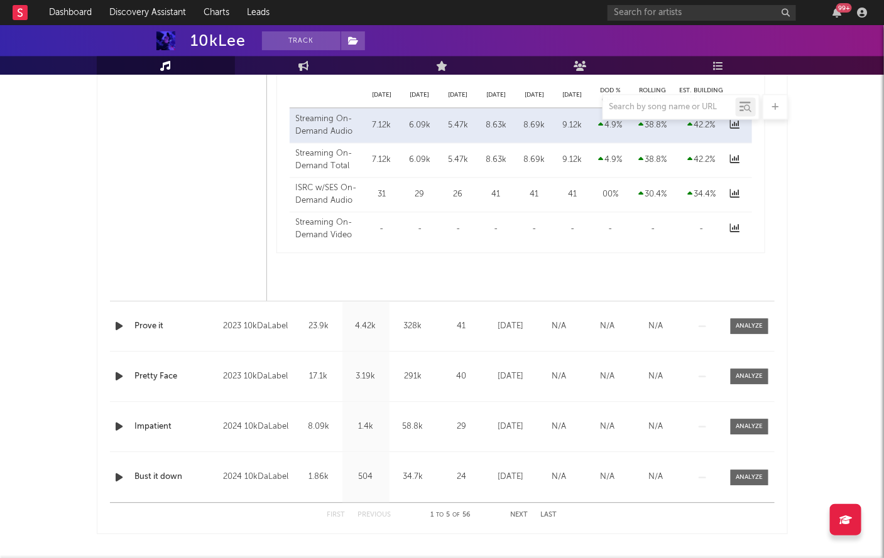
scroll to position [974, 0]
click at [751, 328] on div at bounding box center [749, 325] width 27 height 9
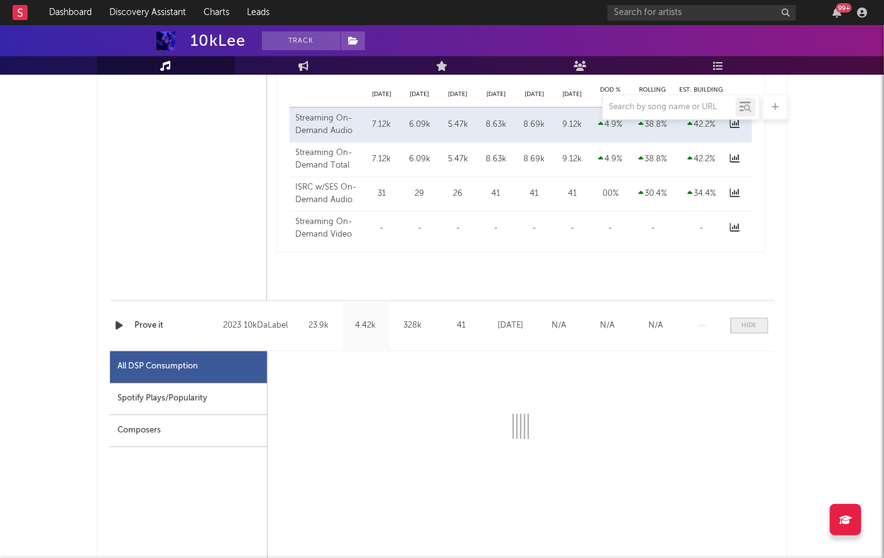
select select "1w"
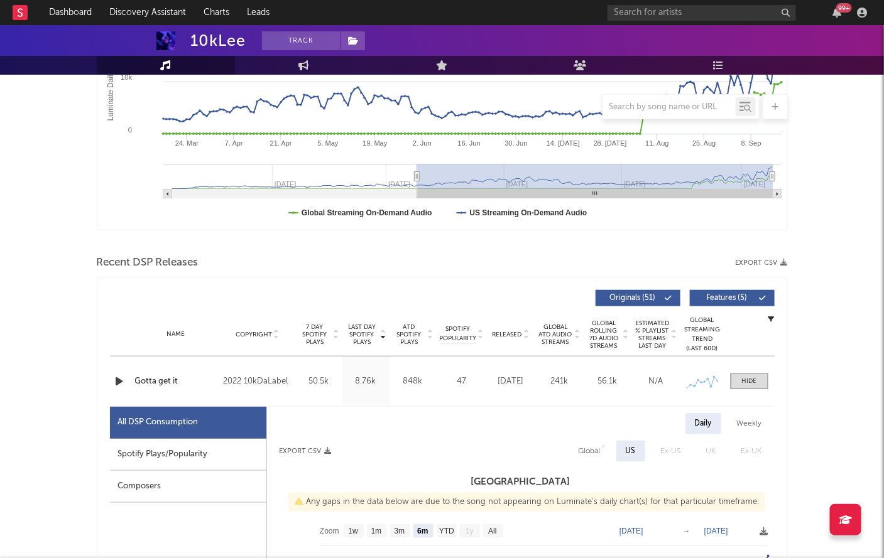
scroll to position [0, 0]
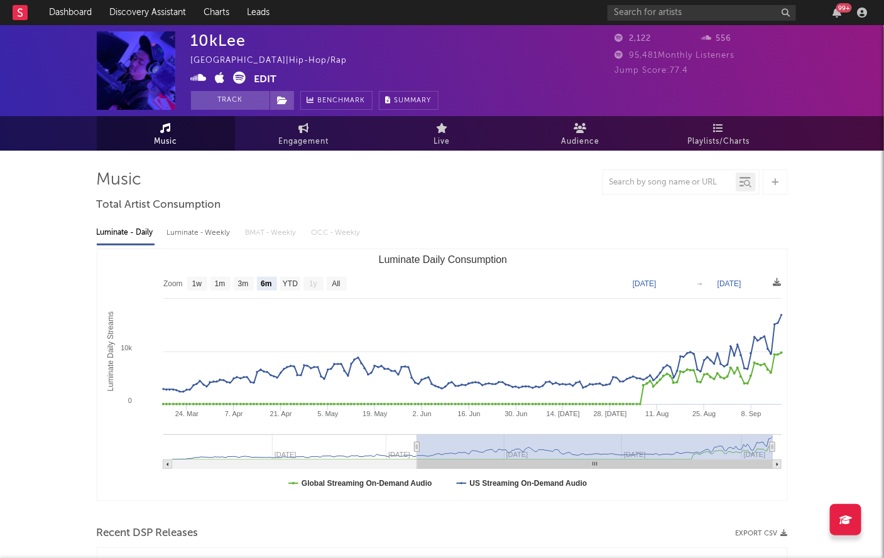
click at [241, 75] on icon at bounding box center [240, 78] width 13 height 13
click at [239, 77] on icon at bounding box center [240, 78] width 13 height 13
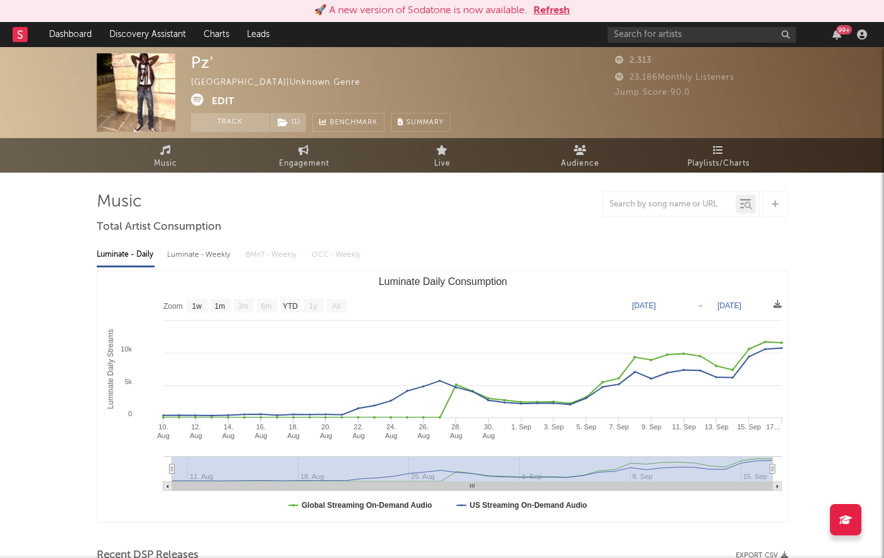
select select "1w"
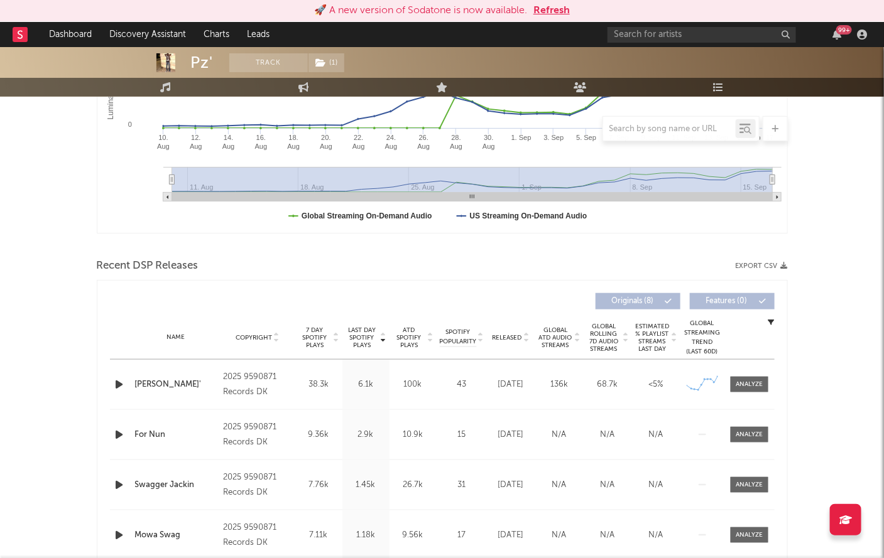
scroll to position [300, 0]
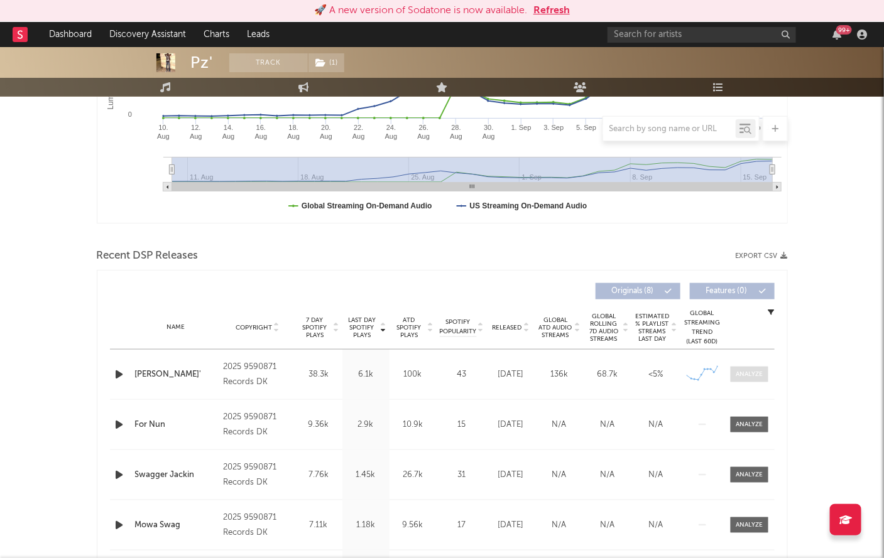
click at [736, 371] on div at bounding box center [749, 374] width 27 height 9
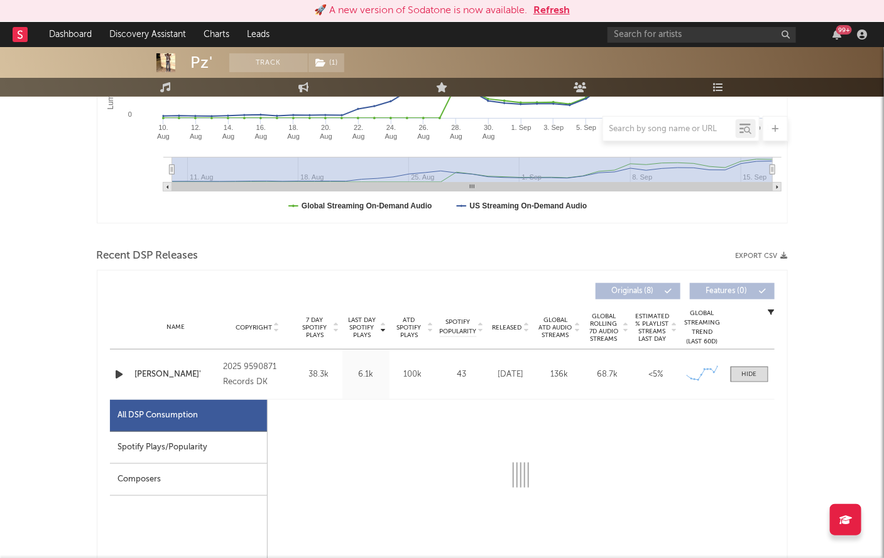
select select "1w"
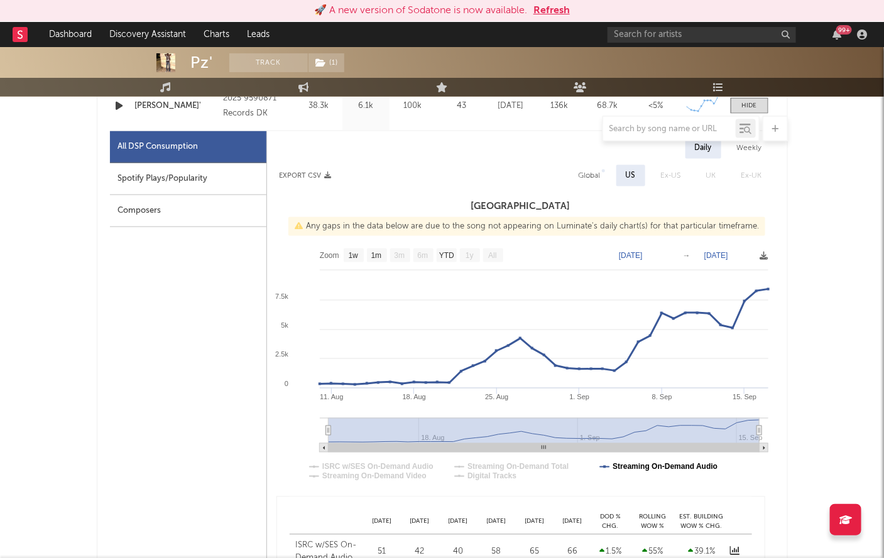
scroll to position [437, 0]
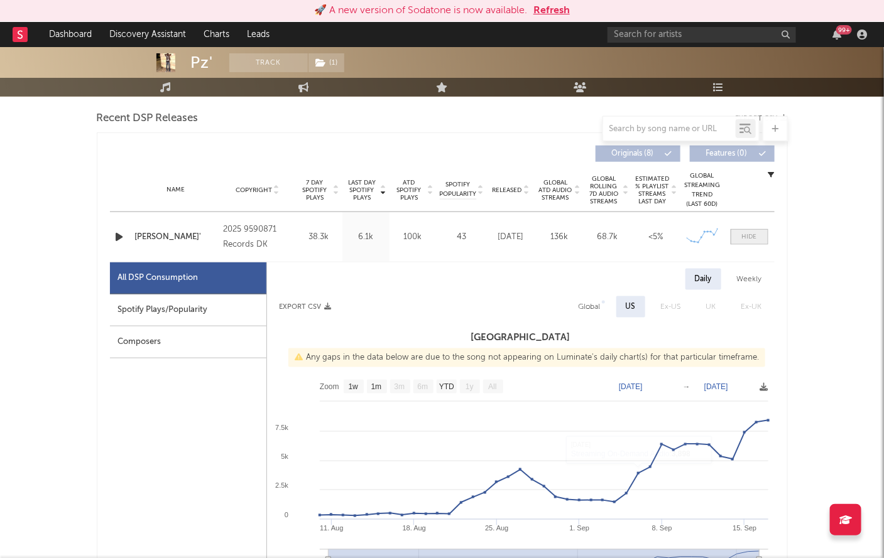
click at [748, 233] on div at bounding box center [749, 236] width 15 height 9
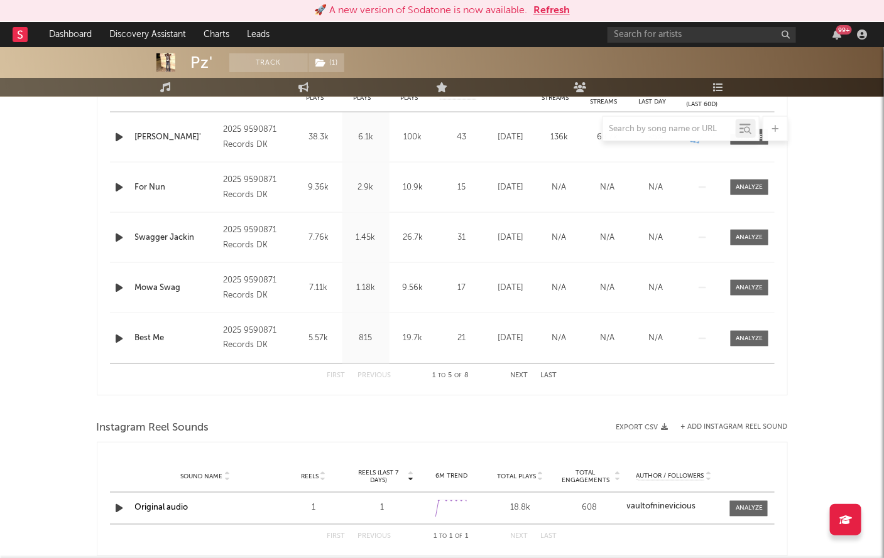
scroll to position [547, 0]
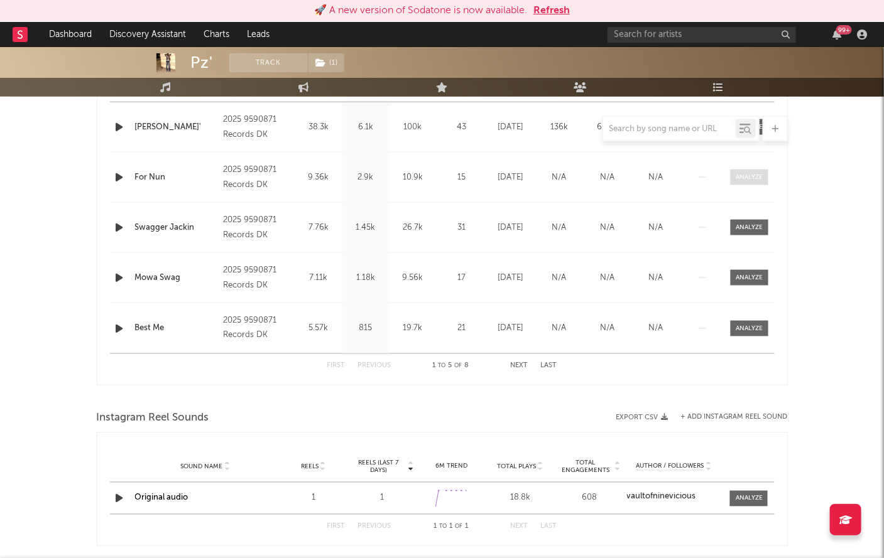
click at [736, 173] on div at bounding box center [749, 177] width 27 height 9
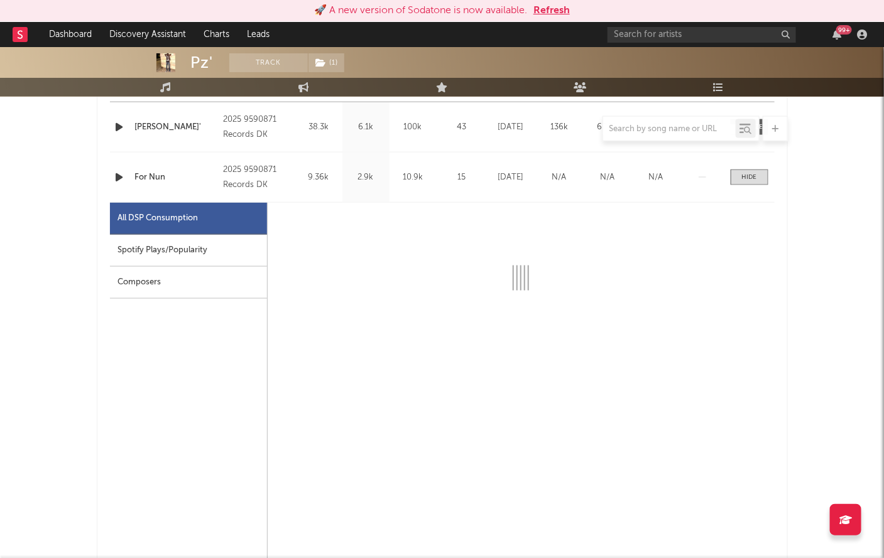
select select "1w"
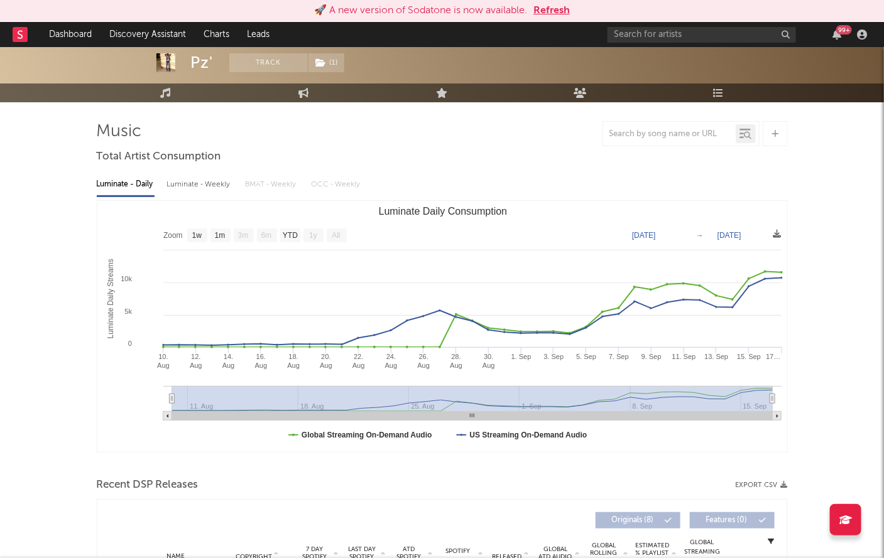
scroll to position [0, 0]
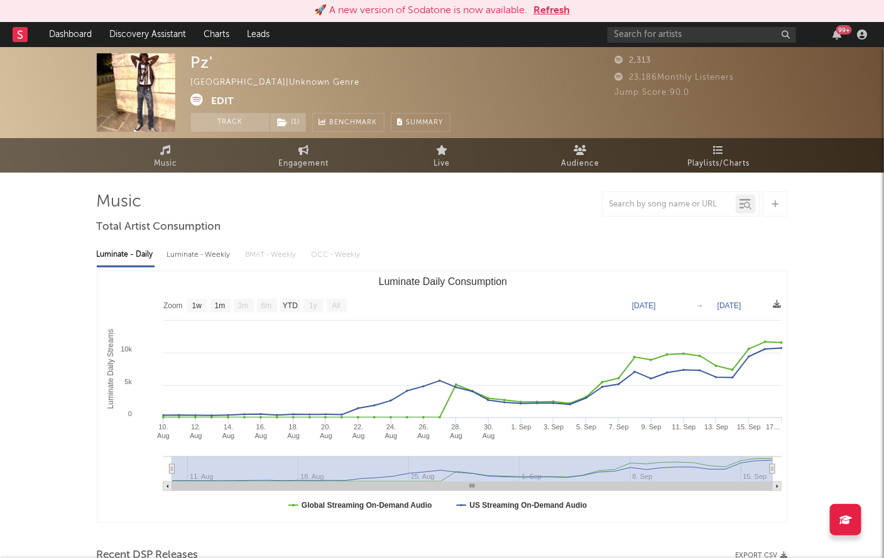
click at [191, 97] on icon at bounding box center [197, 100] width 13 height 13
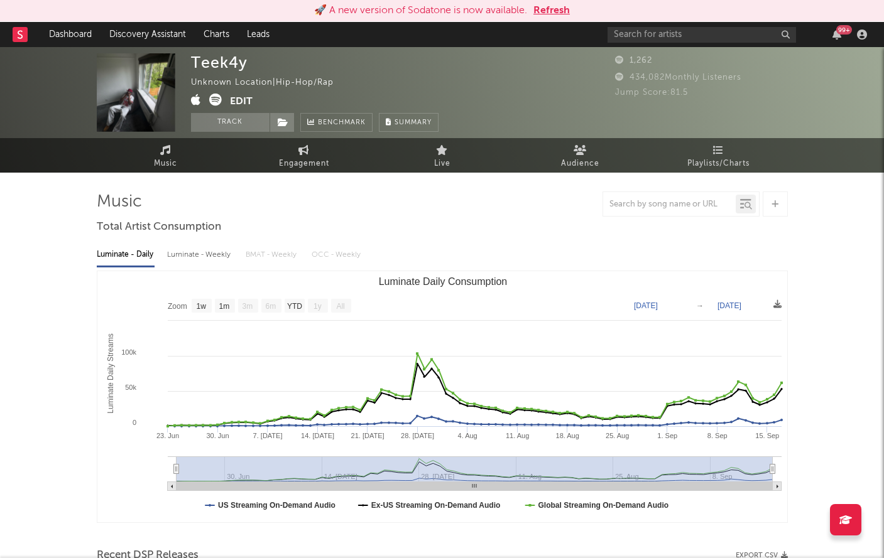
select select "1w"
click at [217, 99] on icon at bounding box center [215, 100] width 13 height 13
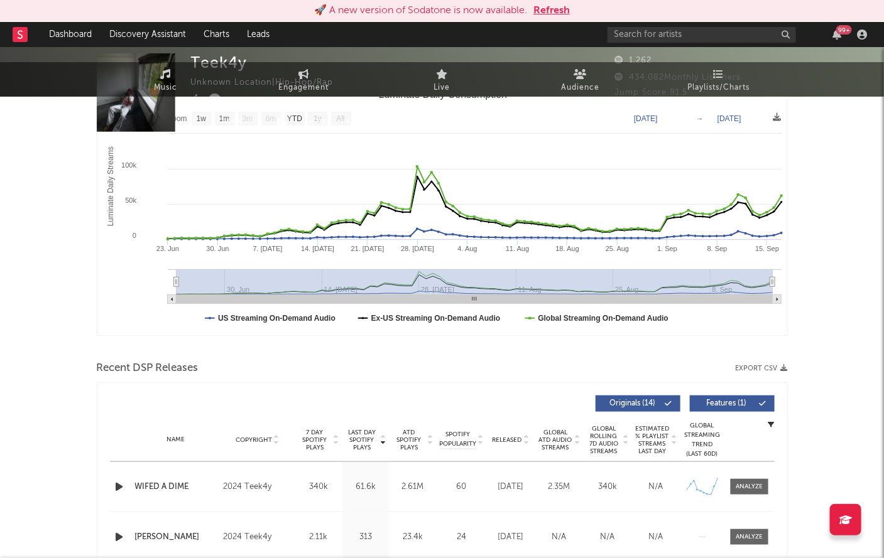
scroll to position [450, 0]
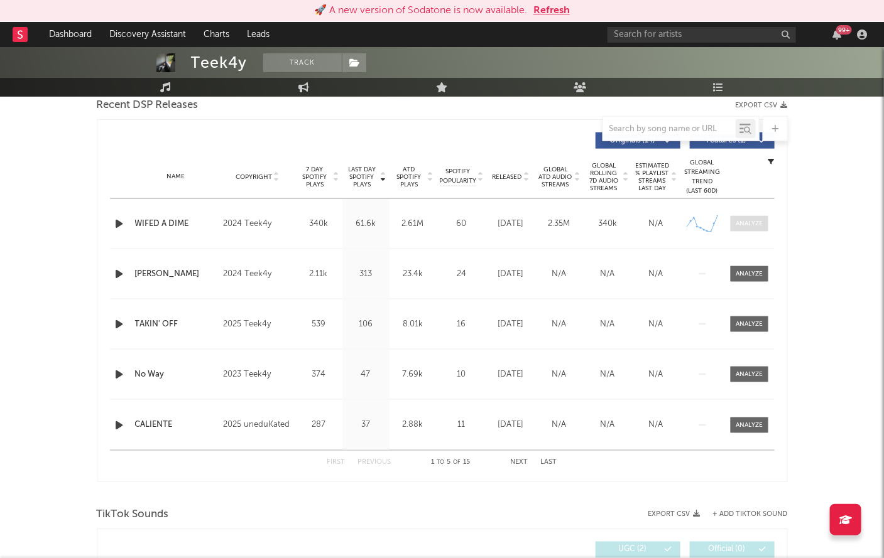
click at [745, 221] on div at bounding box center [749, 223] width 27 height 9
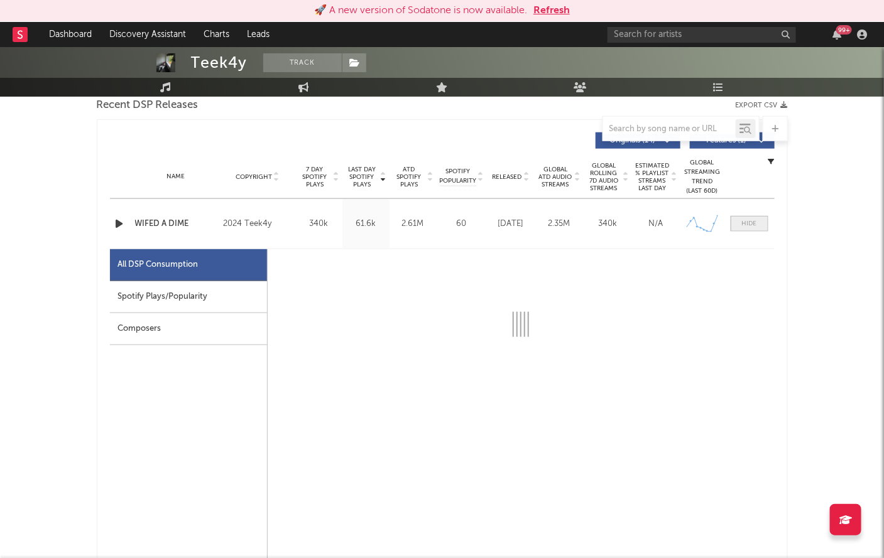
select select "1w"
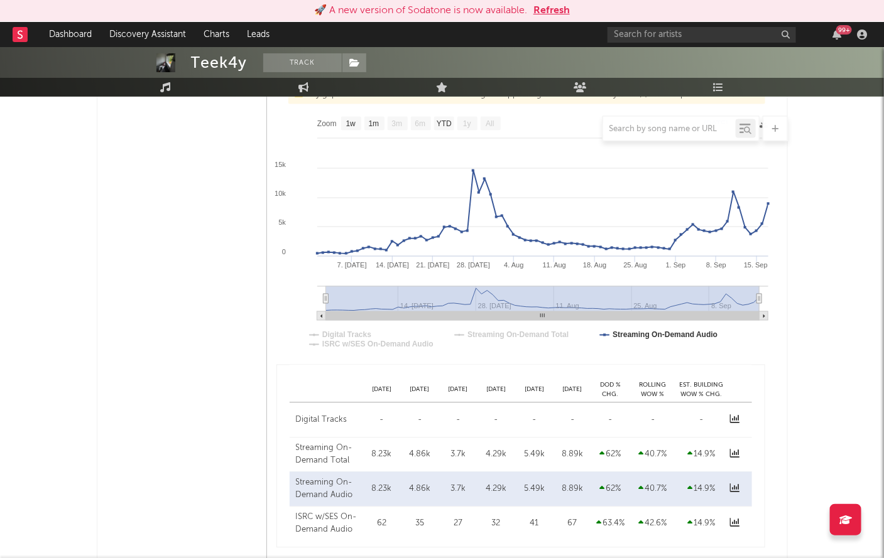
scroll to position [86, 0]
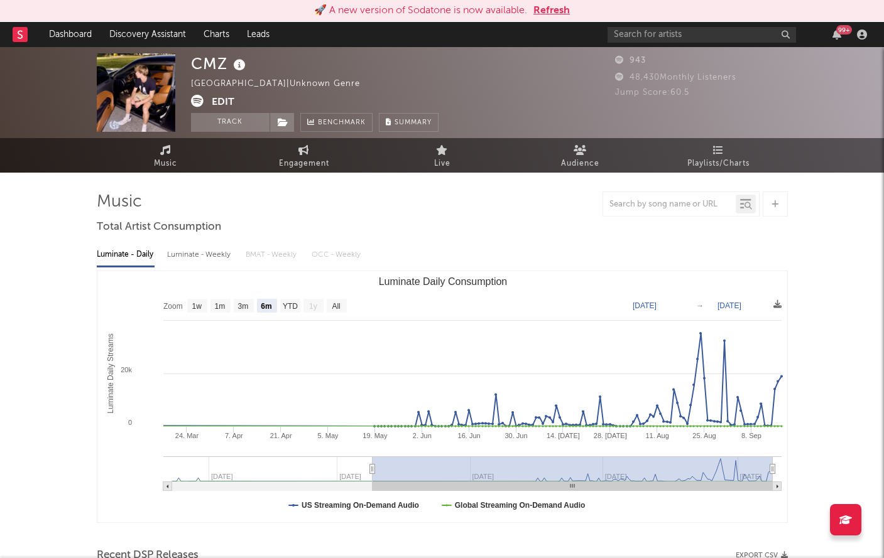
select select "6m"
click at [545, 8] on button "Refresh" at bounding box center [551, 10] width 36 height 15
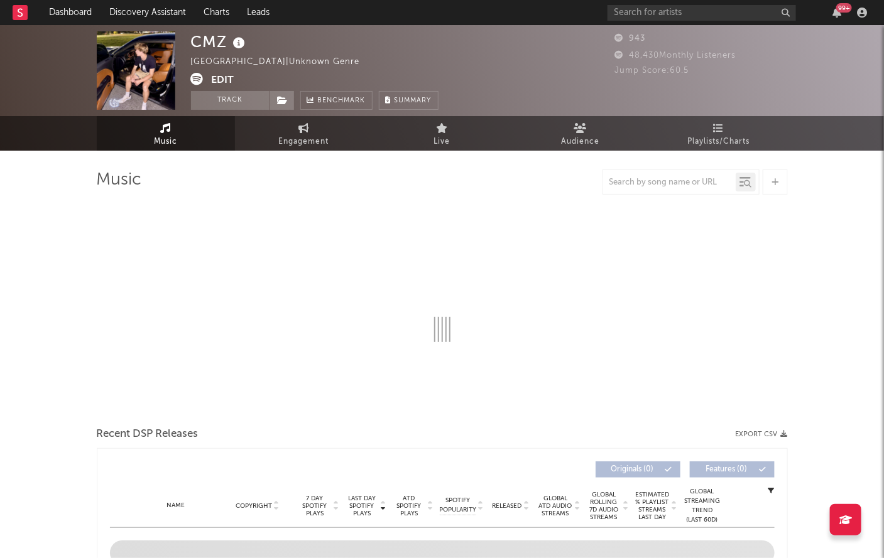
select select "6m"
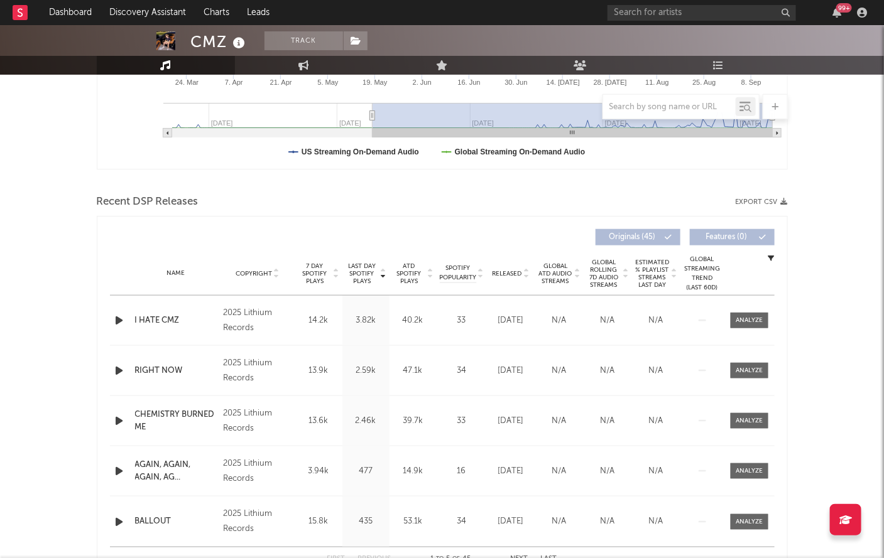
scroll to position [330, 0]
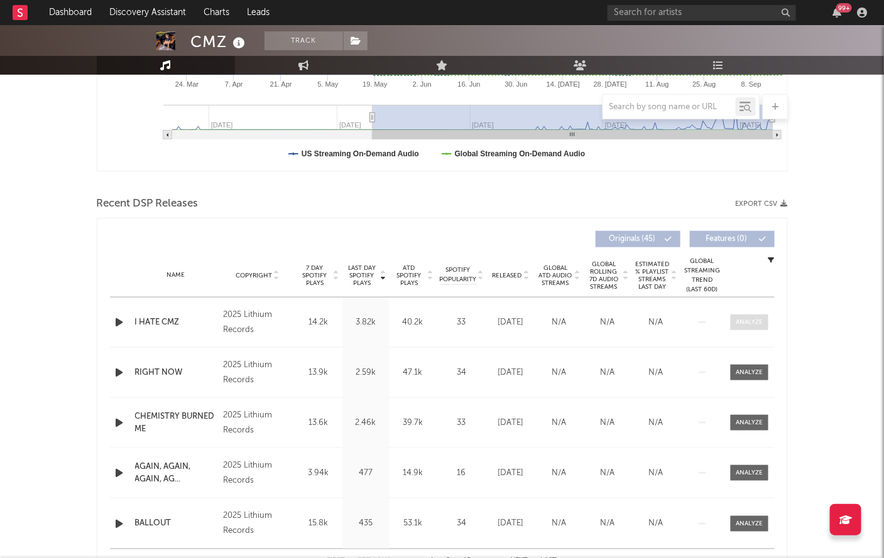
click at [746, 315] on span at bounding box center [750, 323] width 38 height 16
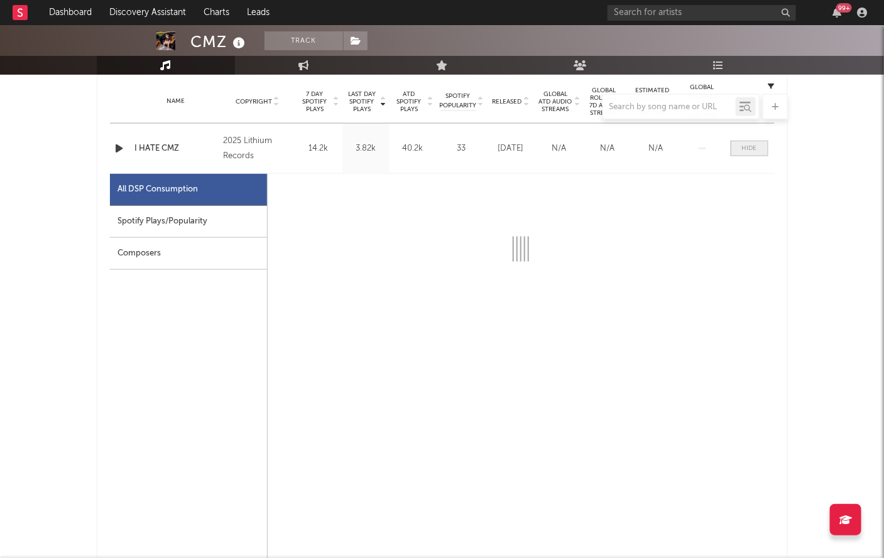
select select "1w"
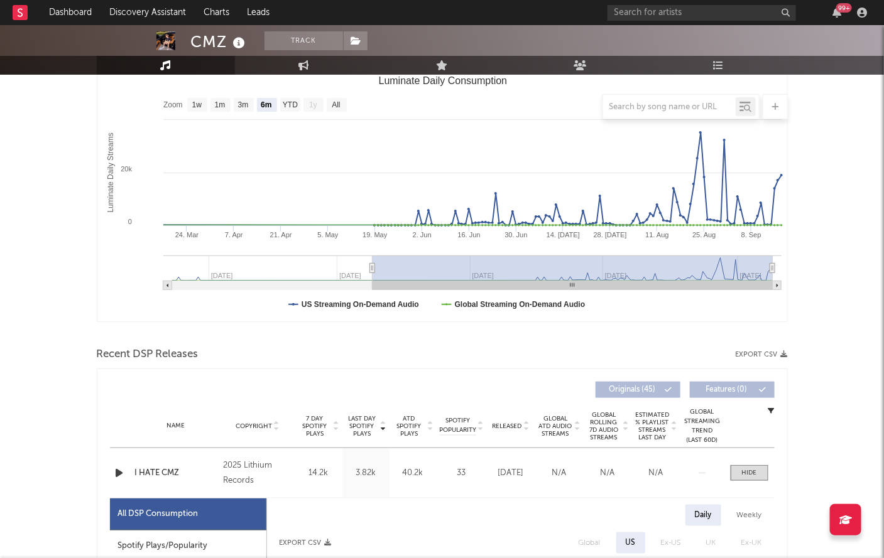
scroll to position [354, 0]
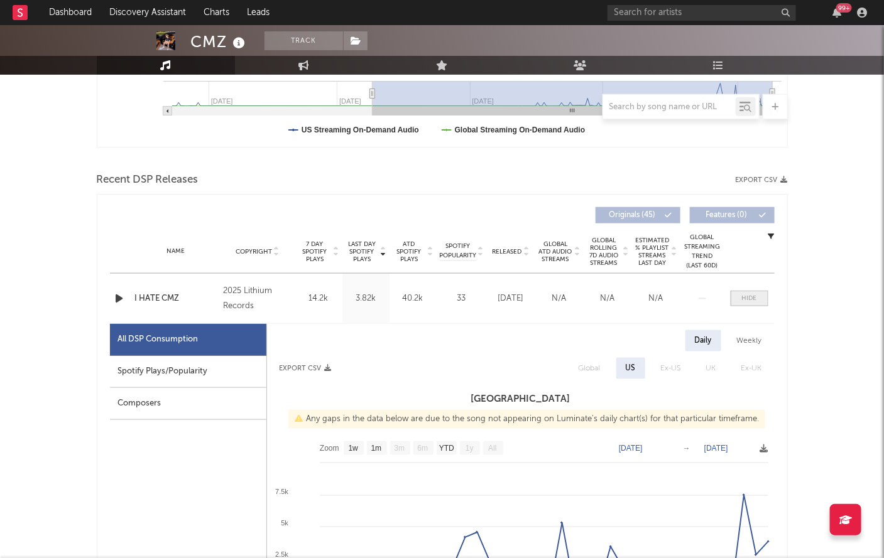
click at [738, 295] on span at bounding box center [750, 299] width 38 height 16
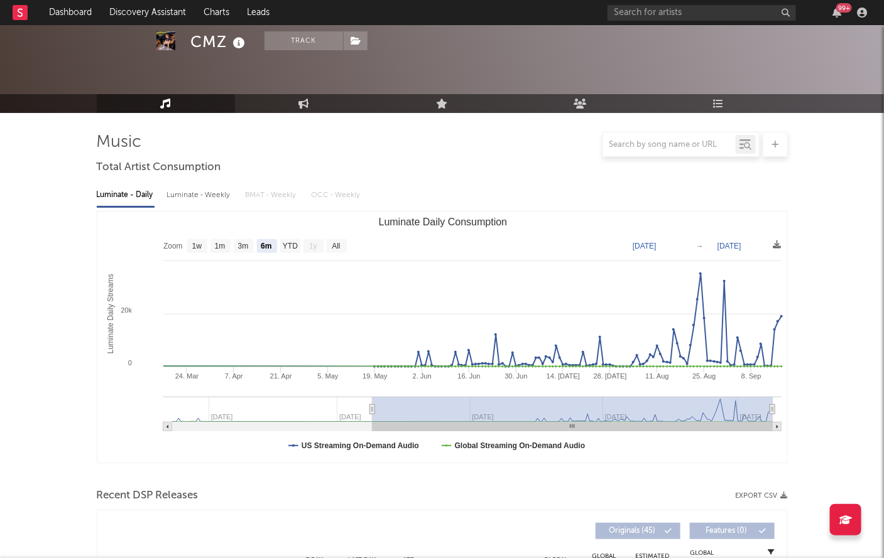
scroll to position [0, 0]
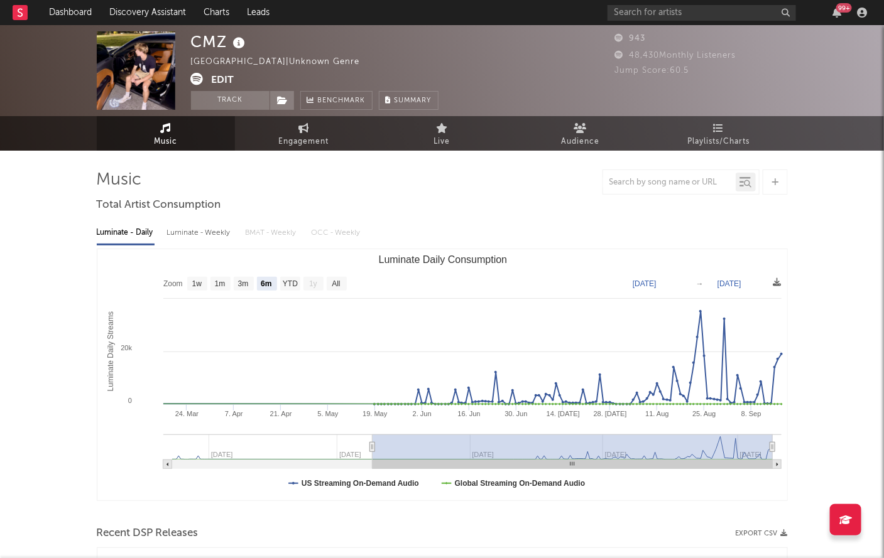
click at [196, 73] on icon at bounding box center [197, 79] width 13 height 13
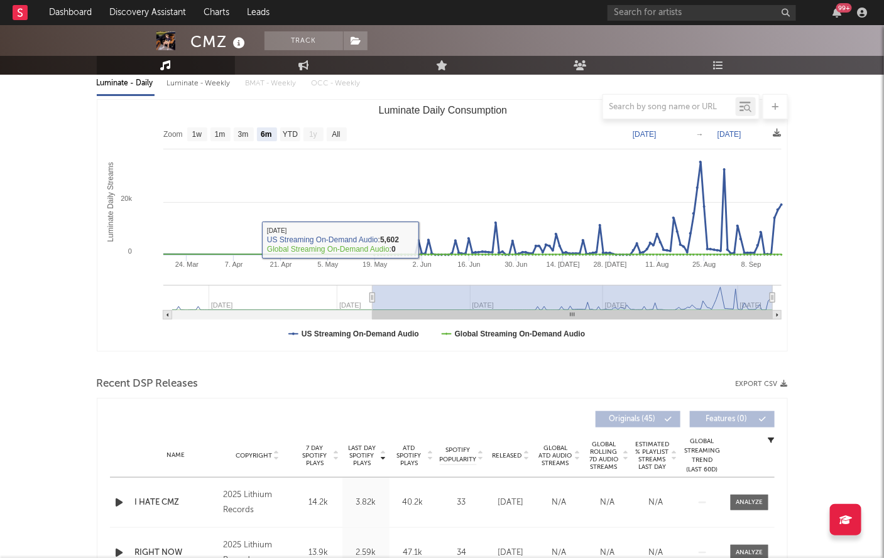
scroll to position [175, 0]
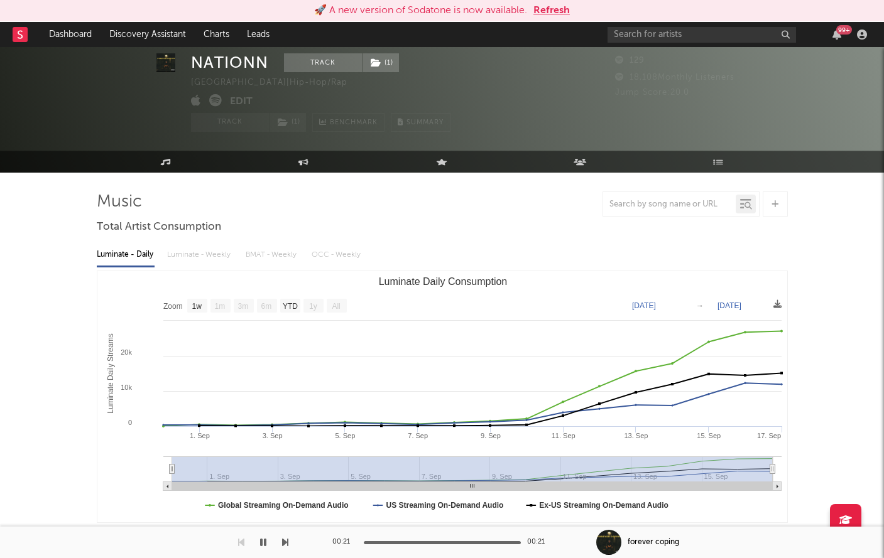
select select "1w"
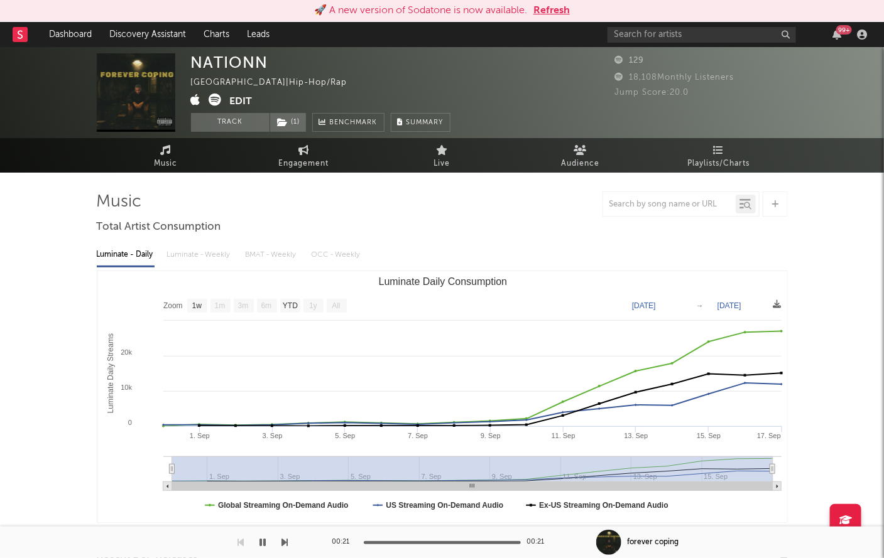
click at [557, 6] on button "Refresh" at bounding box center [551, 10] width 36 height 15
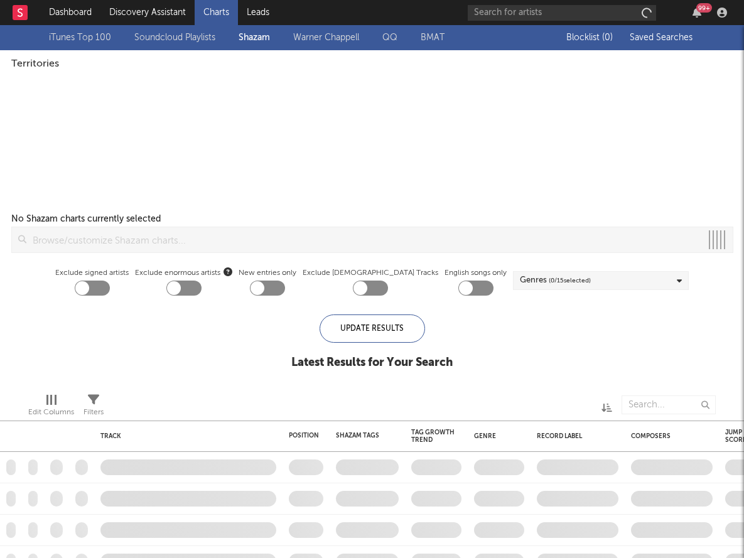
checkbox input "true"
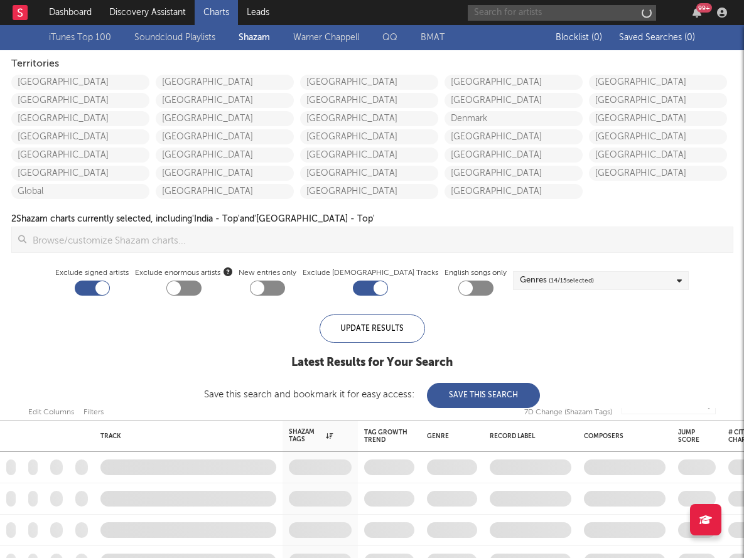
click at [531, 18] on input "text" at bounding box center [562, 13] width 188 height 16
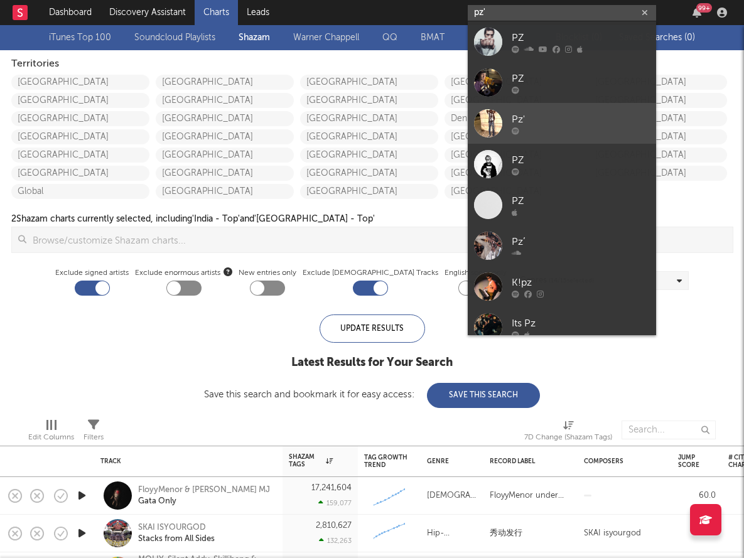
type input "pz'"
click at [553, 112] on div "Pz'" at bounding box center [581, 119] width 138 height 15
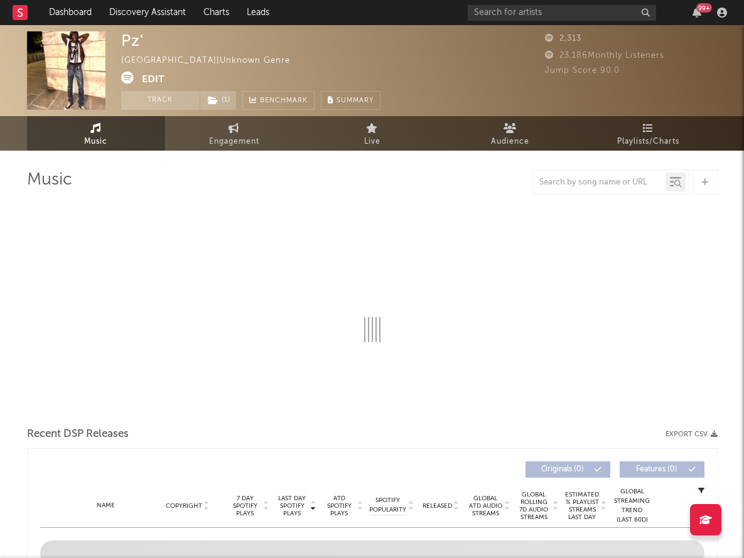
select select "1w"
